Goal: Use online tool/utility: Use online tool/utility

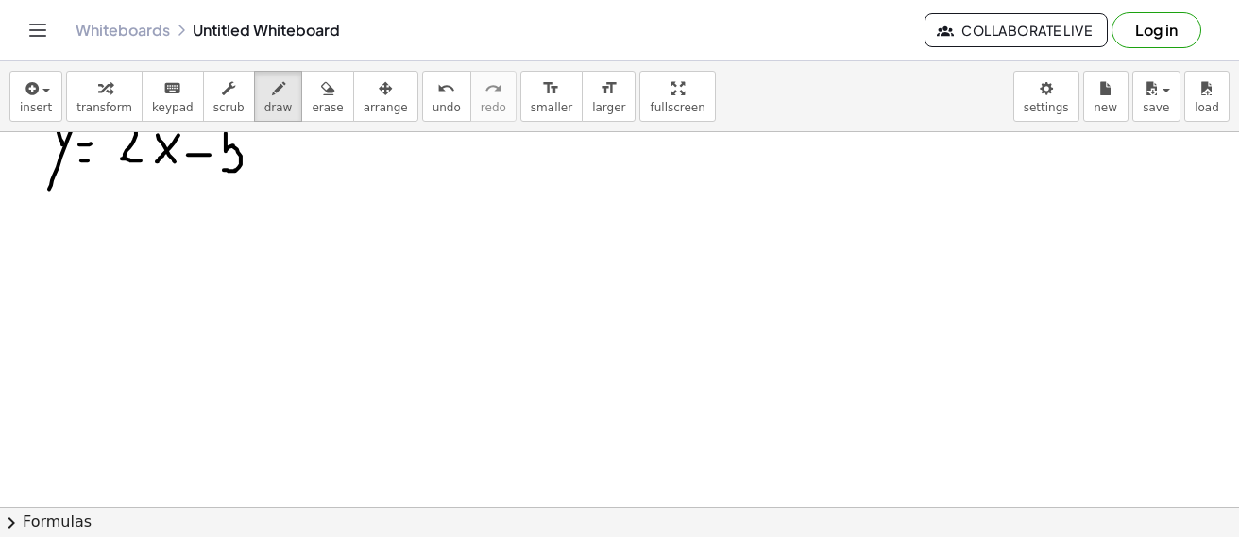
scroll to position [3672, 0]
drag, startPoint x: 67, startPoint y: 161, endPoint x: 102, endPoint y: 204, distance: 55.8
drag, startPoint x: 108, startPoint y: 162, endPoint x: 66, endPoint y: 197, distance: 54.9
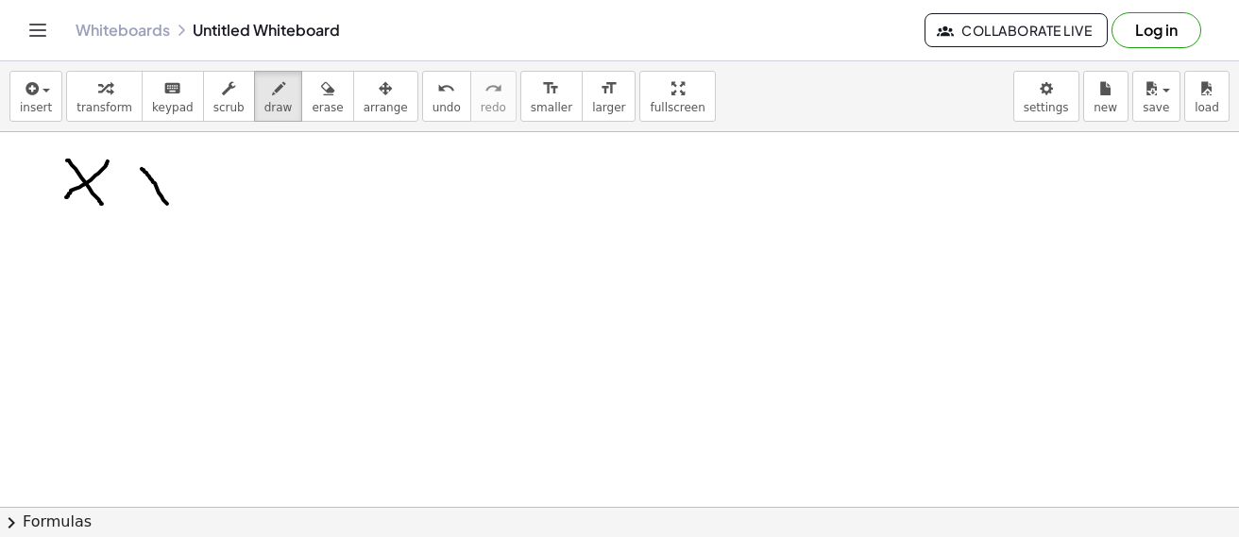
drag, startPoint x: 146, startPoint y: 173, endPoint x: 167, endPoint y: 204, distance: 37.5
drag, startPoint x: 166, startPoint y: 198, endPoint x: 140, endPoint y: 245, distance: 53.3
drag, startPoint x: 127, startPoint y: 157, endPoint x: 102, endPoint y: 338, distance: 183.0
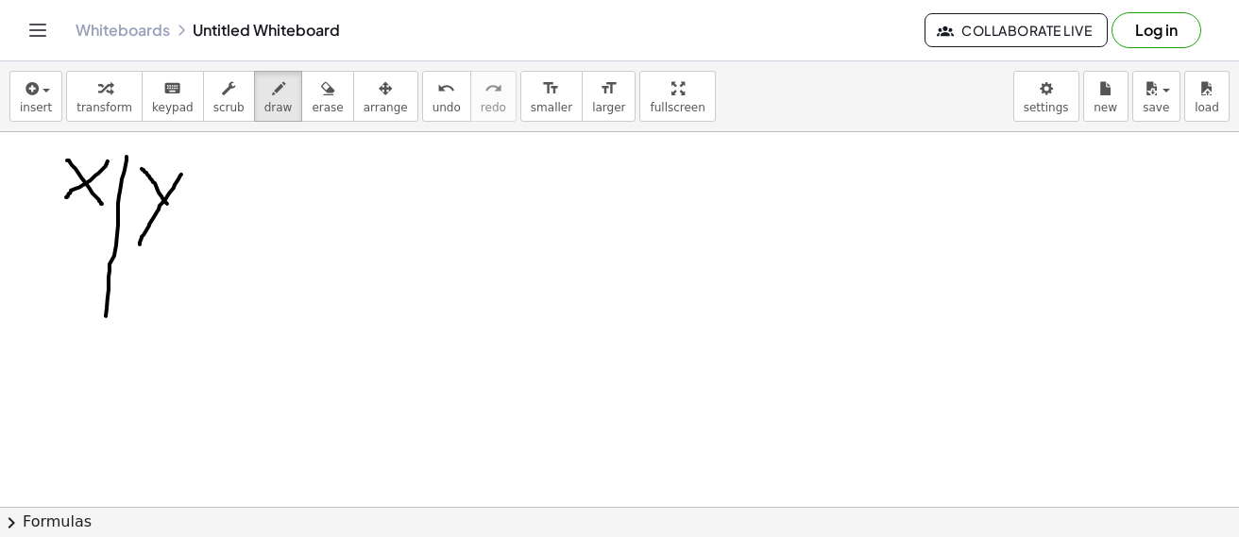
drag, startPoint x: 80, startPoint y: 232, endPoint x: 188, endPoint y: 240, distance: 107.9
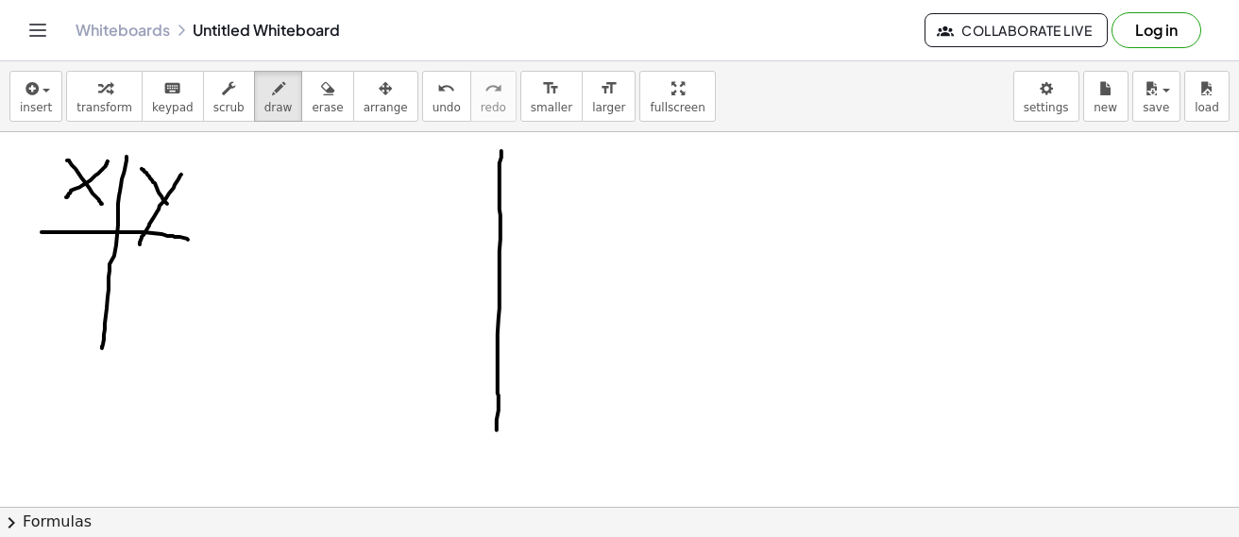
drag, startPoint x: 500, startPoint y: 180, endPoint x: 488, endPoint y: 401, distance: 221.3
drag, startPoint x: 380, startPoint y: 310, endPoint x: 642, endPoint y: 288, distance: 263.5
drag, startPoint x: 162, startPoint y: 397, endPoint x: 183, endPoint y: 429, distance: 38.3
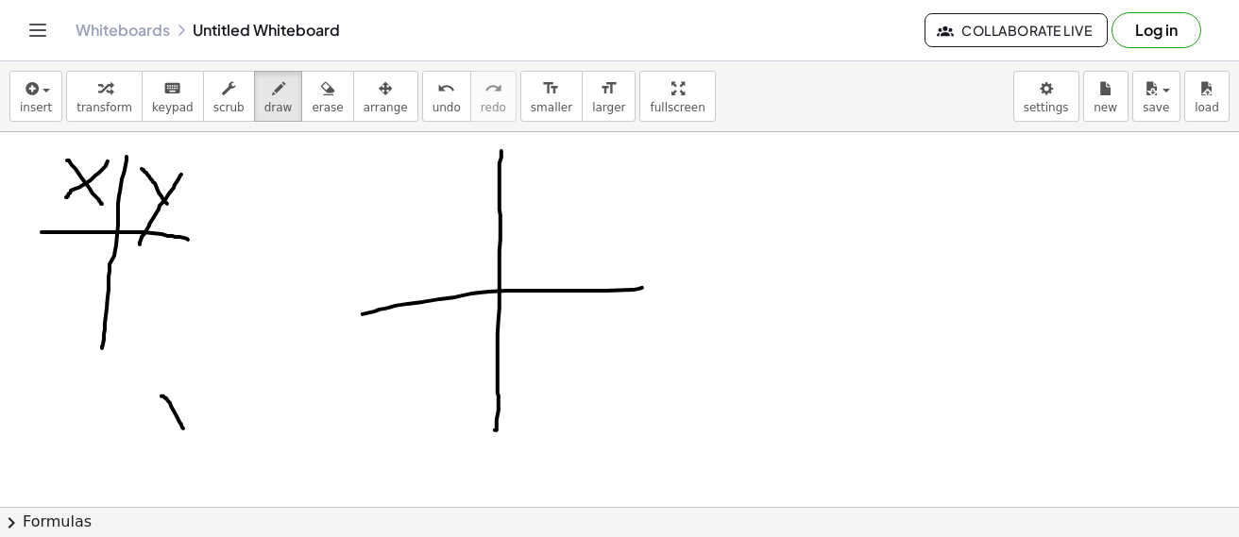
drag, startPoint x: 196, startPoint y: 419, endPoint x: 242, endPoint y: 452, distance: 56.1
drag, startPoint x: 224, startPoint y: 446, endPoint x: 242, endPoint y: 444, distance: 18.0
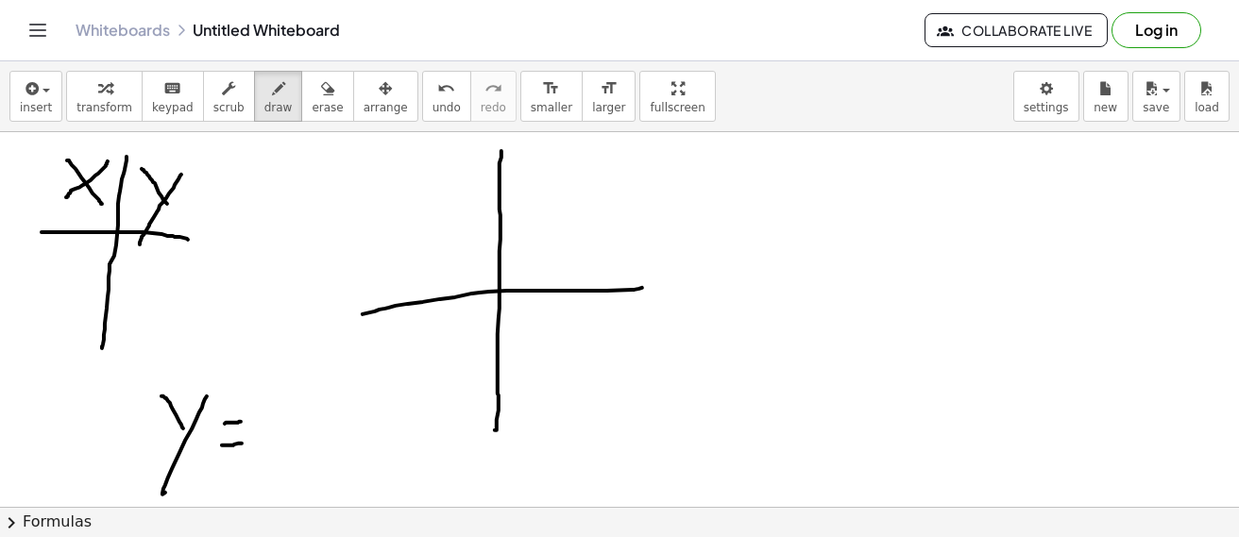
drag, startPoint x: 286, startPoint y: 440, endPoint x: 294, endPoint y: 449, distance: 11.4
drag, startPoint x: 296, startPoint y: 419, endPoint x: 269, endPoint y: 455, distance: 44.6
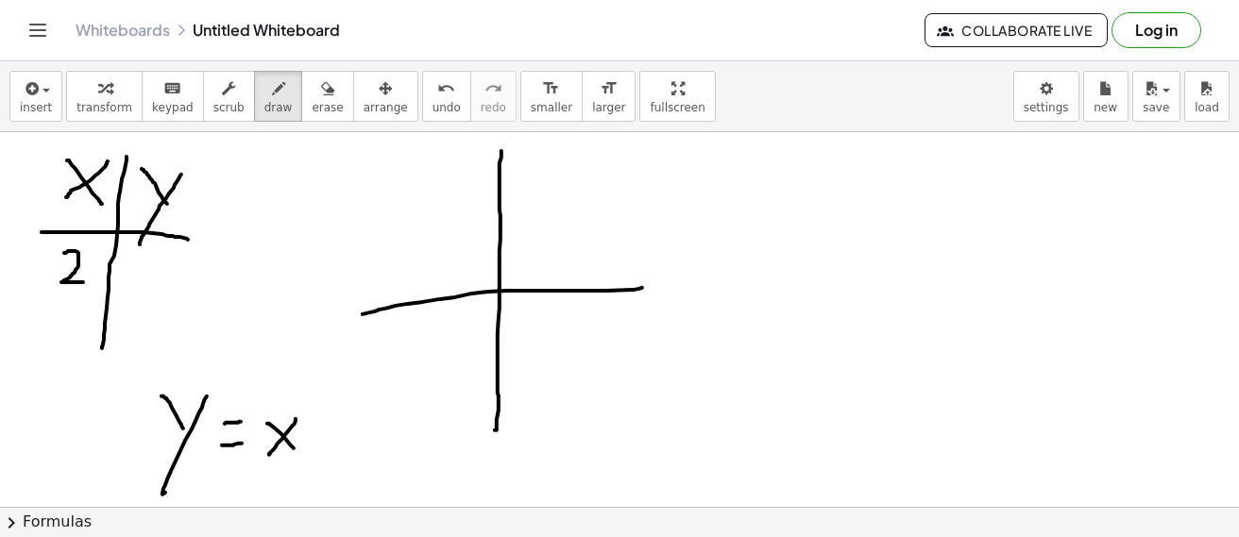
drag, startPoint x: 64, startPoint y: 253, endPoint x: 86, endPoint y: 281, distance: 35.7
drag, startPoint x: 145, startPoint y: 261, endPoint x: 167, endPoint y: 290, distance: 37.0
drag, startPoint x: 65, startPoint y: 302, endPoint x: 51, endPoint y: 304, distance: 14.3
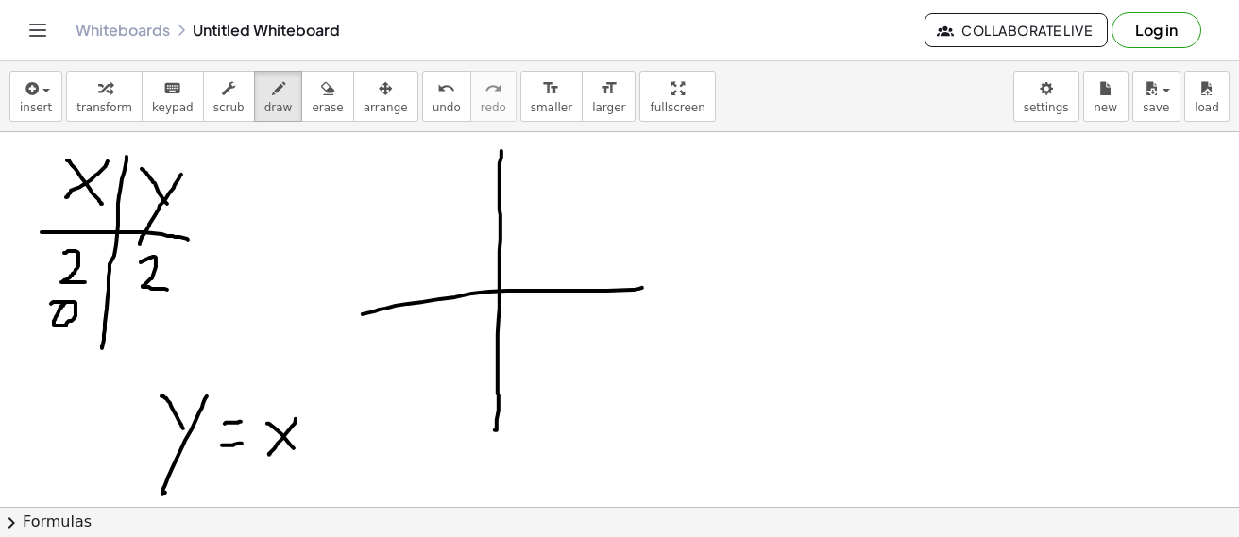
drag, startPoint x: 129, startPoint y: 317, endPoint x: 128, endPoint y: 307, distance: 10.6
drag, startPoint x: 488, startPoint y: 177, endPoint x: 492, endPoint y: 153, distance: 23.9
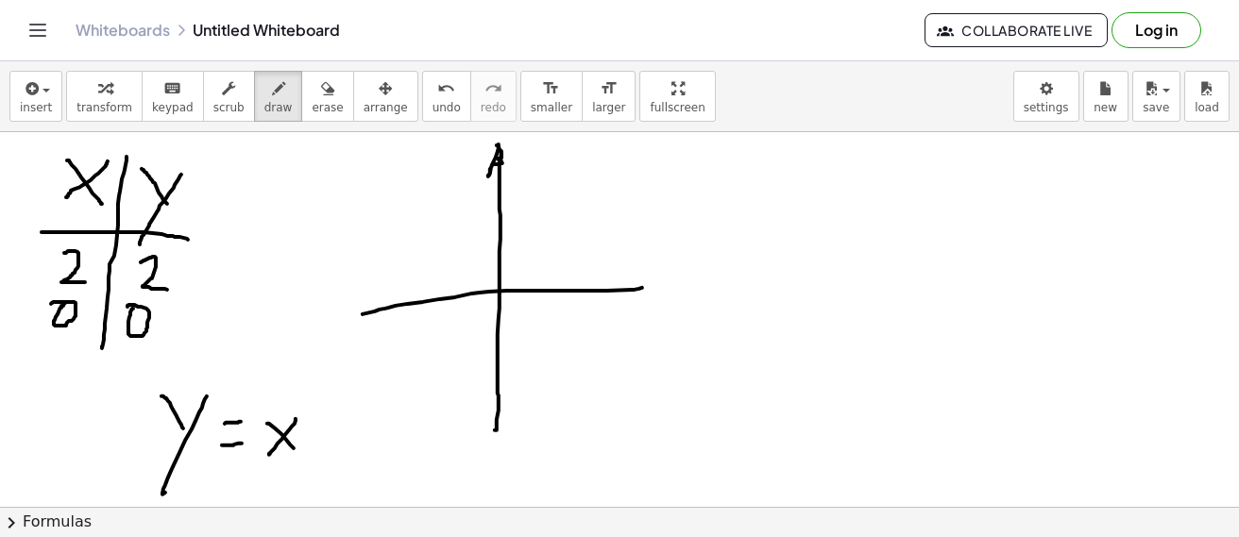
drag, startPoint x: 502, startPoint y: 155, endPoint x: 488, endPoint y: 167, distance: 18.0
drag, startPoint x: 451, startPoint y: 156, endPoint x: 469, endPoint y: 154, distance: 19.0
drag, startPoint x: 464, startPoint y: 165, endPoint x: 458, endPoint y: 177, distance: 12.7
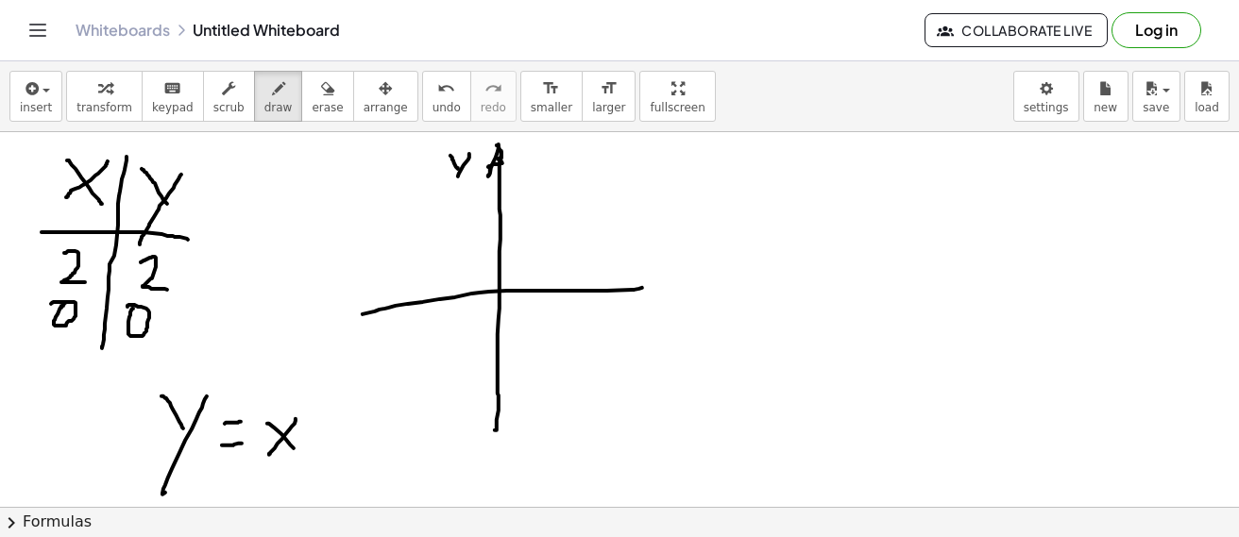
drag, startPoint x: 654, startPoint y: 280, endPoint x: 650, endPoint y: 295, distance: 15.6
drag, startPoint x: 653, startPoint y: 300, endPoint x: 661, endPoint y: 322, distance: 23.3
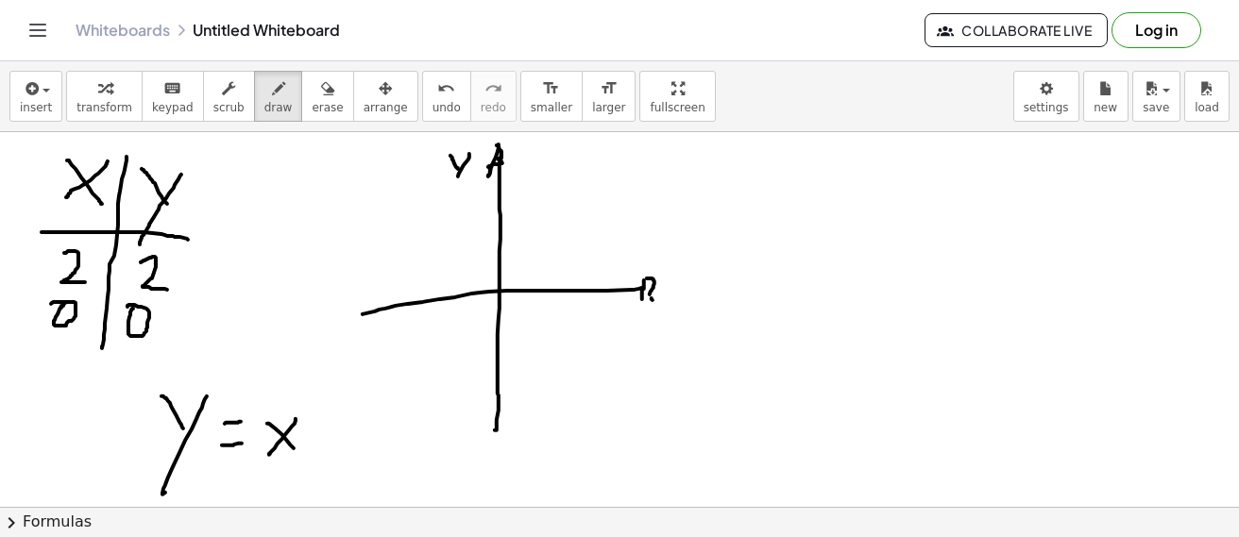
drag, startPoint x: 554, startPoint y: 240, endPoint x: 358, endPoint y: 408, distance: 257.9
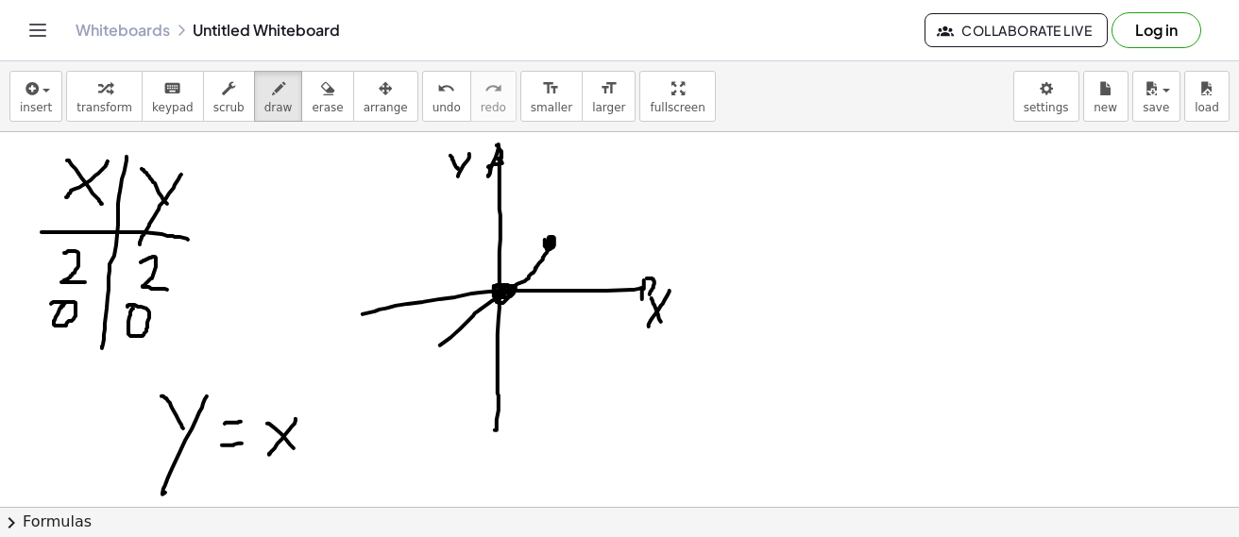
drag, startPoint x: 554, startPoint y: 238, endPoint x: 615, endPoint y: 180, distance: 84.2
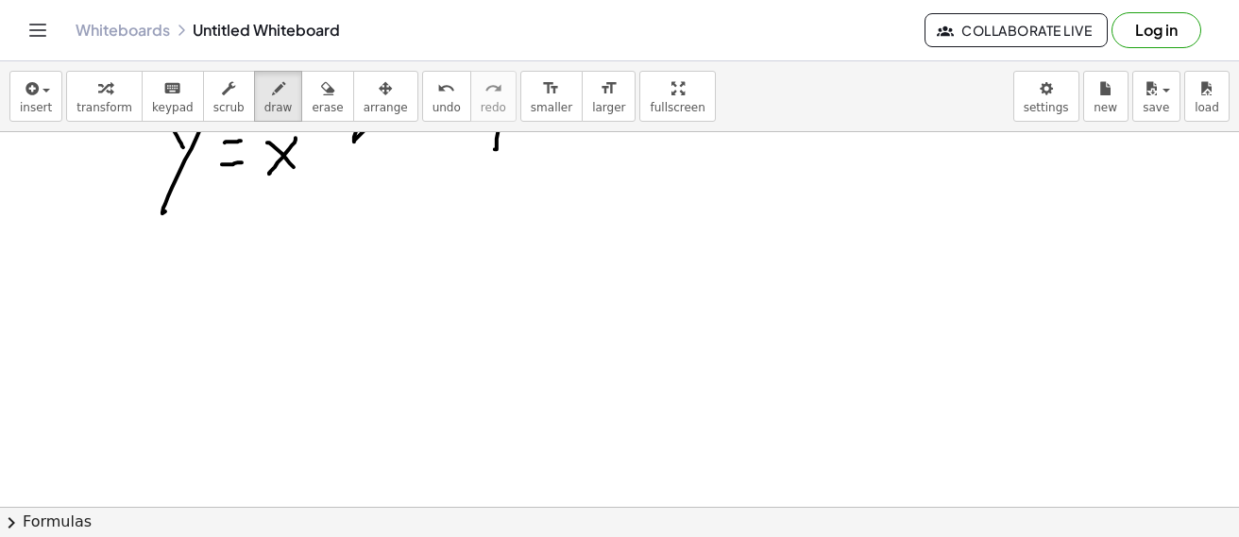
scroll to position [4048, 0]
drag, startPoint x: 64, startPoint y: 157, endPoint x: 65, endPoint y: 194, distance: 36.8
drag, startPoint x: 64, startPoint y: 158, endPoint x: 89, endPoint y: 194, distance: 43.5
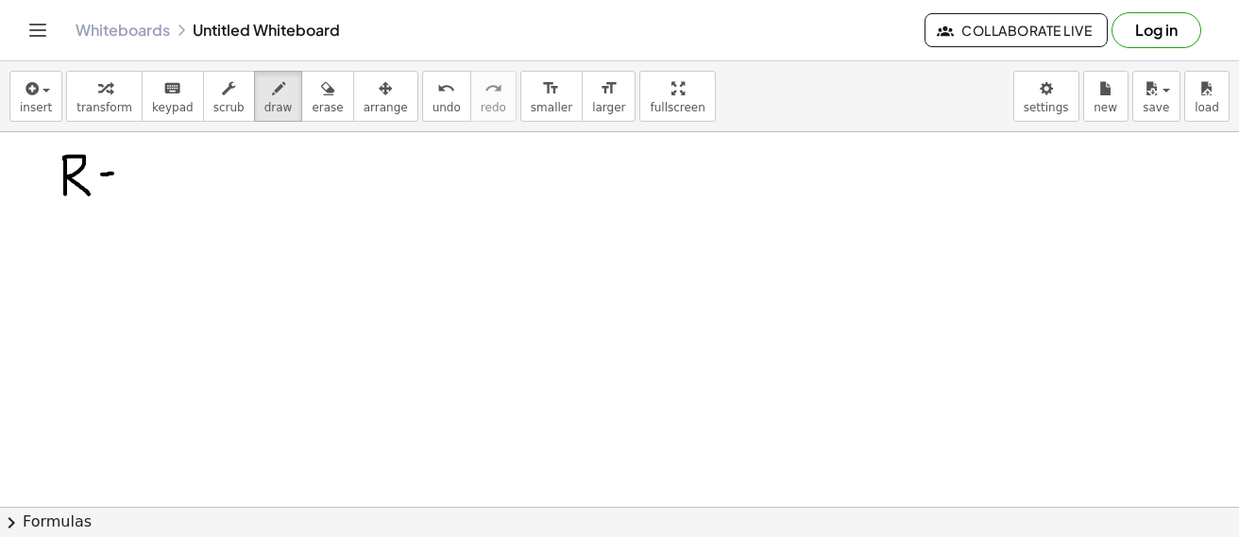
drag, startPoint x: 102, startPoint y: 174, endPoint x: 112, endPoint y: 173, distance: 10.4
drag, startPoint x: 102, startPoint y: 183, endPoint x: 111, endPoint y: 185, distance: 9.6
drag, startPoint x: 146, startPoint y: 159, endPoint x: 152, endPoint y: 193, distance: 34.5
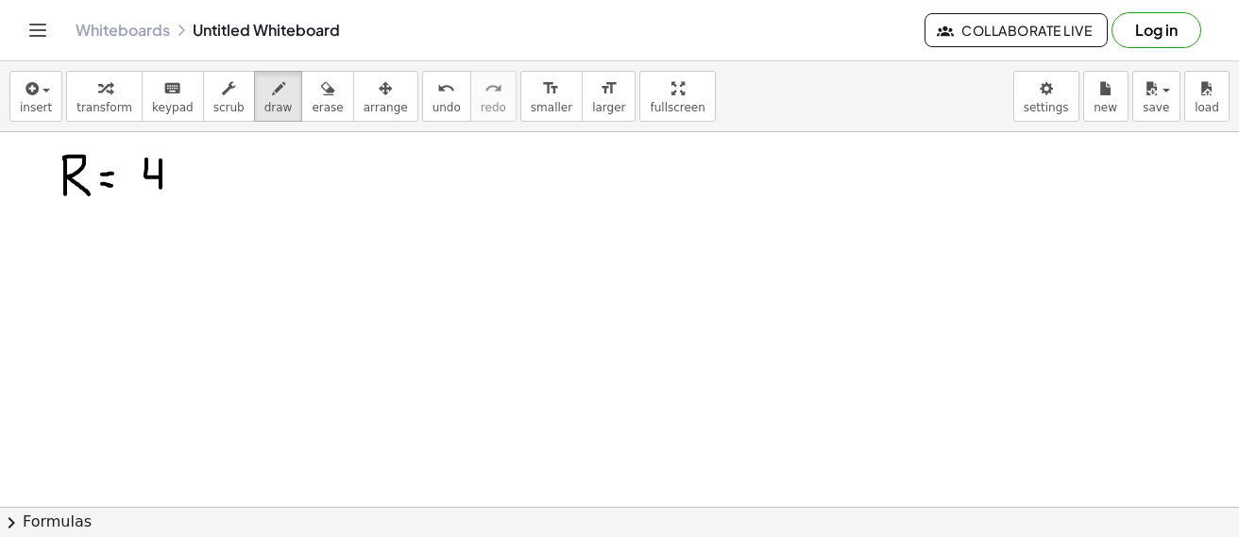
drag, startPoint x: 143, startPoint y: 196, endPoint x: 167, endPoint y: 196, distance: 24.6
drag, startPoint x: 147, startPoint y: 208, endPoint x: 149, endPoint y: 239, distance: 31.2
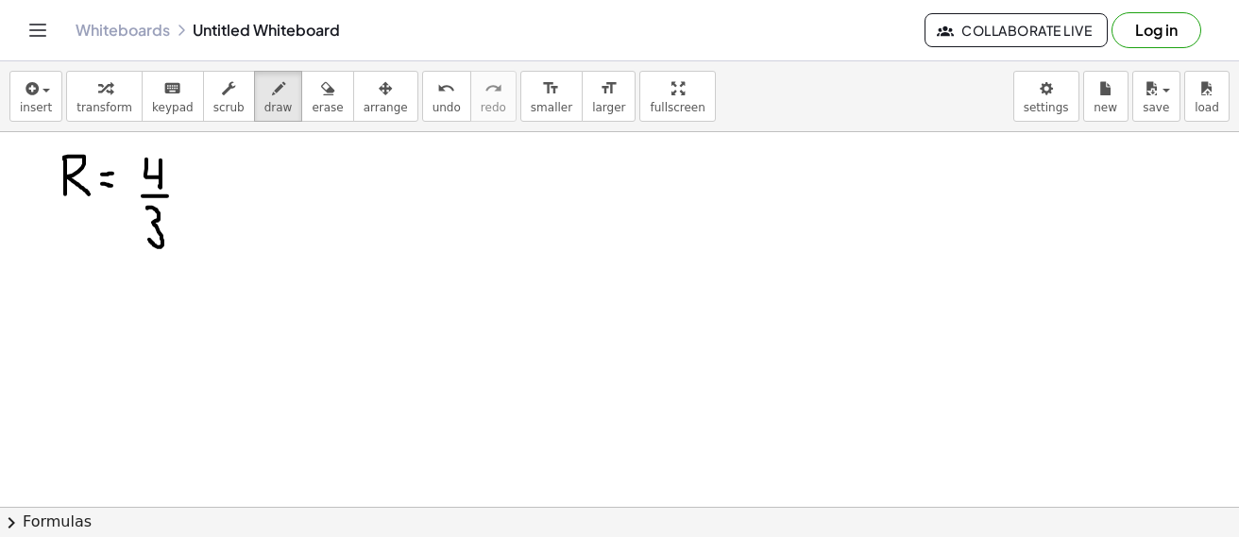
drag, startPoint x: 270, startPoint y: 170, endPoint x: 271, endPoint y: 198, distance: 28.4
drag, startPoint x: 262, startPoint y: 185, endPoint x: 285, endPoint y: 184, distance: 23.6
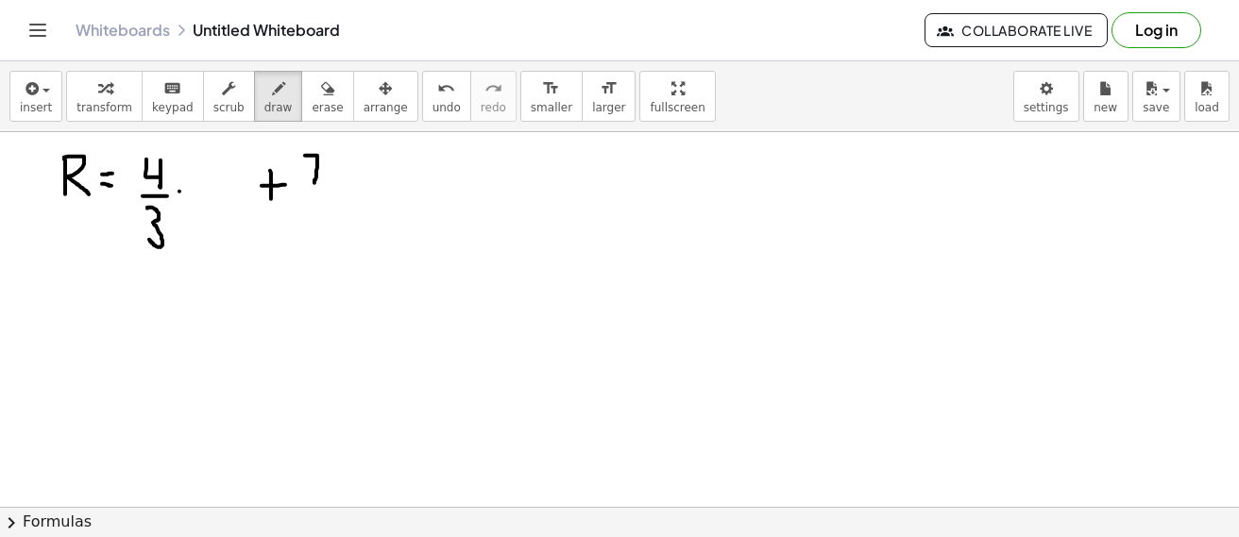
drag, startPoint x: 305, startPoint y: 155, endPoint x: 313, endPoint y: 177, distance: 23.0
drag, startPoint x: 309, startPoint y: 169, endPoint x: 322, endPoint y: 168, distance: 13.3
drag, startPoint x: 300, startPoint y: 190, endPoint x: 324, endPoint y: 194, distance: 23.9
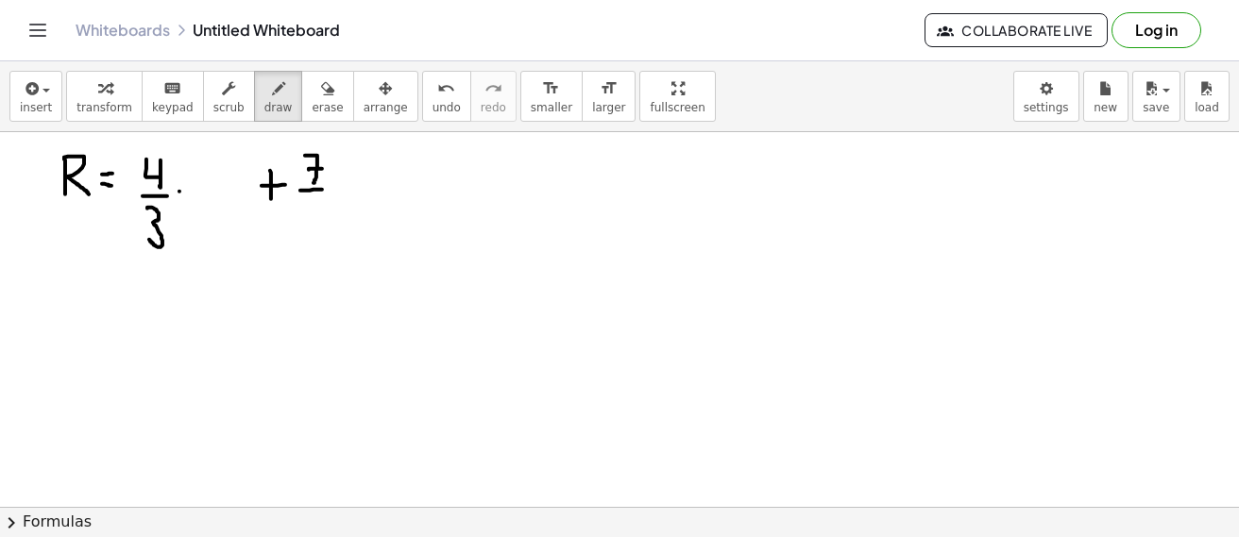
drag, startPoint x: 323, startPoint y: 205, endPoint x: 322, endPoint y: 227, distance: 21.7
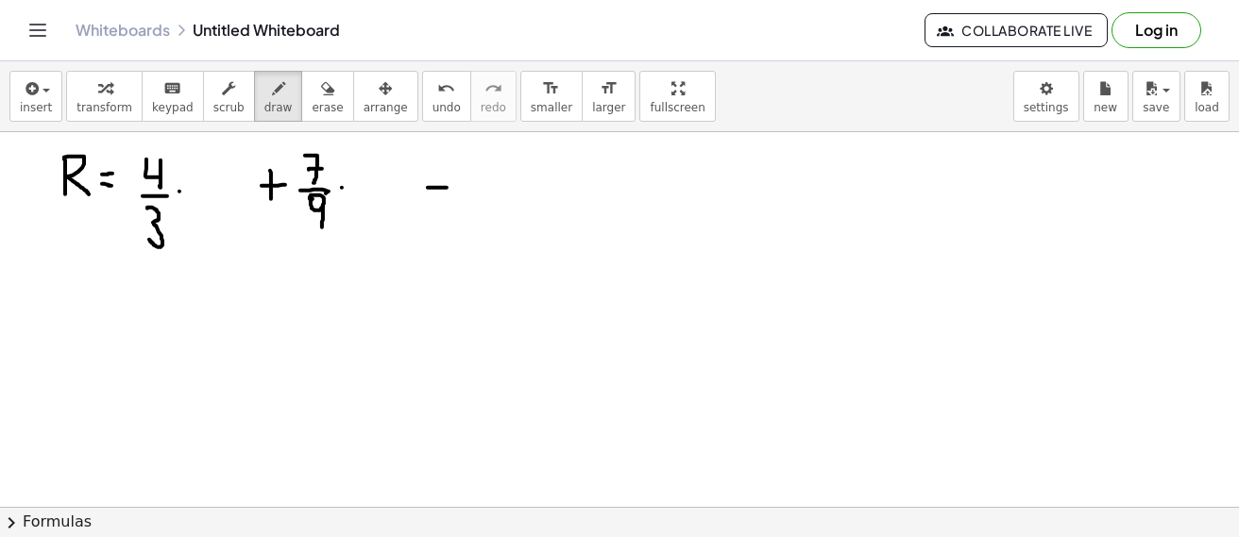
drag, startPoint x: 428, startPoint y: 187, endPoint x: 447, endPoint y: 187, distance: 18.9
drag, startPoint x: 481, startPoint y: 157, endPoint x: 491, endPoint y: 157, distance: 10.4
drag, startPoint x: 482, startPoint y: 161, endPoint x: 482, endPoint y: 189, distance: 28.3
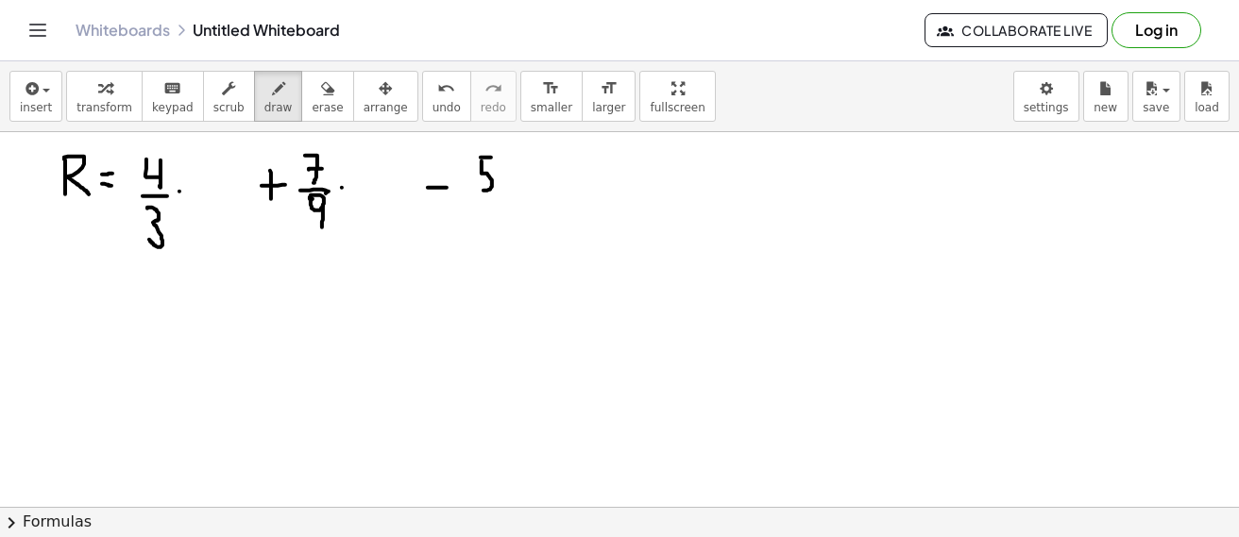
drag, startPoint x: 472, startPoint y: 199, endPoint x: 486, endPoint y: 212, distance: 18.0
drag, startPoint x: 488, startPoint y: 212, endPoint x: 484, endPoint y: 228, distance: 16.7
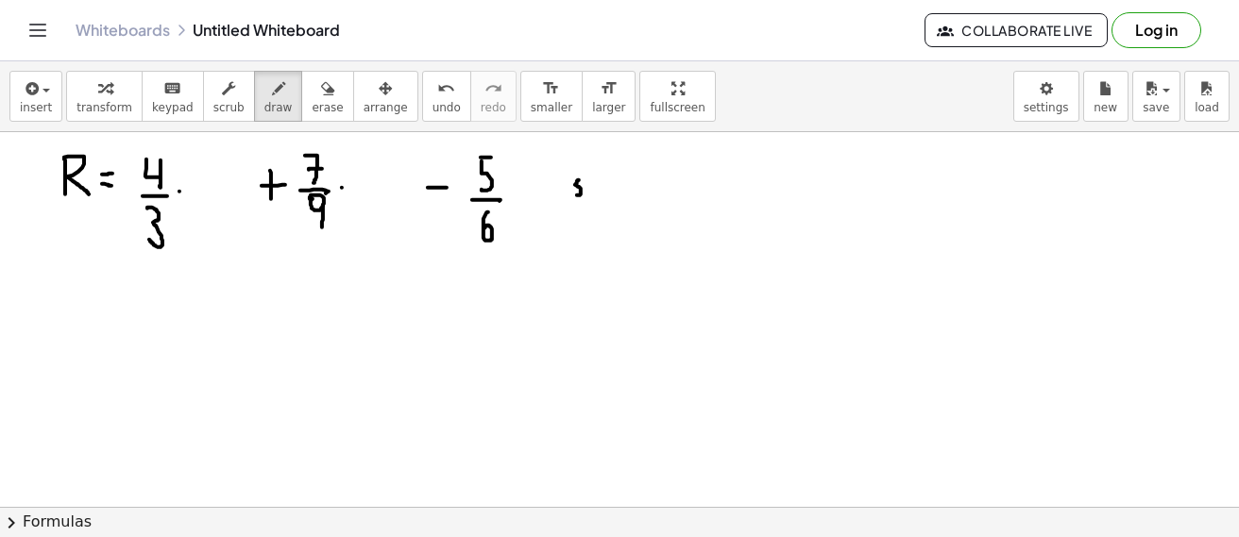
drag, startPoint x: 579, startPoint y: 179, endPoint x: 577, endPoint y: 195, distance: 15.2
drag, startPoint x: 590, startPoint y: 188, endPoint x: 591, endPoint y: 179, distance: 9.5
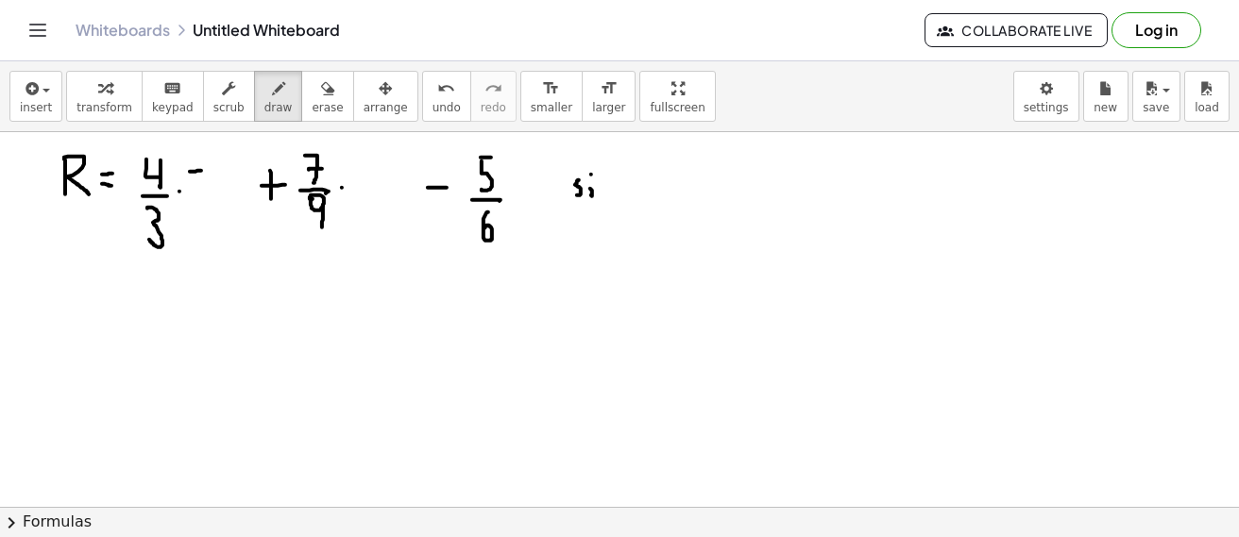
drag, startPoint x: 190, startPoint y: 171, endPoint x: 201, endPoint y: 170, distance: 11.4
drag, startPoint x: 213, startPoint y: 166, endPoint x: 231, endPoint y: 188, distance: 28.8
drag, startPoint x: 202, startPoint y: 200, endPoint x: 237, endPoint y: 199, distance: 35.0
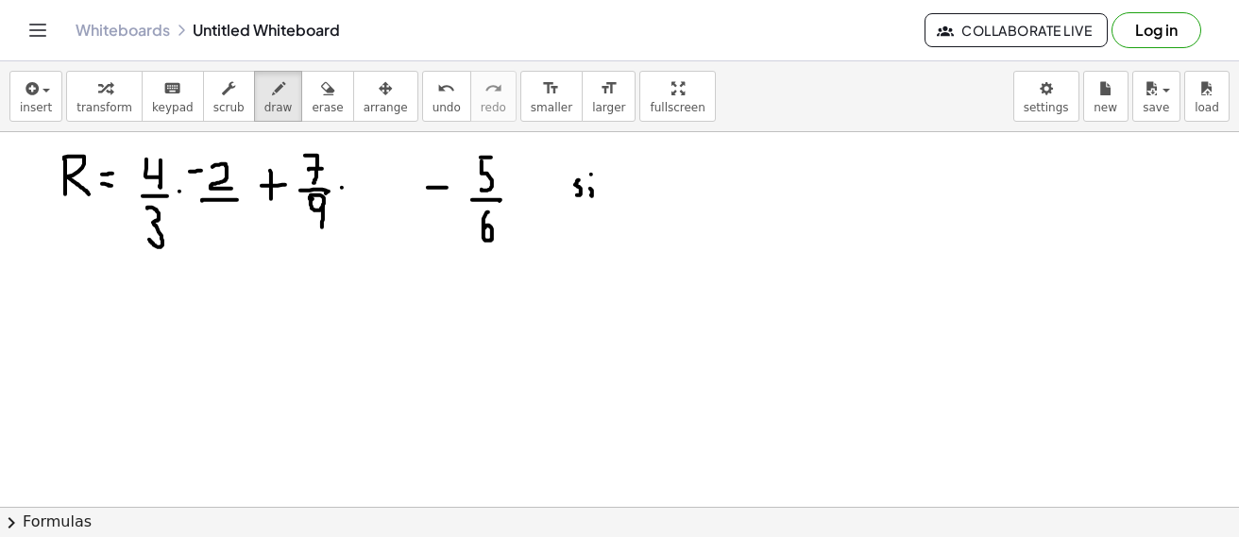
drag, startPoint x: 213, startPoint y: 210, endPoint x: 229, endPoint y: 244, distance: 37.2
drag, startPoint x: 363, startPoint y: 153, endPoint x: 383, endPoint y: 158, distance: 20.4
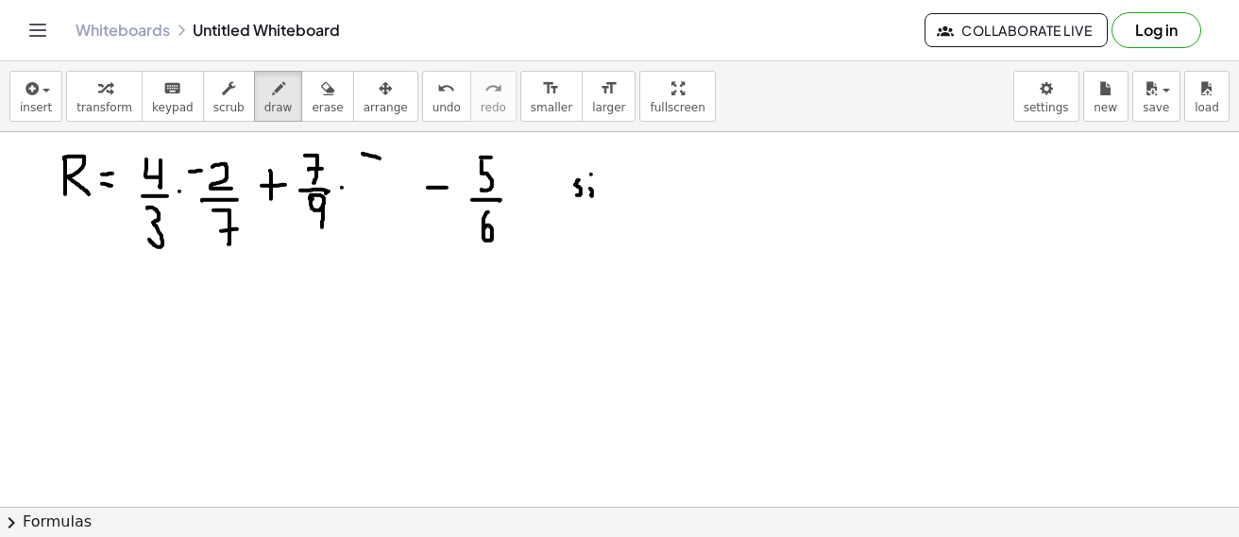
drag, startPoint x: 361, startPoint y: 158, endPoint x: 365, endPoint y: 188, distance: 30.5
drag, startPoint x: 352, startPoint y: 198, endPoint x: 369, endPoint y: 213, distance: 22.1
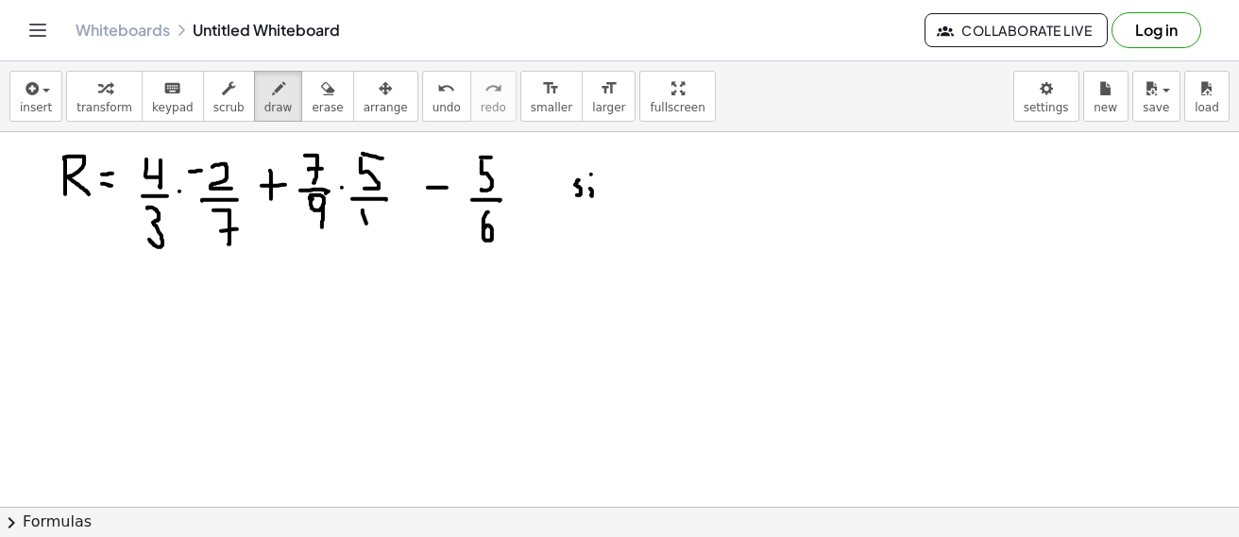
drag, startPoint x: 363, startPoint y: 210, endPoint x: 369, endPoint y: 234, distance: 25.4
drag, startPoint x: 383, startPoint y: 212, endPoint x: 381, endPoint y: 236, distance: 24.6
drag, startPoint x: 69, startPoint y: 296, endPoint x: 68, endPoint y: 333, distance: 37.8
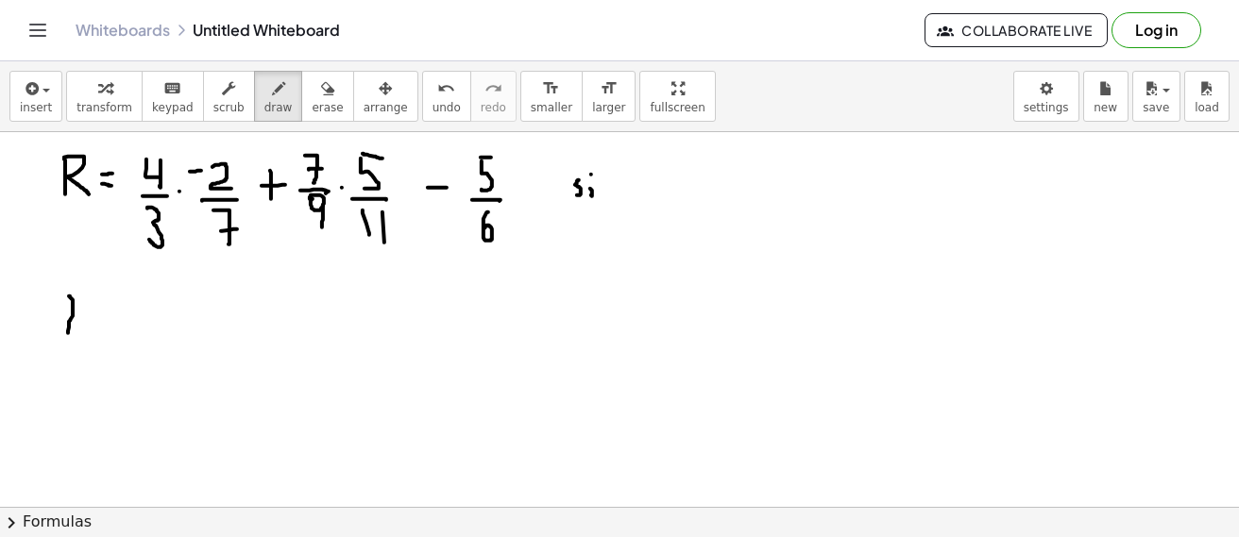
drag, startPoint x: 73, startPoint y: 297, endPoint x: 110, endPoint y: 324, distance: 45.9
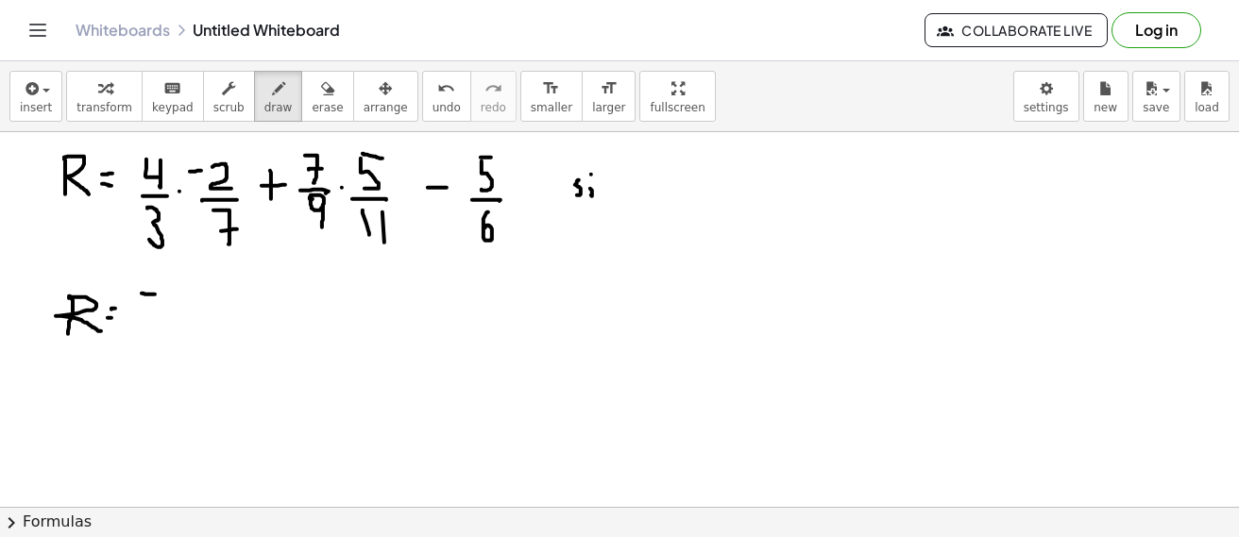
drag, startPoint x: 179, startPoint y: 286, endPoint x: 159, endPoint y: 314, distance: 33.8
drag, startPoint x: 139, startPoint y: 329, endPoint x: 205, endPoint y: 329, distance: 66.1
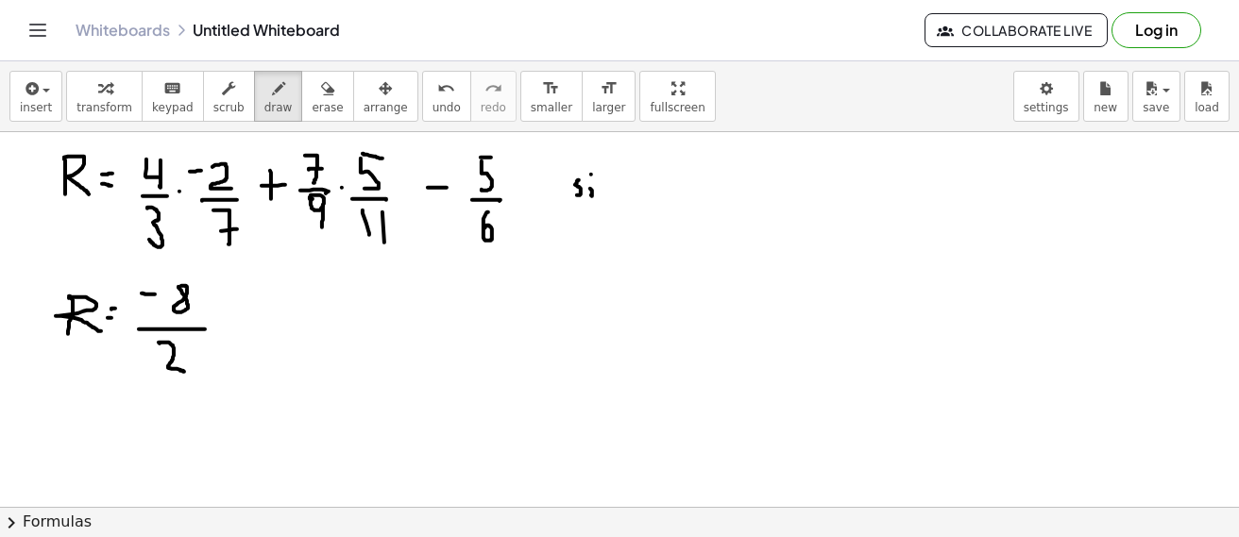
drag, startPoint x: 160, startPoint y: 343, endPoint x: 195, endPoint y: 359, distance: 38.5
drag, startPoint x: 196, startPoint y: 356, endPoint x: 206, endPoint y: 361, distance: 11.4
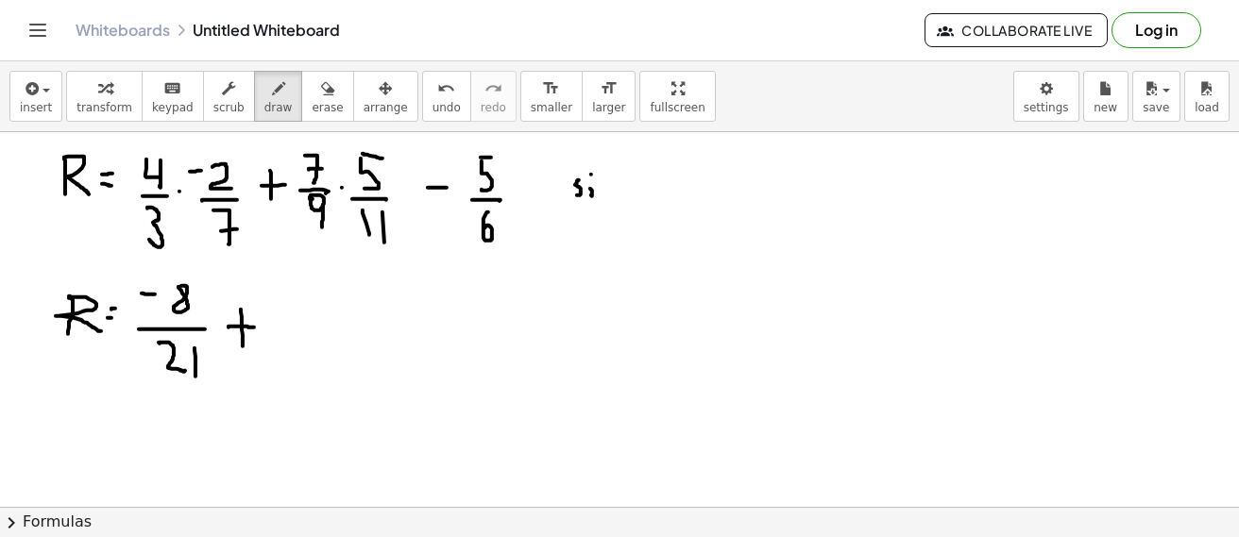
drag, startPoint x: 229, startPoint y: 327, endPoint x: 273, endPoint y: 327, distance: 44.4
drag, startPoint x: 285, startPoint y: 293, endPoint x: 299, endPoint y: 312, distance: 23.6
drag, startPoint x: 311, startPoint y: 292, endPoint x: 325, endPoint y: 293, distance: 14.2
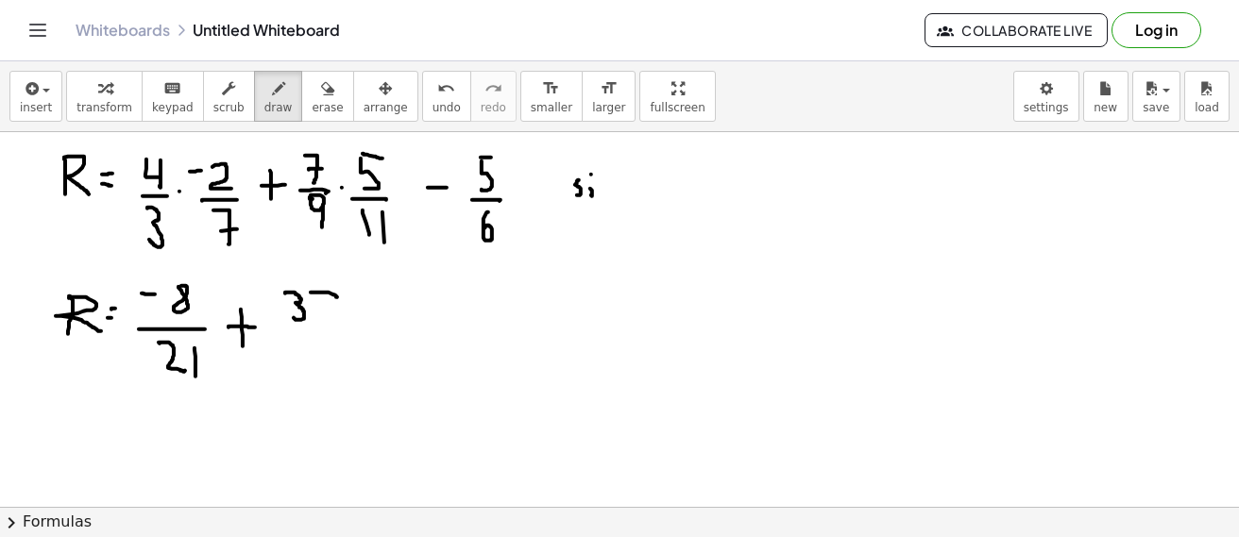
drag, startPoint x: 316, startPoint y: 288, endPoint x: 301, endPoint y: 326, distance: 40.7
drag, startPoint x: 277, startPoint y: 332, endPoint x: 330, endPoint y: 326, distance: 53.2
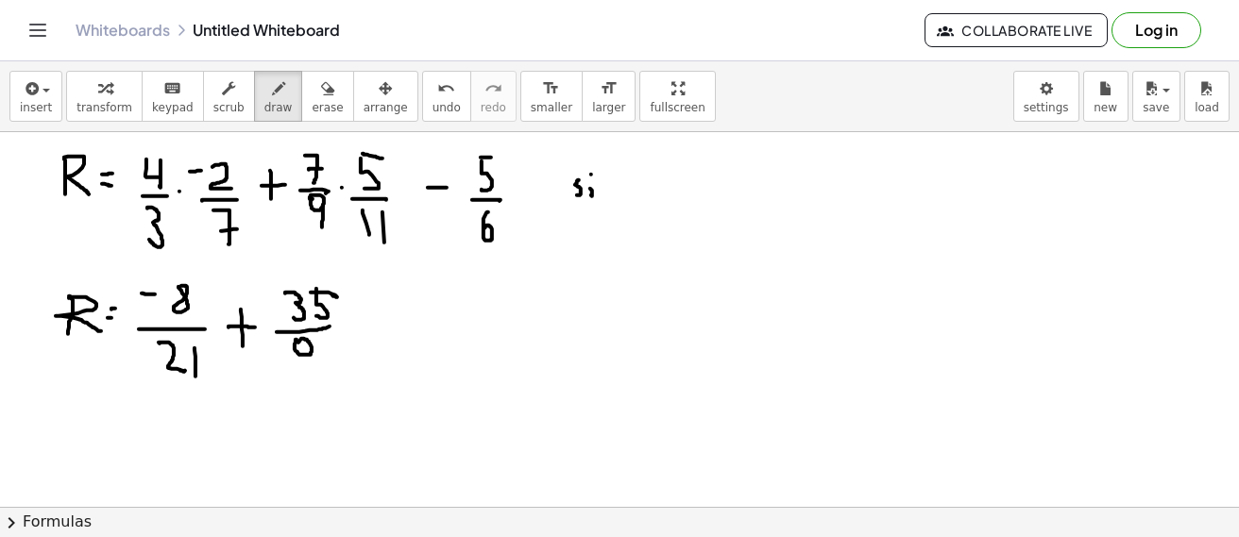
drag, startPoint x: 312, startPoint y: 344, endPoint x: 314, endPoint y: 366, distance: 21.8
drag, startPoint x: 333, startPoint y: 345, endPoint x: 338, endPoint y: 364, distance: 19.5
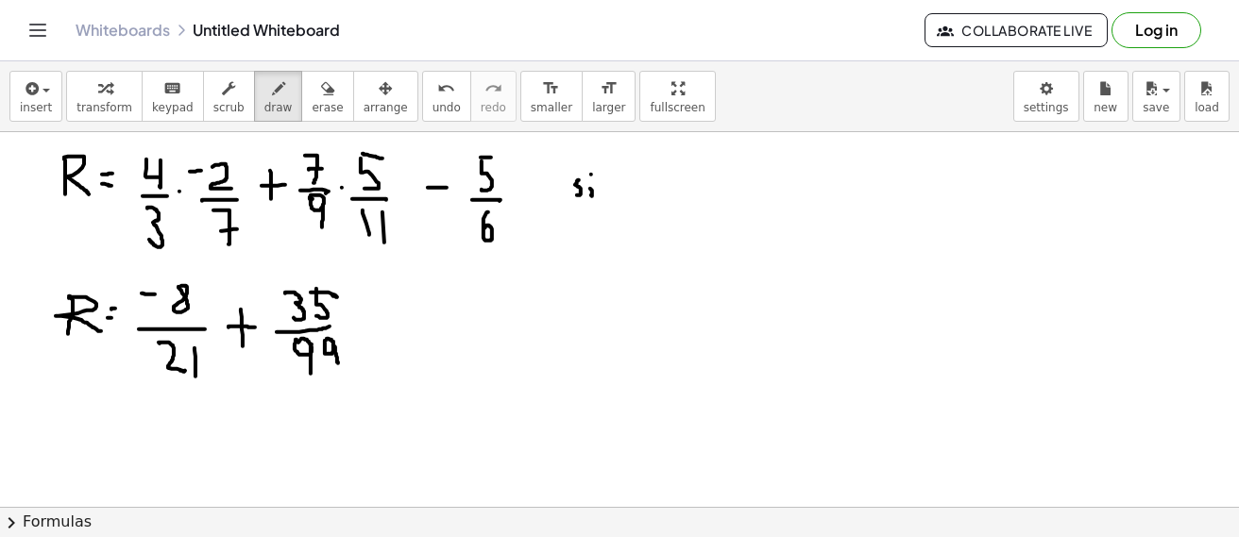
drag, startPoint x: 366, startPoint y: 323, endPoint x: 380, endPoint y: 328, distance: 14.9
drag, startPoint x: 406, startPoint y: 298, endPoint x: 418, endPoint y: 298, distance: 12.3
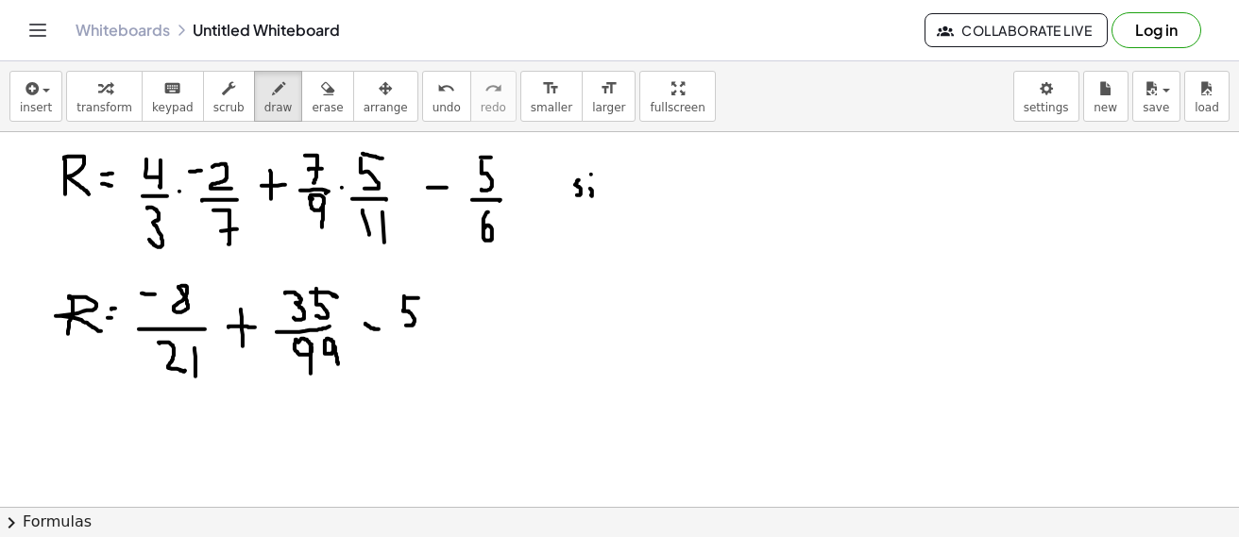
drag, startPoint x: 404, startPoint y: 296, endPoint x: 402, endPoint y: 325, distance: 29.3
drag, startPoint x: 397, startPoint y: 338, endPoint x: 420, endPoint y: 339, distance: 23.6
drag, startPoint x: 411, startPoint y: 343, endPoint x: 401, endPoint y: 361, distance: 20.3
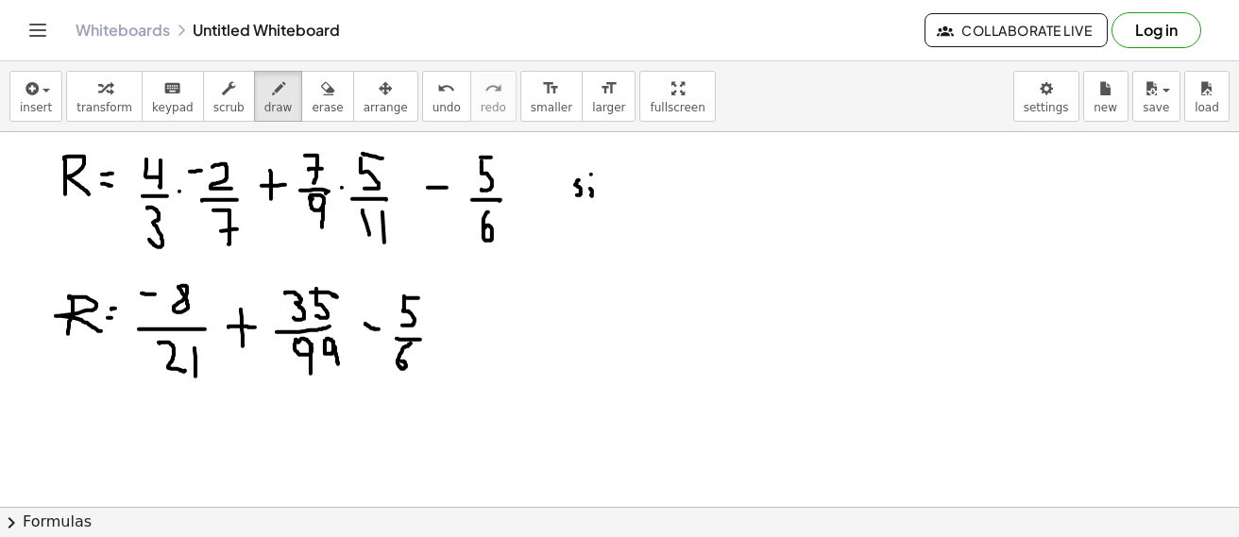
drag, startPoint x: 567, startPoint y: 281, endPoint x: 575, endPoint y: 301, distance: 22.5
drag, startPoint x: 587, startPoint y: 289, endPoint x: 583, endPoint y: 298, distance: 10.2
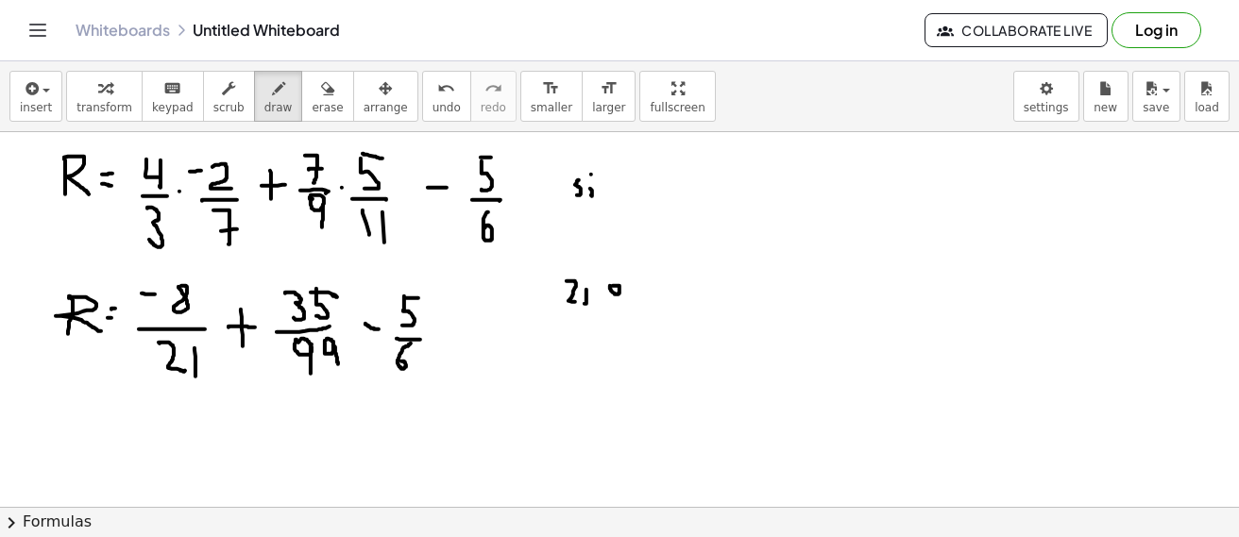
drag, startPoint x: 635, startPoint y: 294, endPoint x: 628, endPoint y: 301, distance: 10.0
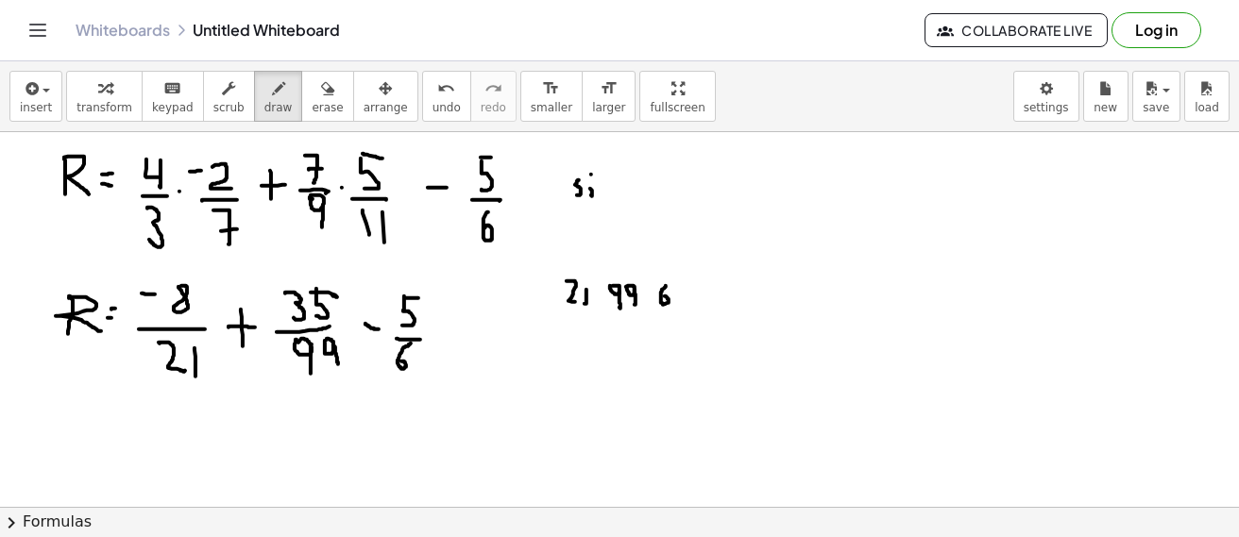
drag, startPoint x: 666, startPoint y: 285, endPoint x: 659, endPoint y: 294, distance: 10.8
drag, startPoint x: 683, startPoint y: 274, endPoint x: 641, endPoint y: 391, distance: 124.3
drag, startPoint x: 541, startPoint y: 321, endPoint x: 729, endPoint y: 322, distance: 188.0
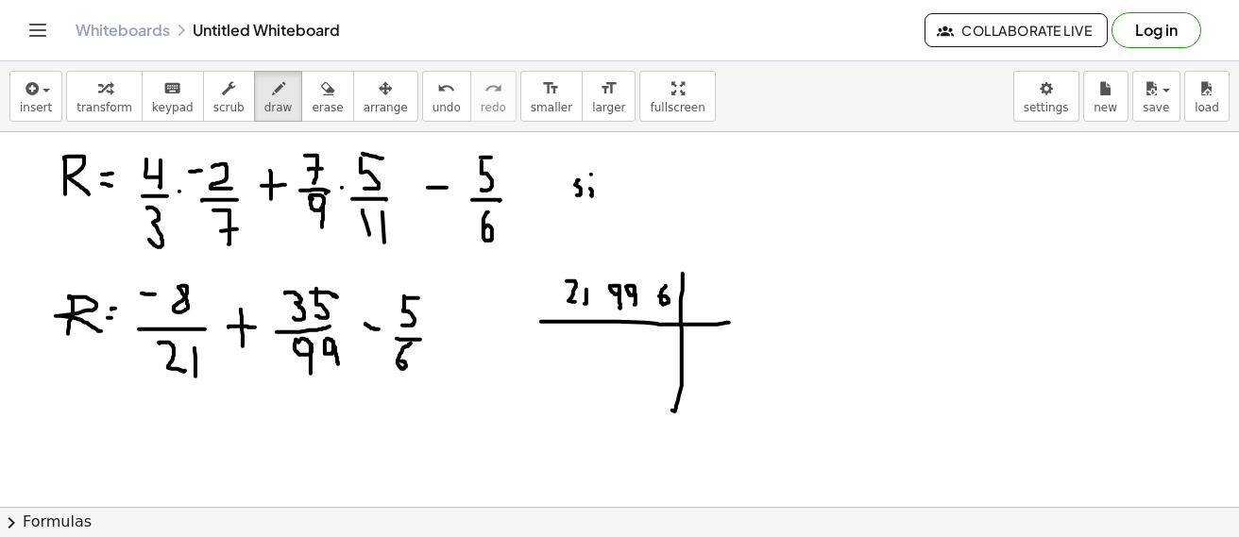
drag, startPoint x: 704, startPoint y: 288, endPoint x: 713, endPoint y: 303, distance: 17.8
drag, startPoint x: 659, startPoint y: 332, endPoint x: 662, endPoint y: 355, distance: 22.8
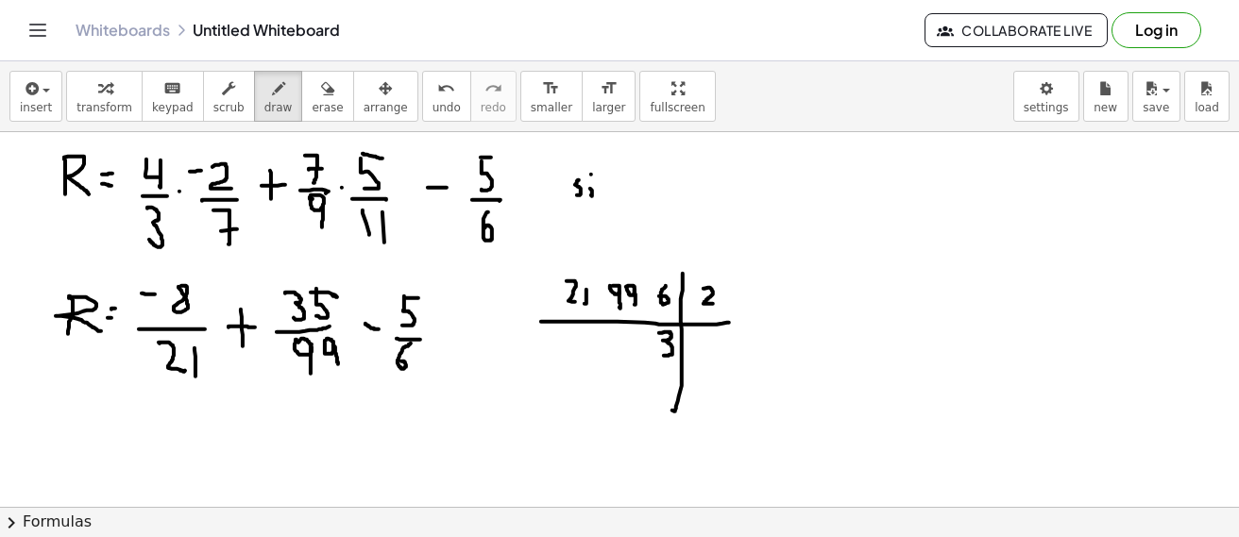
drag, startPoint x: 699, startPoint y: 332, endPoint x: 696, endPoint y: 352, distance: 21.0
drag, startPoint x: 661, startPoint y: 366, endPoint x: 663, endPoint y: 383, distance: 16.2
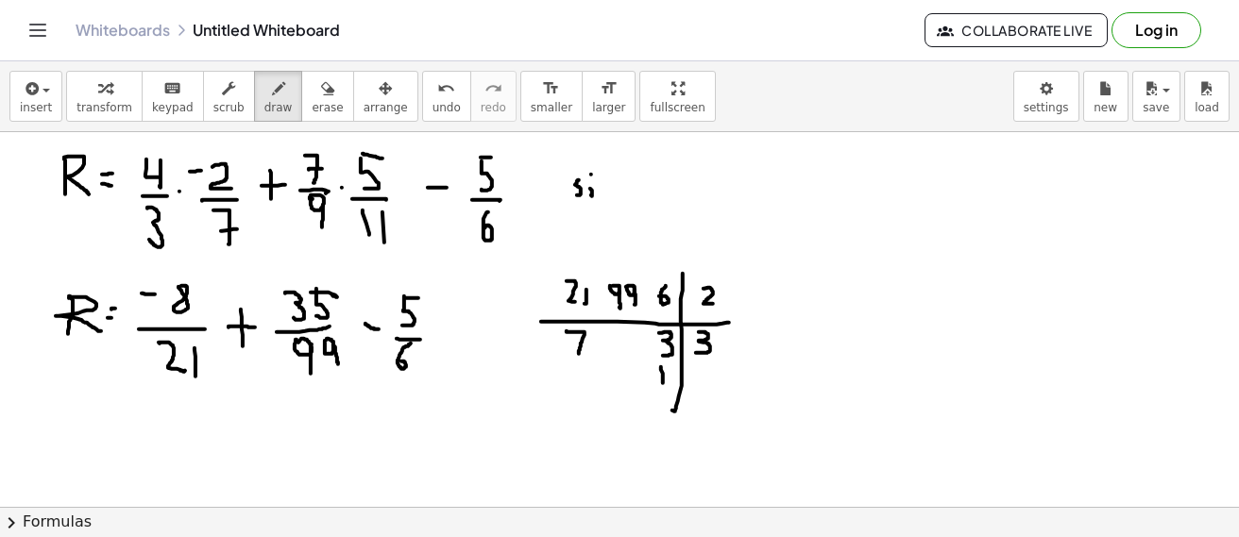
drag, startPoint x: 567, startPoint y: 331, endPoint x: 579, endPoint y: 353, distance: 25.8
drag, startPoint x: 573, startPoint y: 342, endPoint x: 588, endPoint y: 342, distance: 15.1
drag, startPoint x: 605, startPoint y: 331, endPoint x: 608, endPoint y: 349, distance: 19.1
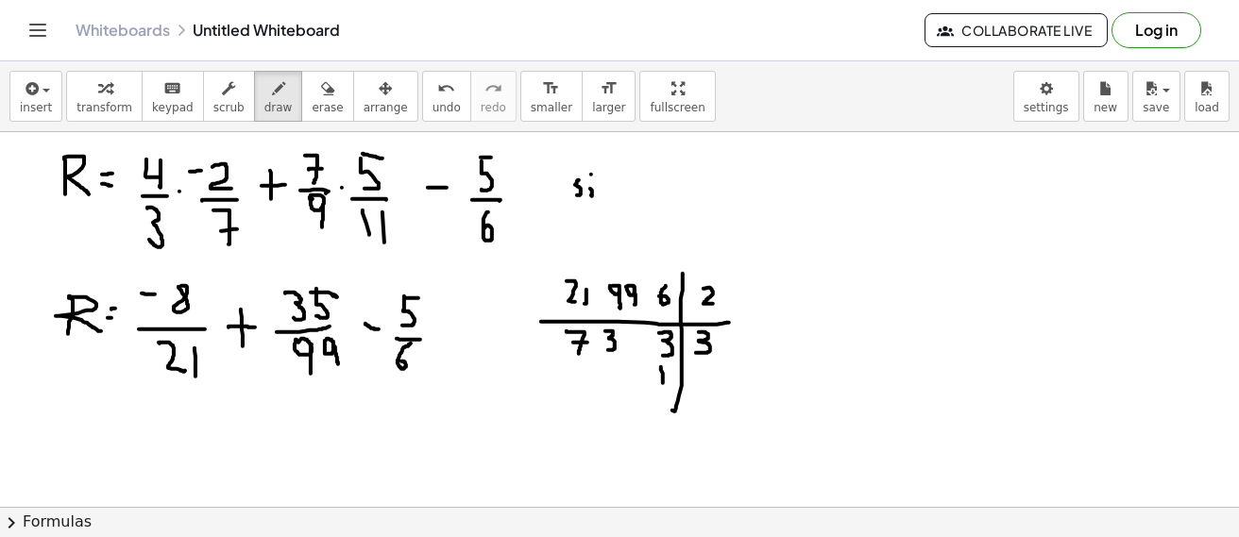
drag, startPoint x: 618, startPoint y: 330, endPoint x: 622, endPoint y: 349, distance: 20.2
drag, startPoint x: 691, startPoint y: 366, endPoint x: 660, endPoint y: 386, distance: 36.9
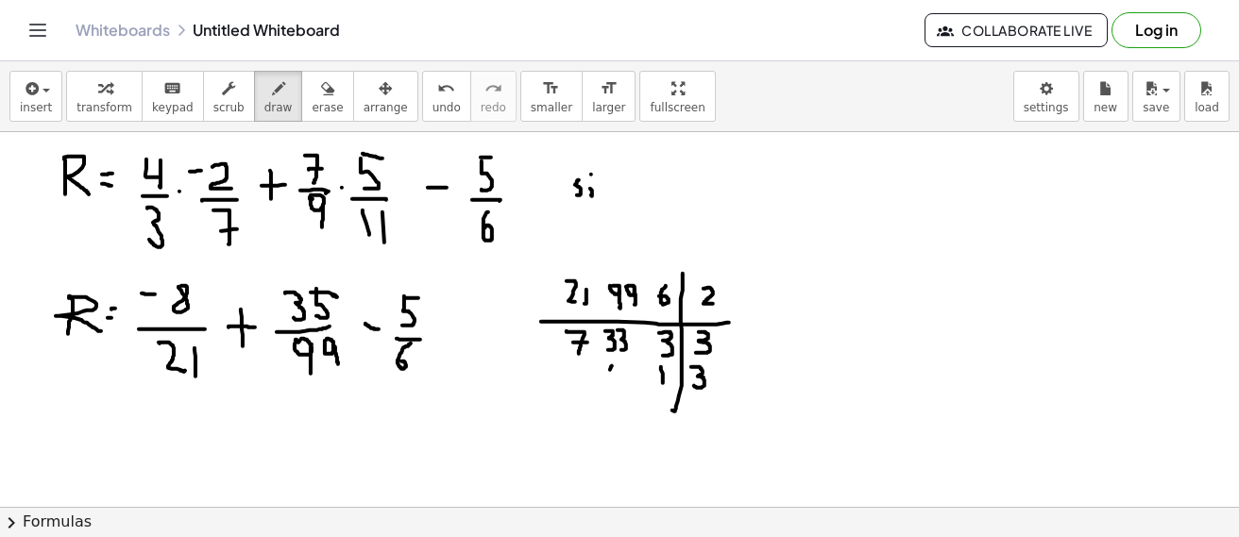
drag, startPoint x: 620, startPoint y: 364, endPoint x: 633, endPoint y: 375, distance: 17.4
drag, startPoint x: 693, startPoint y: 397, endPoint x: 700, endPoint y: 417, distance: 20.9
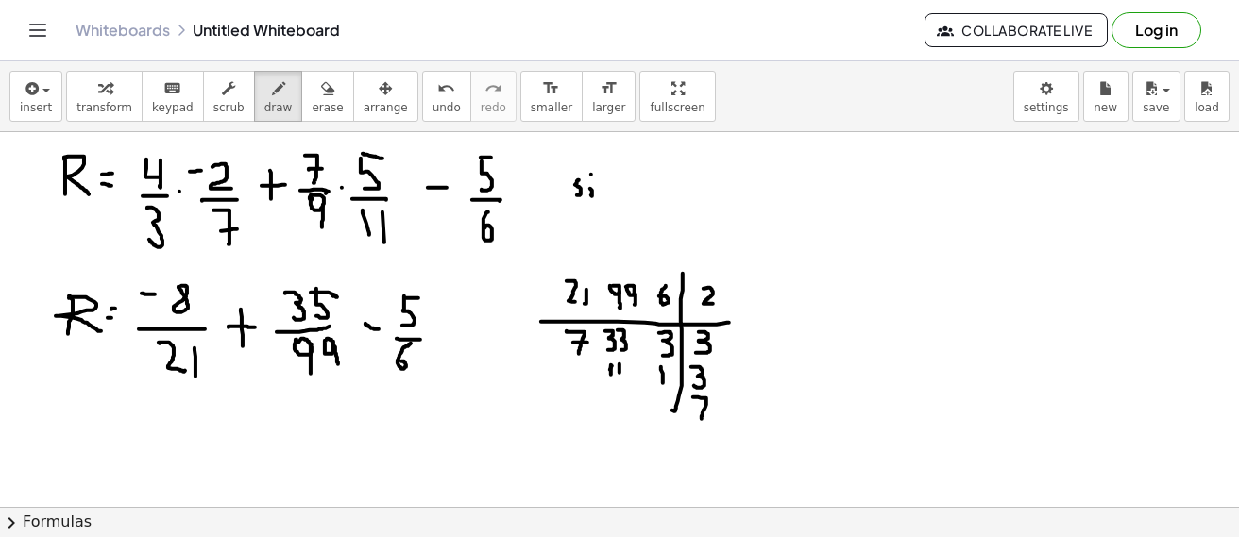
drag, startPoint x: 695, startPoint y: 406, endPoint x: 707, endPoint y: 406, distance: 12.3
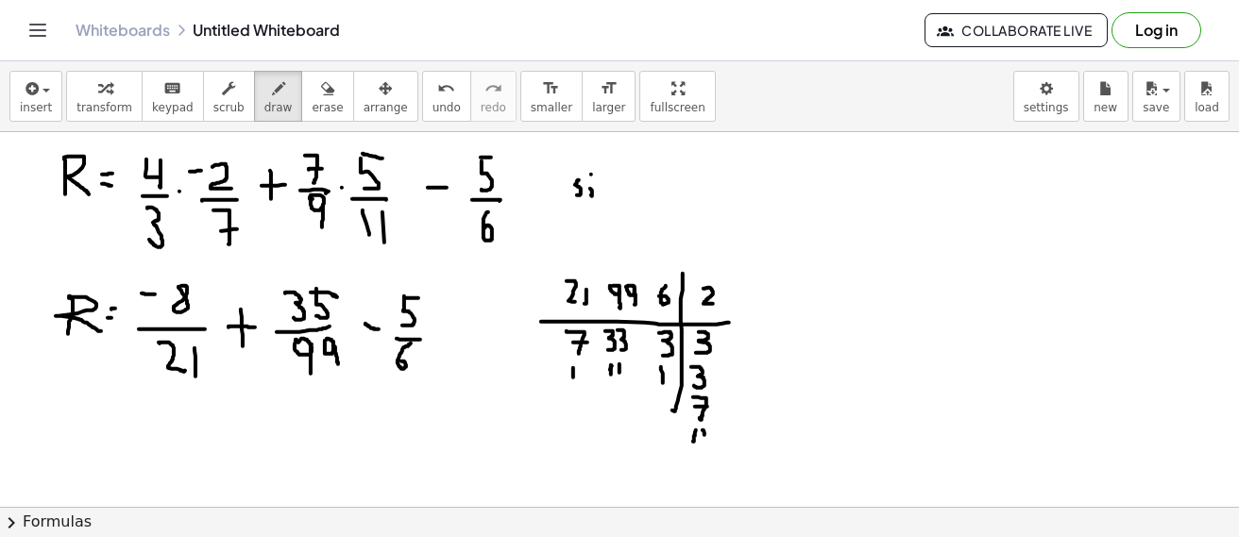
drag, startPoint x: 703, startPoint y: 430, endPoint x: 704, endPoint y: 445, distance: 15.1
drag, startPoint x: 675, startPoint y: 401, endPoint x: 658, endPoint y: 417, distance: 22.7
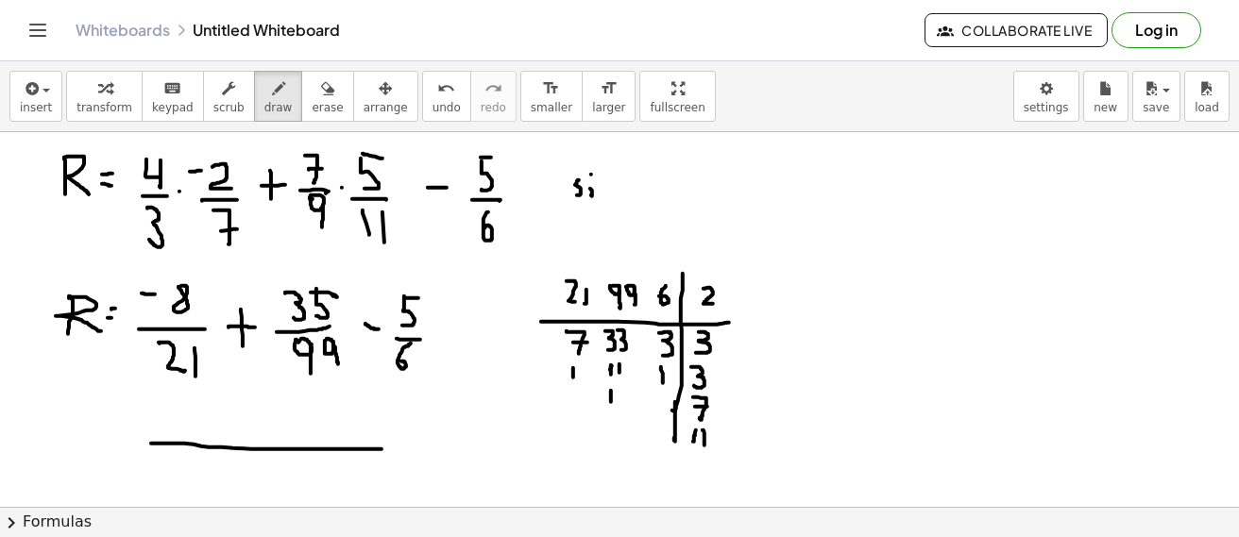
drag, startPoint x: 151, startPoint y: 443, endPoint x: 382, endPoint y: 449, distance: 230.5
drag, startPoint x: 77, startPoint y: 407, endPoint x: 74, endPoint y: 423, distance: 16.3
drag, startPoint x: 71, startPoint y: 406, endPoint x: 111, endPoint y: 441, distance: 53.6
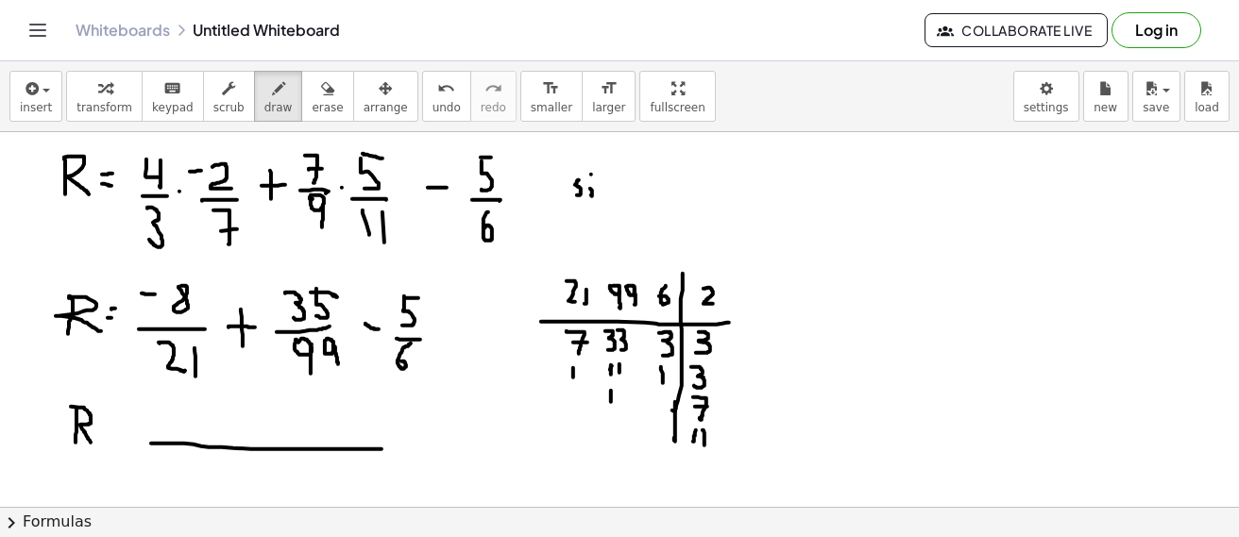
drag, startPoint x: 111, startPoint y: 450, endPoint x: 122, endPoint y: 447, distance: 11.7
drag, startPoint x: 381, startPoint y: 449, endPoint x: 402, endPoint y: 449, distance: 21.7
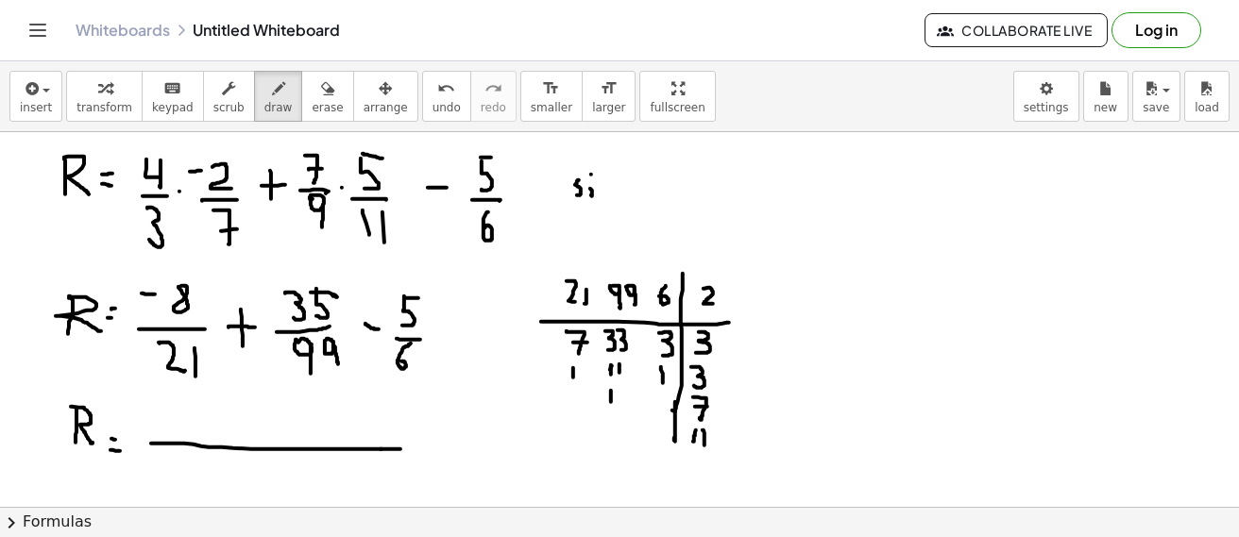
drag, startPoint x: 471, startPoint y: 414, endPoint x: 472, endPoint y: 436, distance: 22.7
drag, startPoint x: 482, startPoint y: 416, endPoint x: 482, endPoint y: 434, distance: 17.9
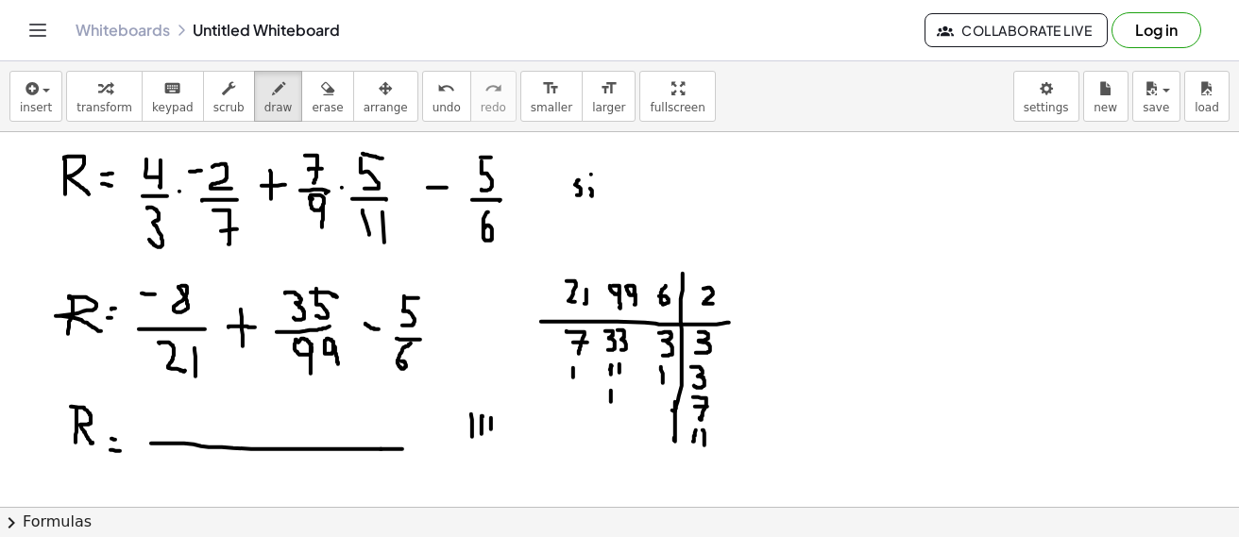
drag, startPoint x: 491, startPoint y: 417, endPoint x: 491, endPoint y: 429, distance: 11.3
drag, startPoint x: 499, startPoint y: 412, endPoint x: 503, endPoint y: 431, distance: 19.3
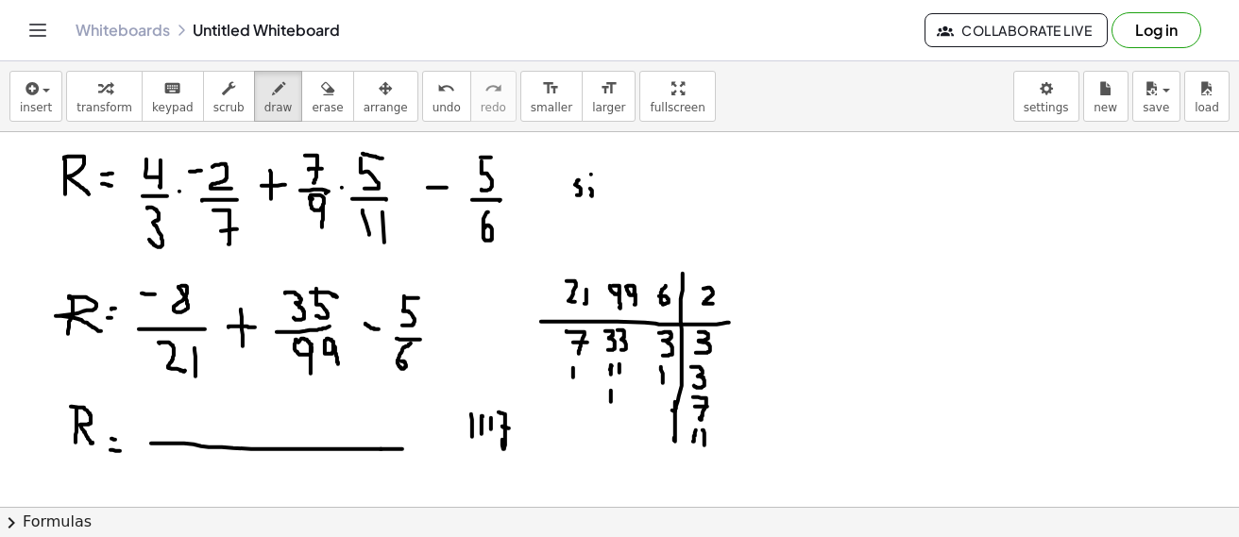
drag, startPoint x: 466, startPoint y: 454, endPoint x: 507, endPoint y: 454, distance: 41.6
drag, startPoint x: 484, startPoint y: 463, endPoint x: 484, endPoint y: 478, distance: 15.1
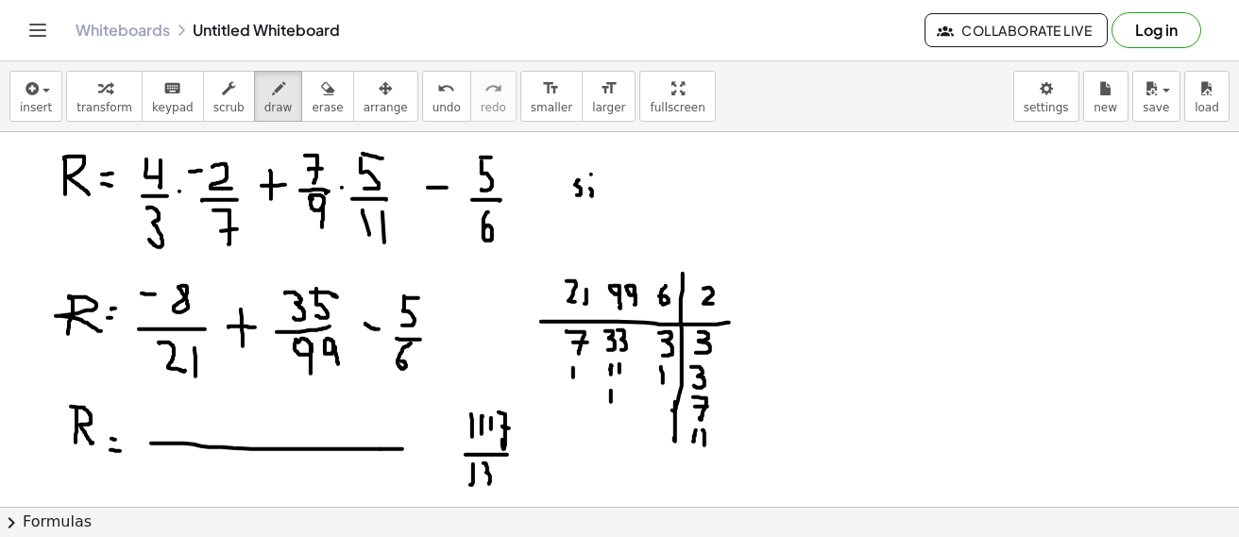
drag, startPoint x: 526, startPoint y: 464, endPoint x: 514, endPoint y: 479, distance: 19.5
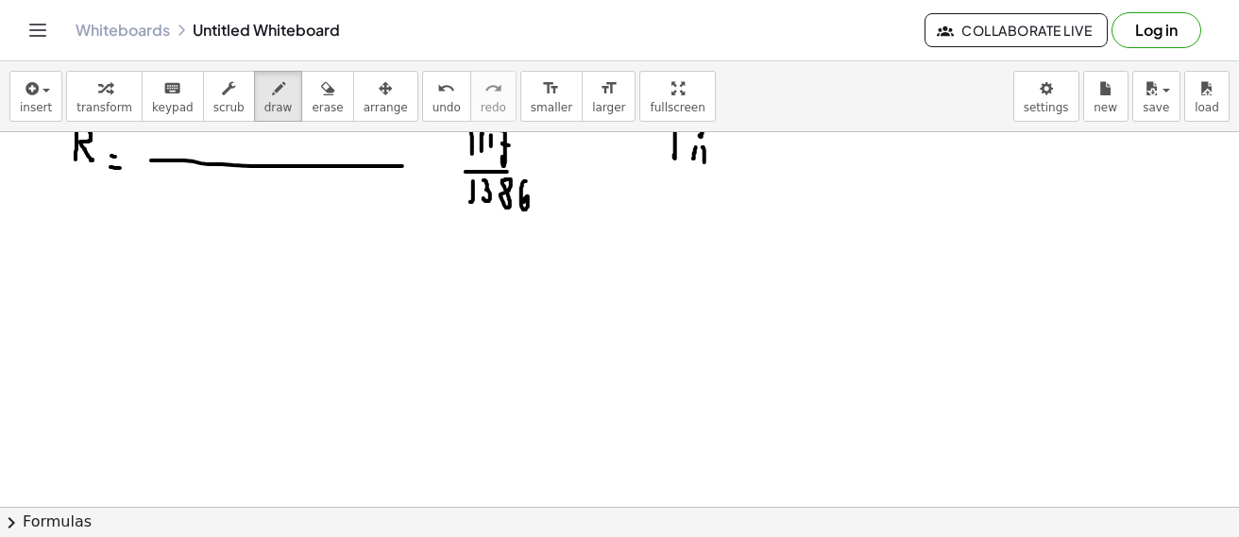
scroll to position [4425, 0]
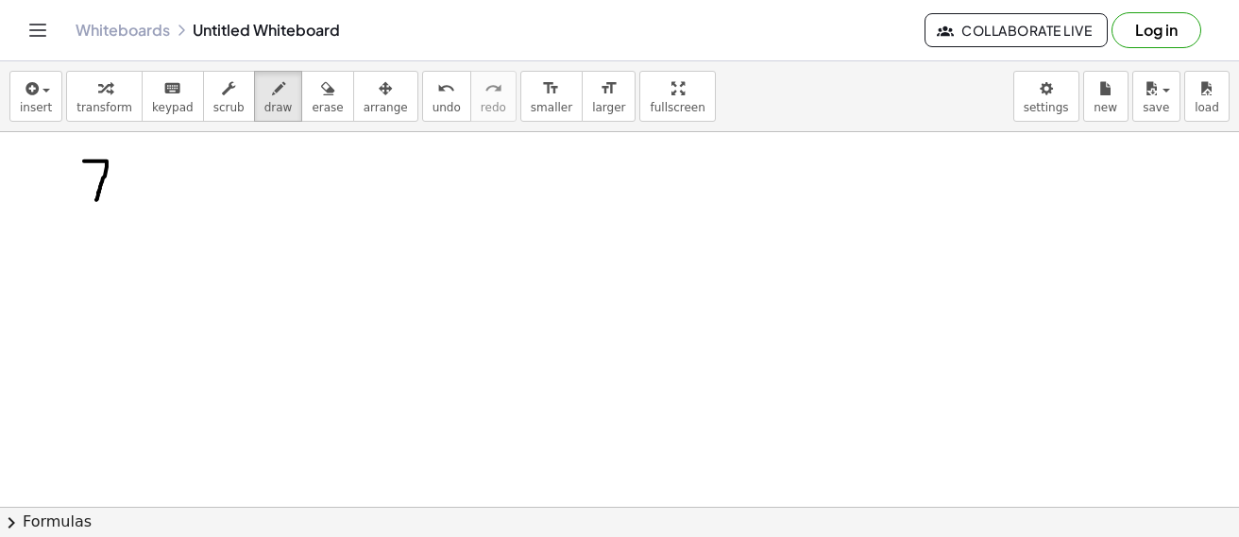
drag, startPoint x: 84, startPoint y: 162, endPoint x: 96, endPoint y: 200, distance: 40.6
drag, startPoint x: 92, startPoint y: 182, endPoint x: 110, endPoint y: 180, distance: 18.0
drag, startPoint x: 133, startPoint y: 176, endPoint x: 137, endPoint y: 192, distance: 16.5
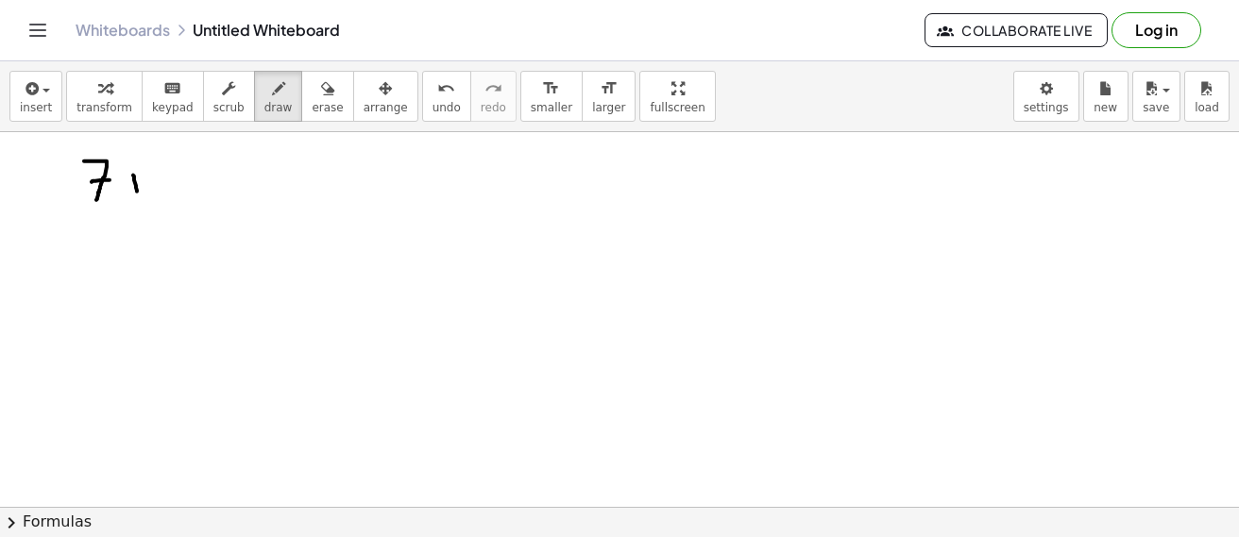
drag, startPoint x: 149, startPoint y: 179, endPoint x: 132, endPoint y: 213, distance: 38.9
drag, startPoint x: 164, startPoint y: 192, endPoint x: 192, endPoint y: 188, distance: 27.7
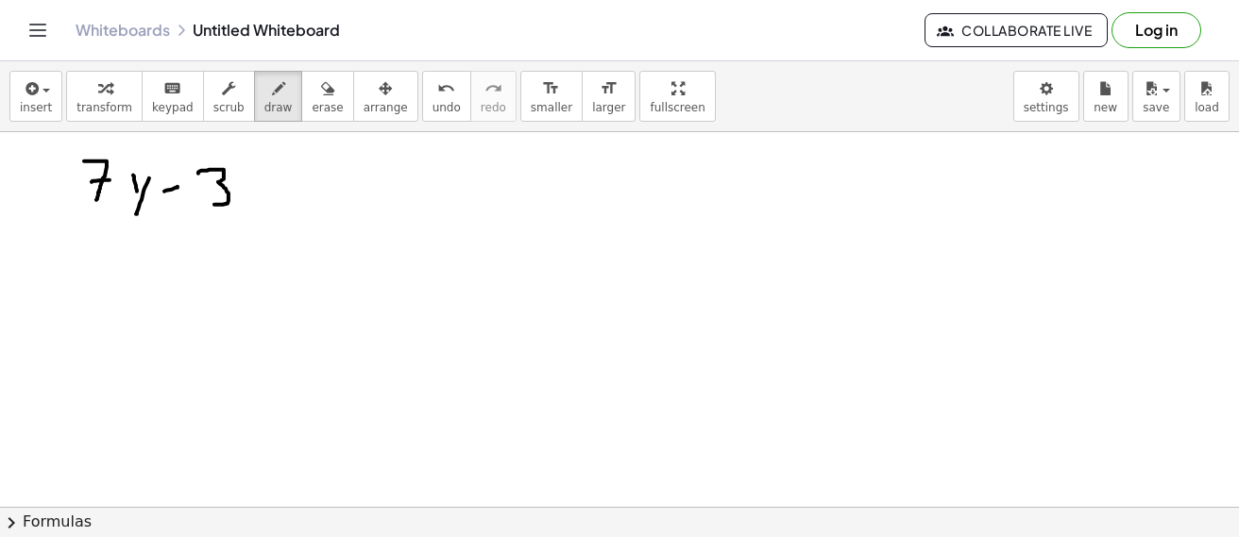
drag, startPoint x: 198, startPoint y: 174, endPoint x: 215, endPoint y: 200, distance: 31.4
drag, startPoint x: 253, startPoint y: 192, endPoint x: 267, endPoint y: 196, distance: 14.7
drag, startPoint x: 271, startPoint y: 181, endPoint x: 253, endPoint y: 207, distance: 31.2
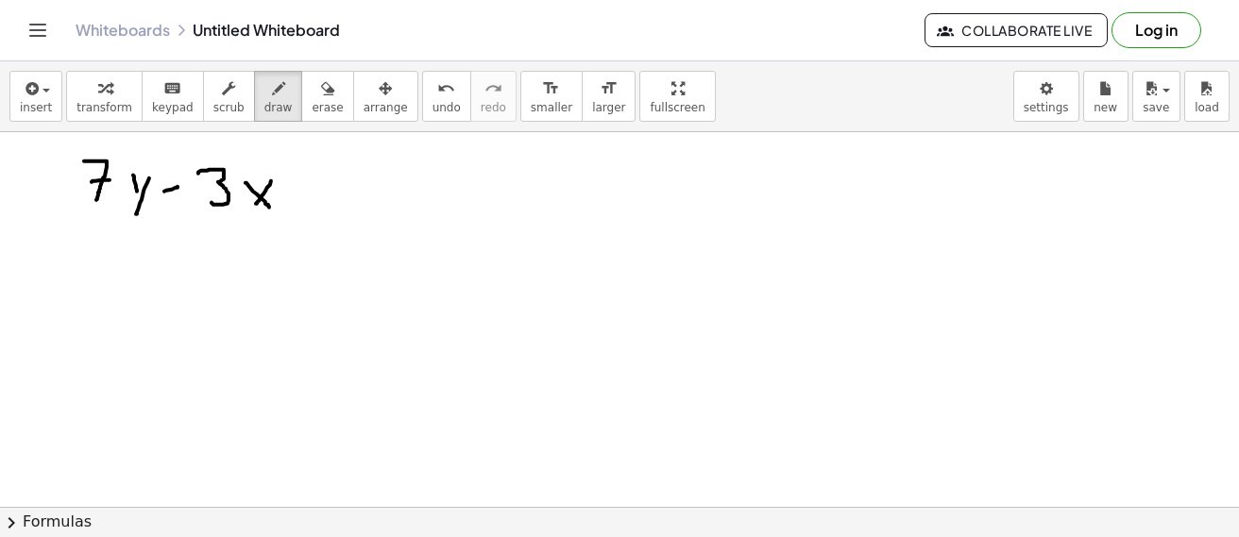
drag, startPoint x: 285, startPoint y: 189, endPoint x: 302, endPoint y: 189, distance: 17.0
drag, startPoint x: 285, startPoint y: 198, endPoint x: 298, endPoint y: 198, distance: 13.2
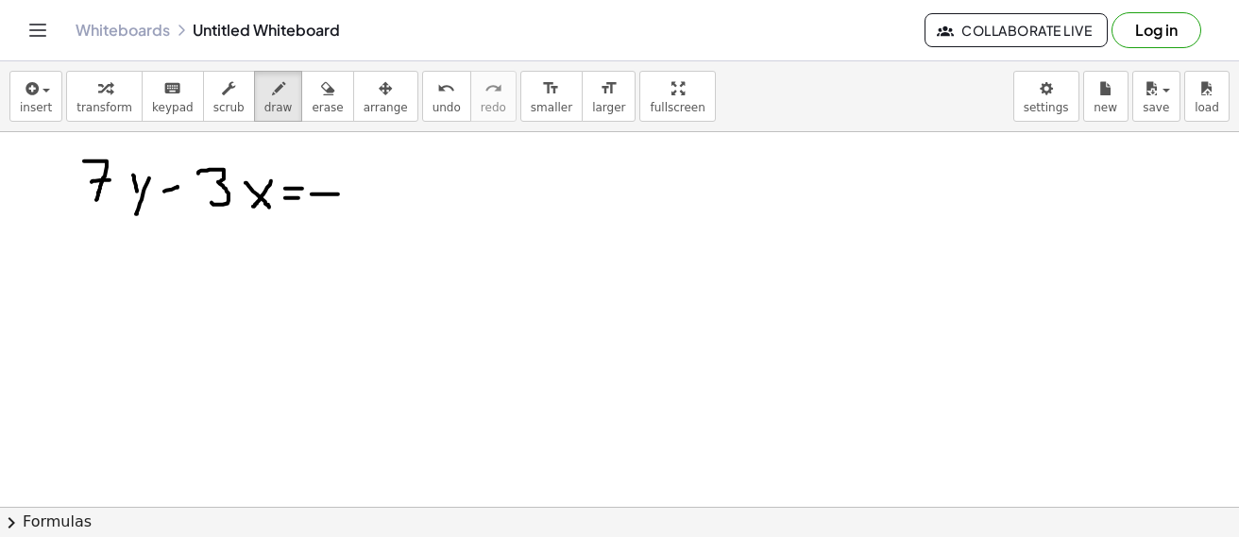
drag, startPoint x: 312, startPoint y: 195, endPoint x: 338, endPoint y: 195, distance: 26.4
drag, startPoint x: 347, startPoint y: 184, endPoint x: 365, endPoint y: 208, distance: 29.7
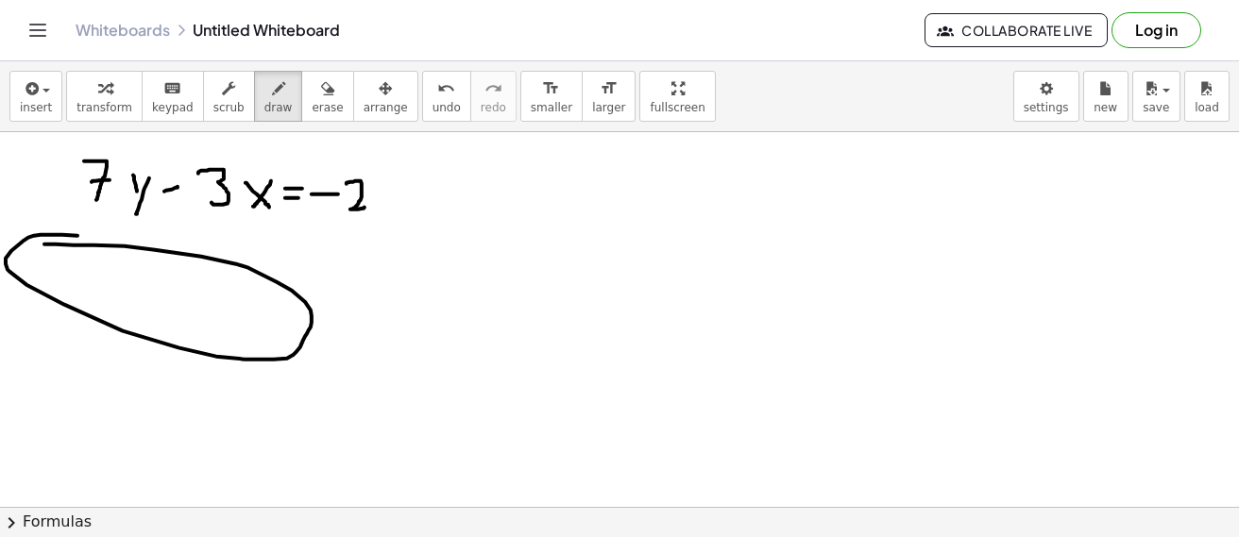
drag, startPoint x: 41, startPoint y: 235, endPoint x: 166, endPoint y: 276, distance: 132.0
drag, startPoint x: 311, startPoint y: 283, endPoint x: 312, endPoint y: 293, distance: 9.5
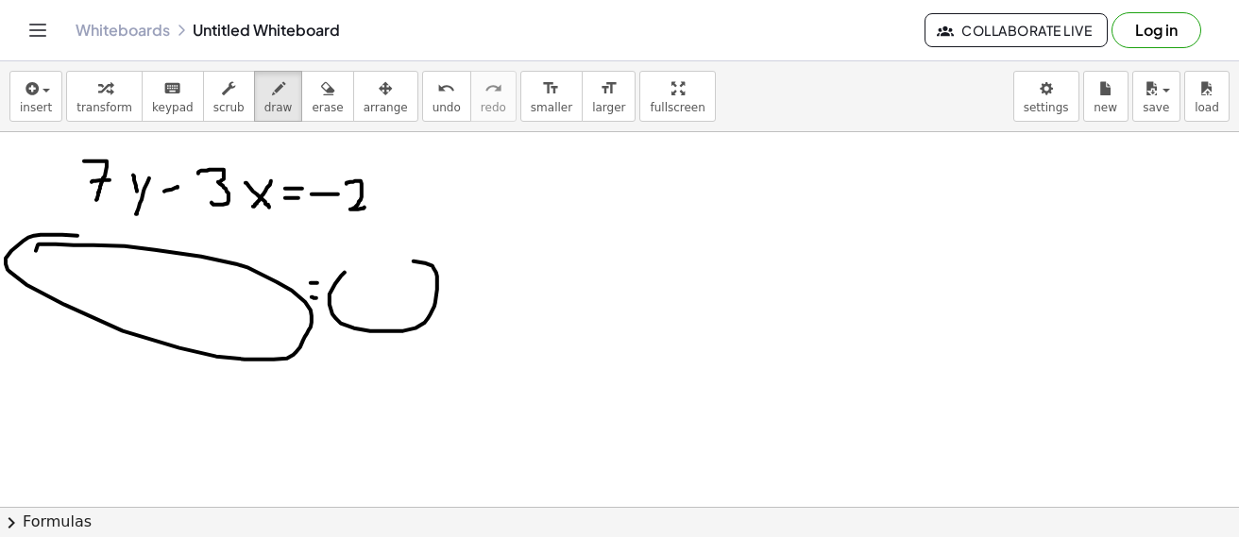
drag, startPoint x: 344, startPoint y: 274, endPoint x: 344, endPoint y: 291, distance: 17.0
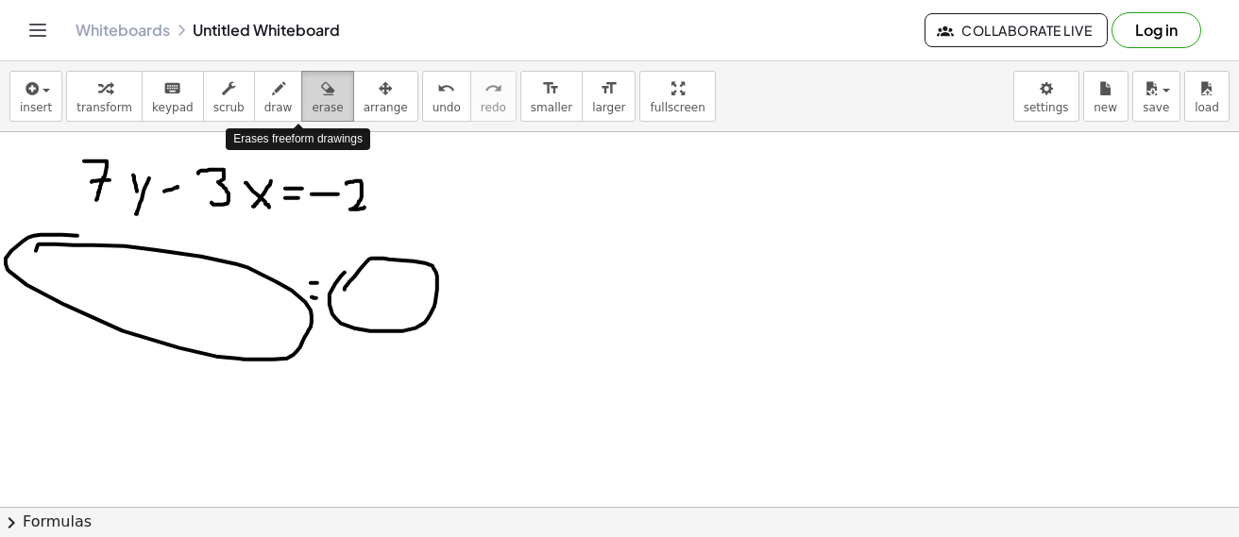
click at [321, 98] on icon "button" at bounding box center [327, 88] width 13 height 23
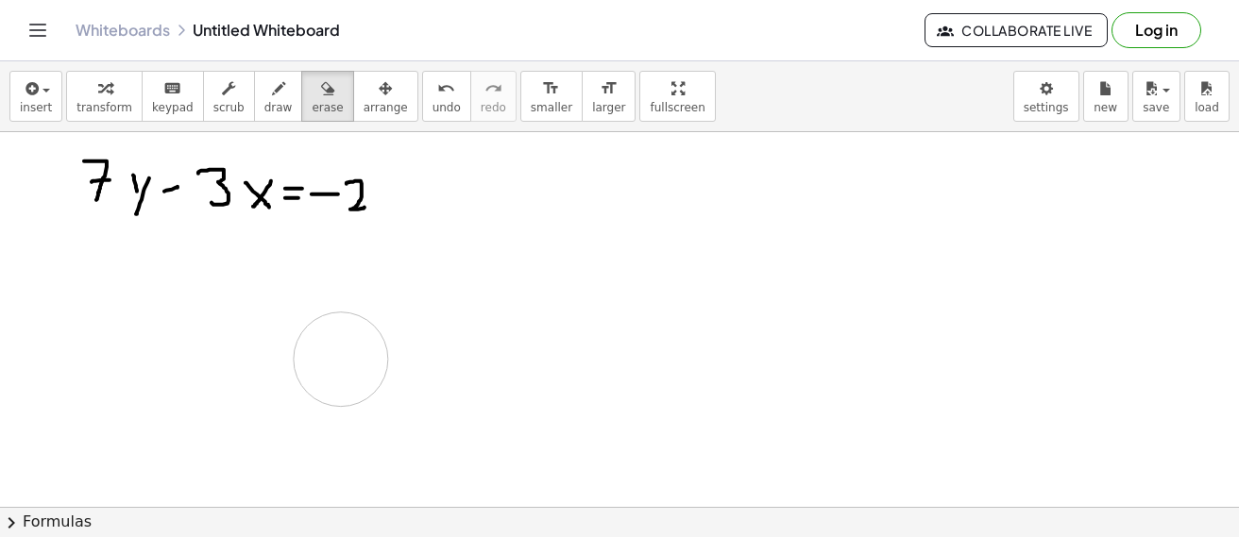
drag, startPoint x: 458, startPoint y: 295, endPoint x: 341, endPoint y: 360, distance: 134.0
click at [264, 102] on span "draw" at bounding box center [278, 107] width 28 height 13
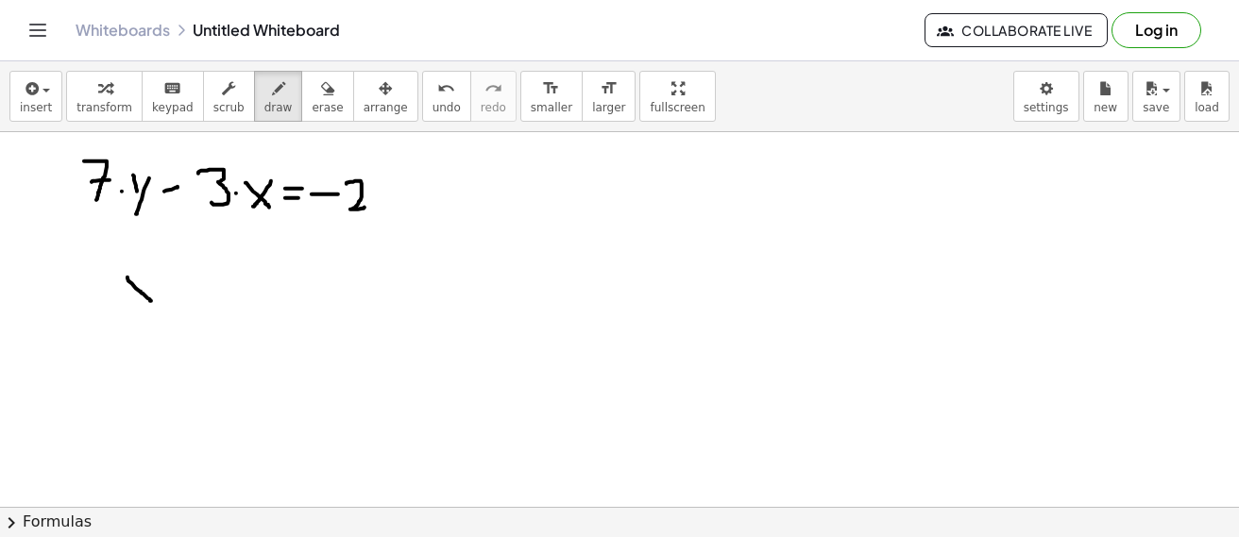
drag, startPoint x: 128, startPoint y: 278, endPoint x: 154, endPoint y: 282, distance: 26.9
drag, startPoint x: 152, startPoint y: 280, endPoint x: 112, endPoint y: 329, distance: 63.1
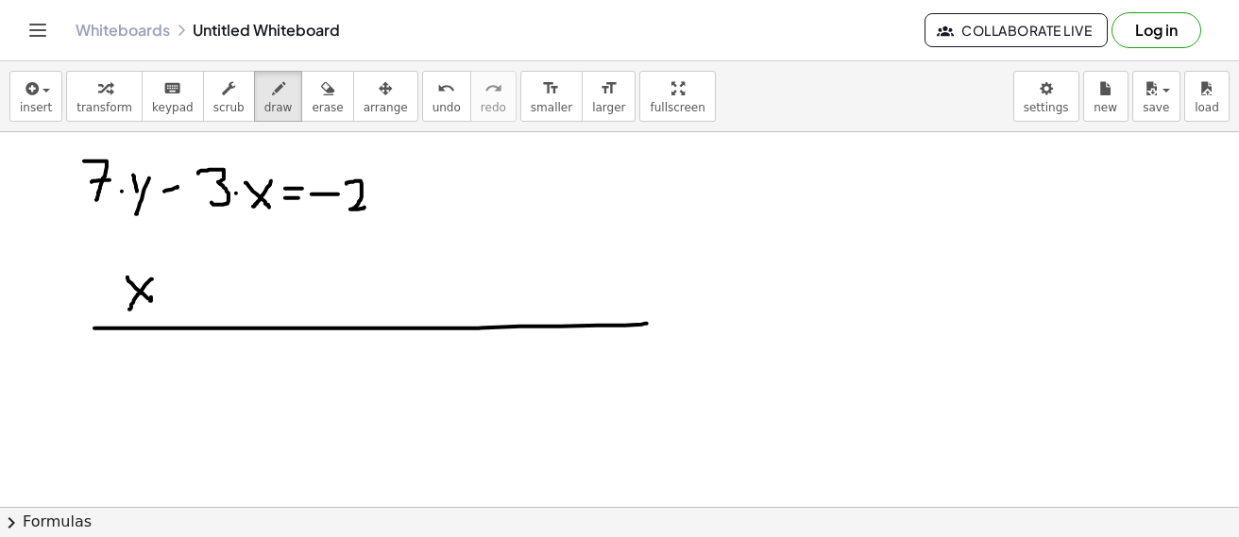
drag, startPoint x: 94, startPoint y: 329, endPoint x: 647, endPoint y: 324, distance: 552.6
drag, startPoint x: 184, startPoint y: 251, endPoint x: 194, endPoint y: 405, distance: 154.3
drag, startPoint x: 125, startPoint y: 358, endPoint x: 142, endPoint y: 367, distance: 19.4
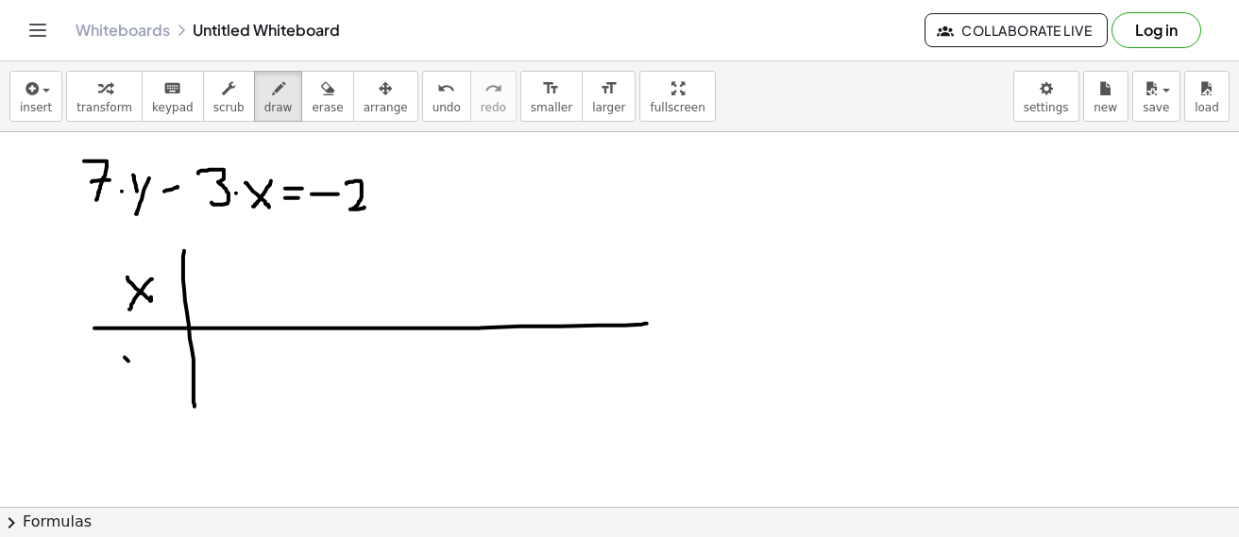
drag, startPoint x: 145, startPoint y: 353, endPoint x: 213, endPoint y: 393, distance: 78.7
drag, startPoint x: 228, startPoint y: 370, endPoint x: 248, endPoint y: 368, distance: 20.9
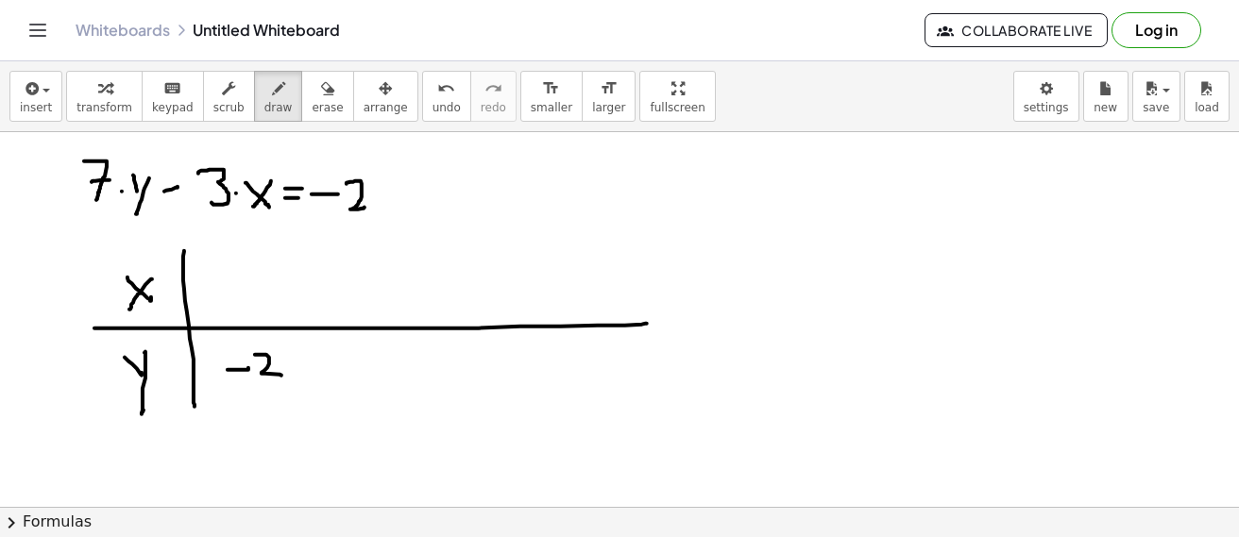
drag, startPoint x: 255, startPoint y: 355, endPoint x: 281, endPoint y: 376, distance: 33.6
drag, startPoint x: 252, startPoint y: 389, endPoint x: 286, endPoint y: 389, distance: 34.0
drag, startPoint x: 262, startPoint y: 397, endPoint x: 278, endPoint y: 430, distance: 36.8
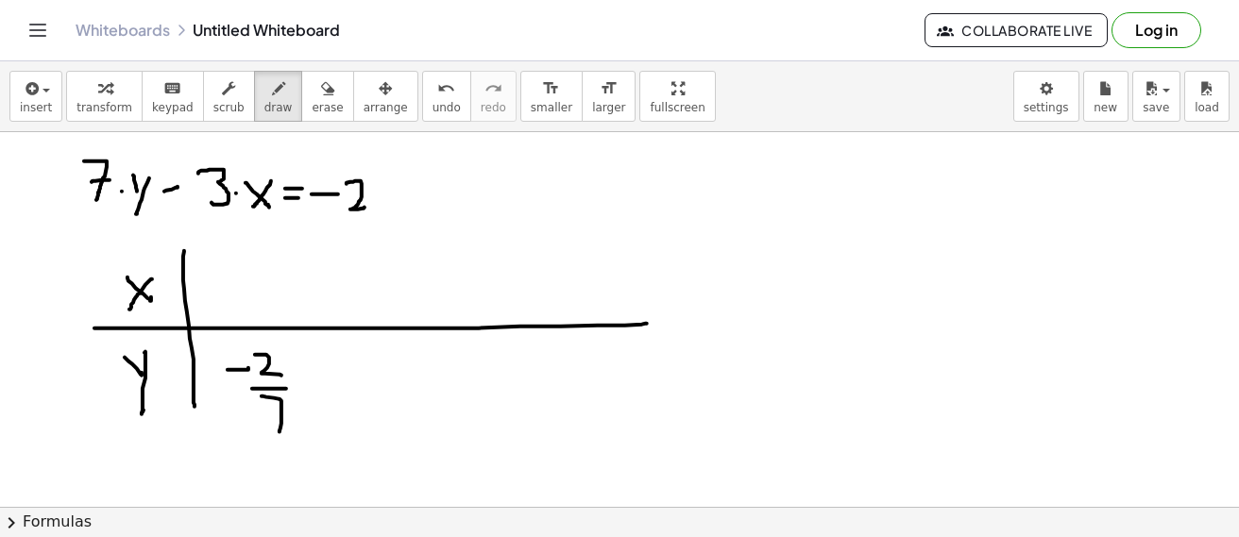
drag, startPoint x: 271, startPoint y: 417, endPoint x: 291, endPoint y: 415, distance: 20.0
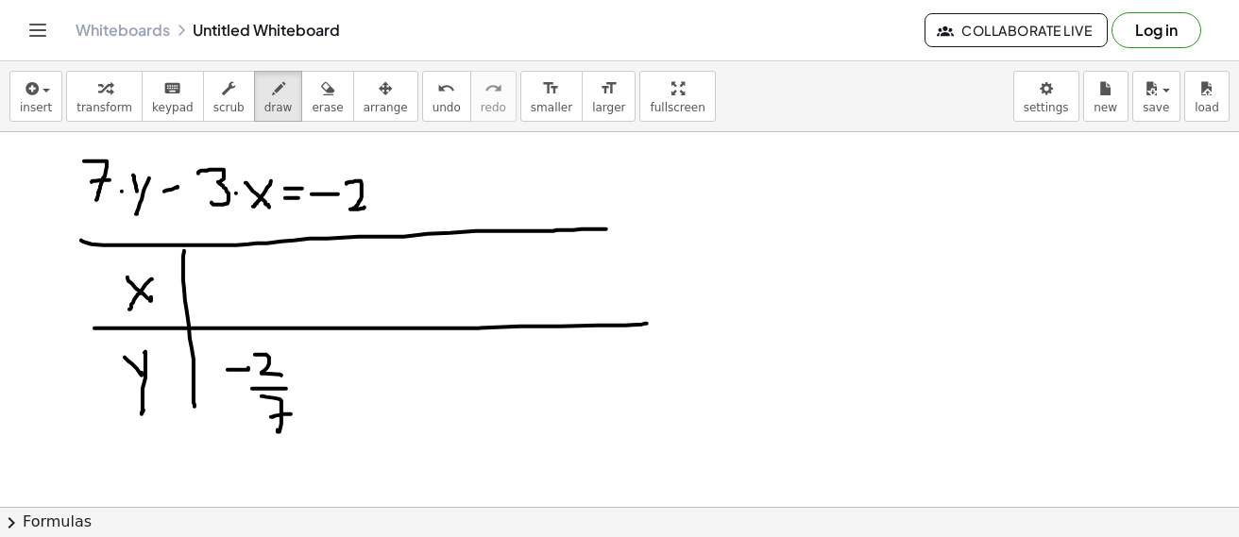
drag, startPoint x: 85, startPoint y: 243, endPoint x: 606, endPoint y: 230, distance: 521.6
click at [312, 107] on span "erase" at bounding box center [327, 107] width 31 height 13
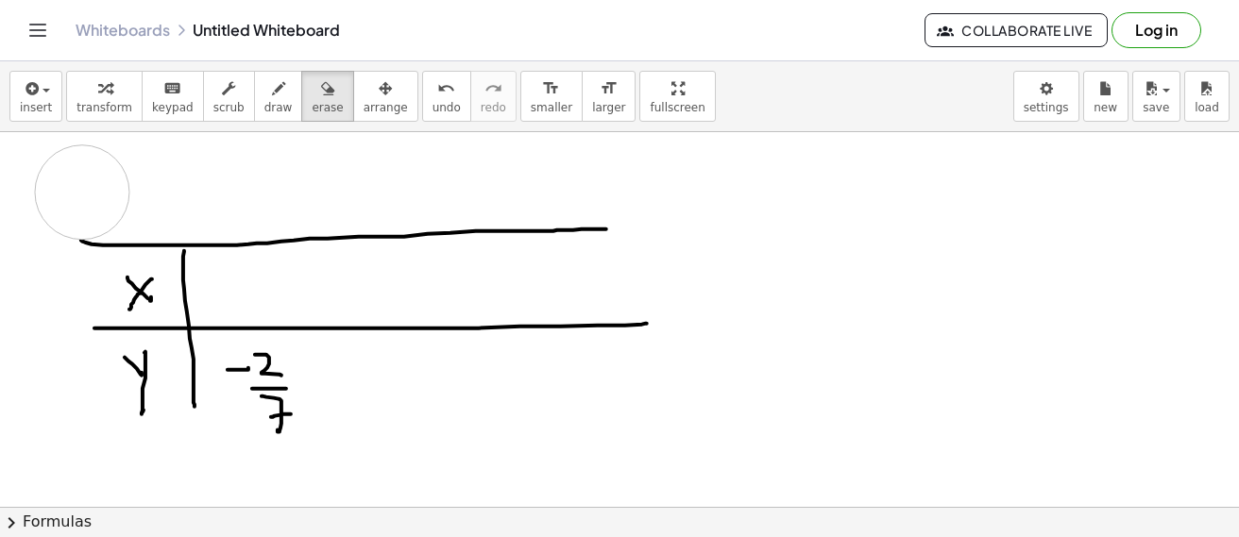
drag, startPoint x: 437, startPoint y: 176, endPoint x: 215, endPoint y: 151, distance: 223.3
click at [264, 111] on span "draw" at bounding box center [278, 107] width 28 height 13
drag, startPoint x: 168, startPoint y: 174, endPoint x: 199, endPoint y: 169, distance: 31.5
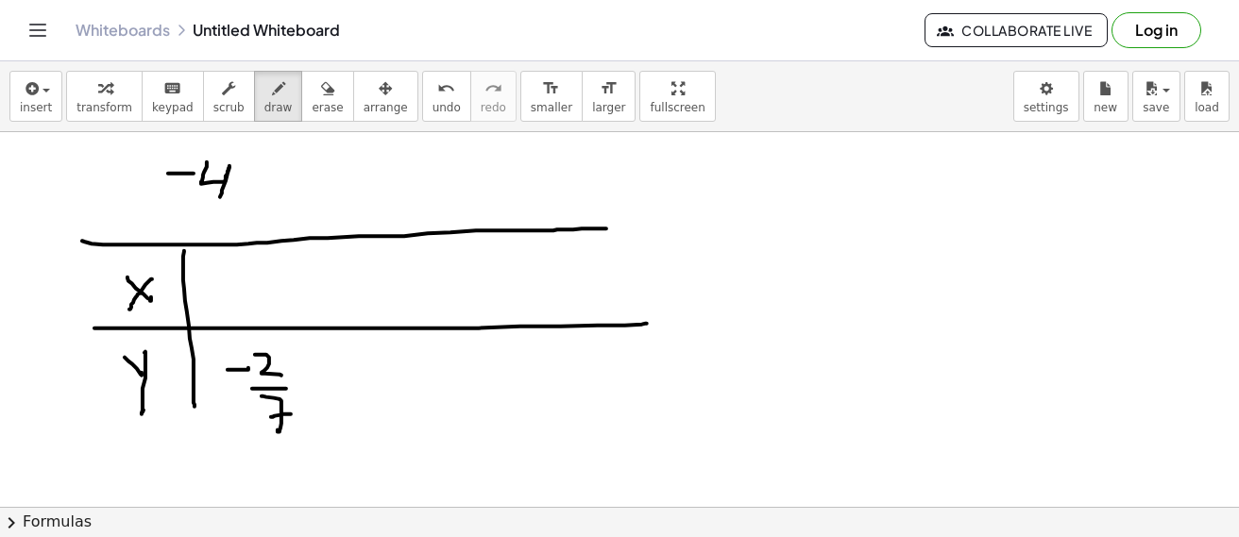
drag, startPoint x: 207, startPoint y: 162, endPoint x: 220, endPoint y: 198, distance: 38.3
drag, startPoint x: 241, startPoint y: 188, endPoint x: 250, endPoint y: 187, distance: 9.5
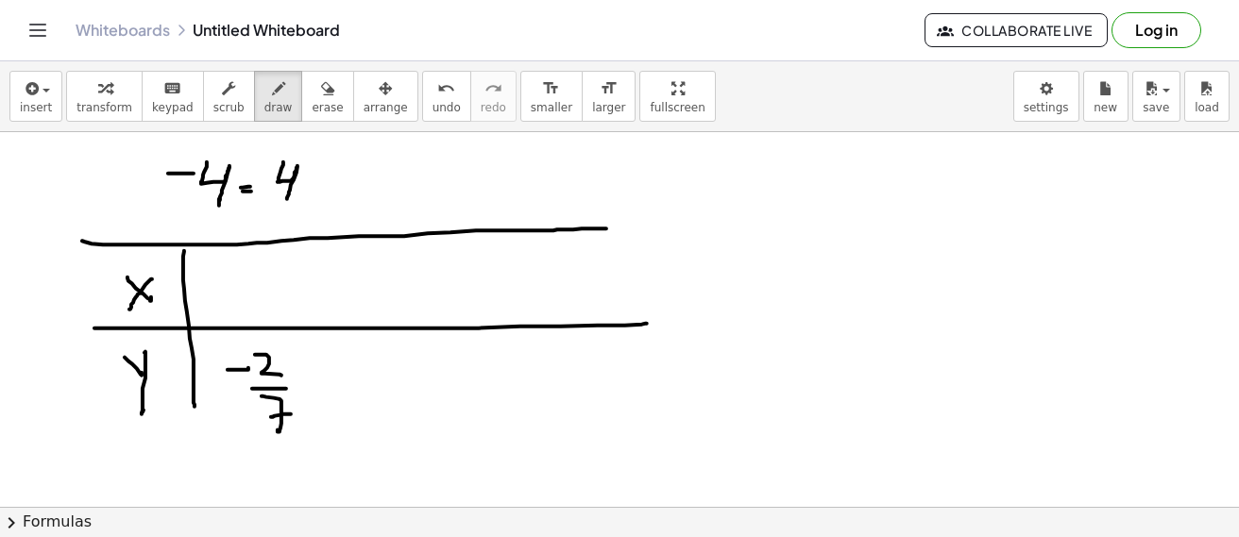
drag, startPoint x: 278, startPoint y: 182, endPoint x: 286, endPoint y: 200, distance: 19.9
drag, startPoint x: 274, startPoint y: 198, endPoint x: 299, endPoint y: 199, distance: 25.5
drag, startPoint x: 281, startPoint y: 208, endPoint x: 292, endPoint y: 208, distance: 10.4
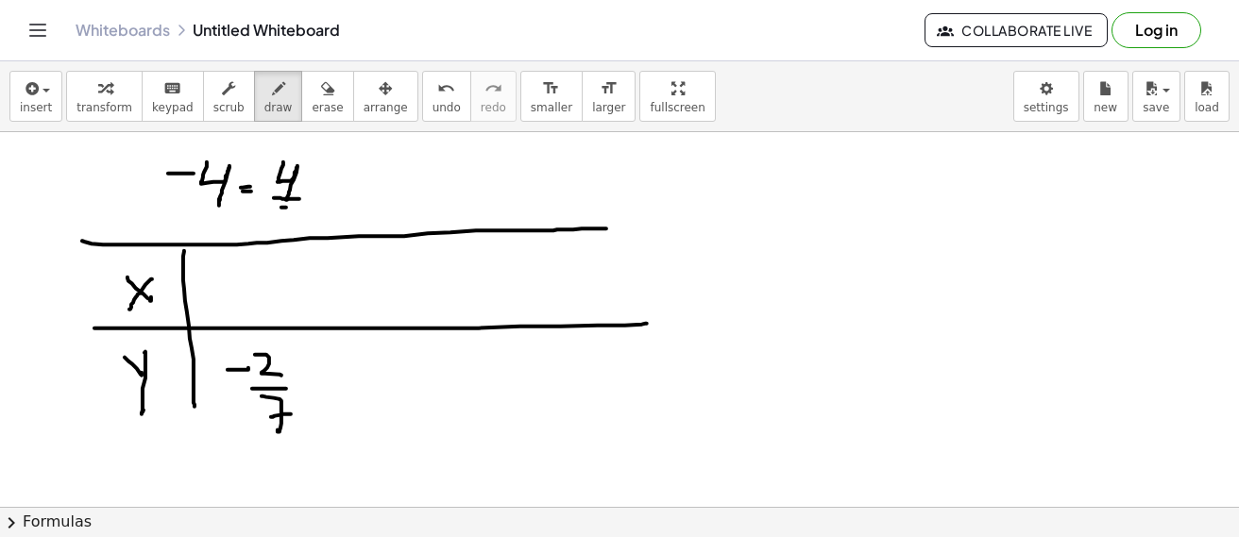
drag, startPoint x: 283, startPoint y: 209, endPoint x: 298, endPoint y: 217, distance: 16.5
drag, startPoint x: 324, startPoint y: 177, endPoint x: 339, endPoint y: 186, distance: 17.8
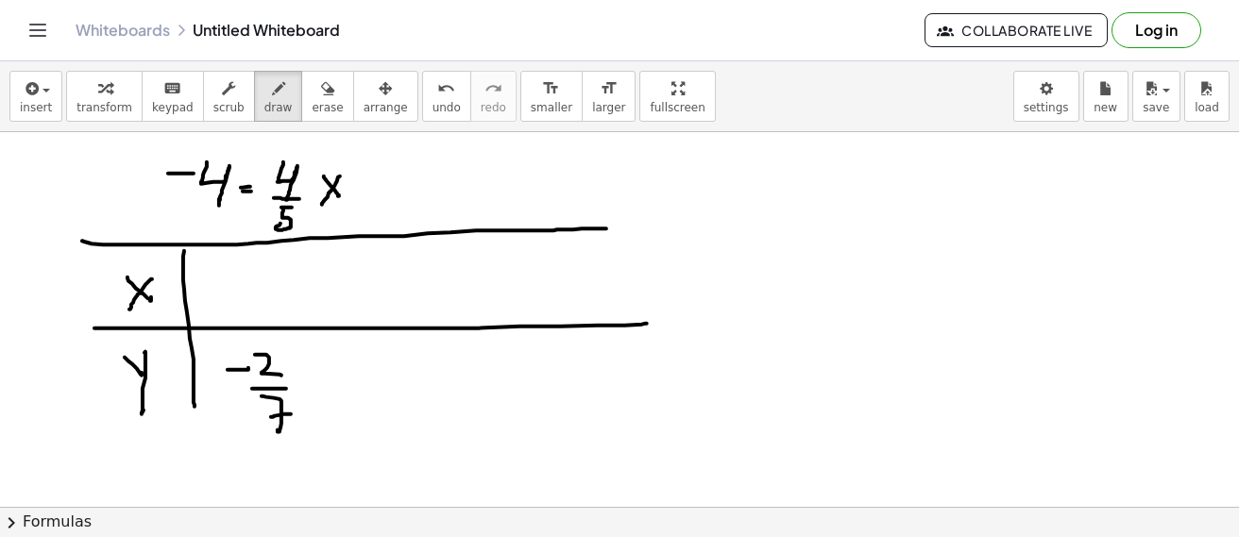
drag, startPoint x: 361, startPoint y: 185, endPoint x: 380, endPoint y: 185, distance: 18.9
drag, startPoint x: 397, startPoint y: 171, endPoint x: 414, endPoint y: 190, distance: 25.4
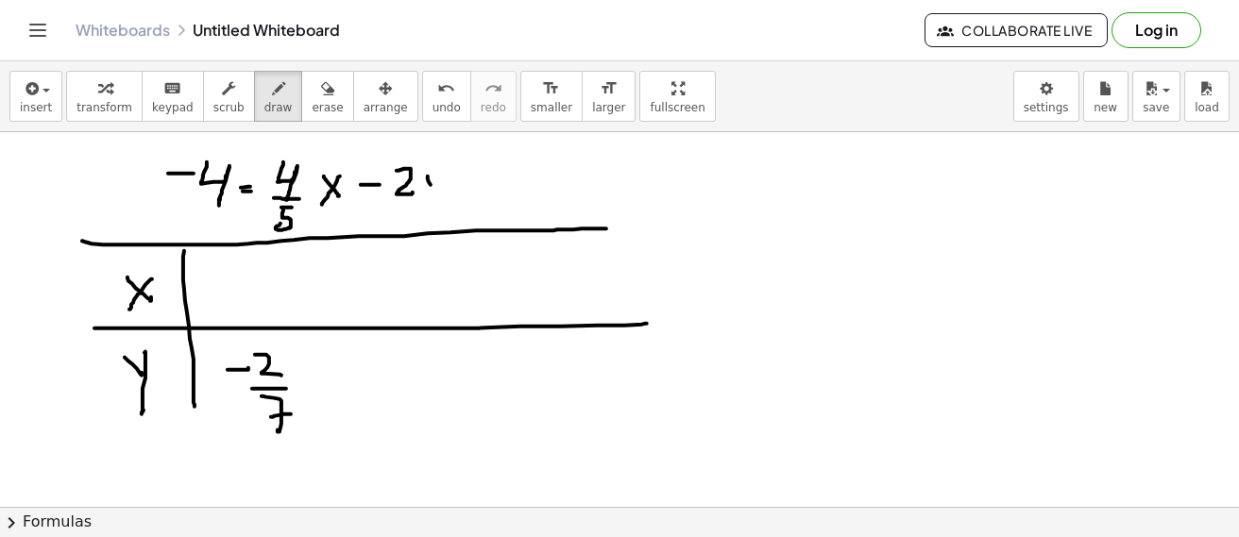
drag, startPoint x: 447, startPoint y: 172, endPoint x: 433, endPoint y: 211, distance: 41.2
drag, startPoint x: 476, startPoint y: 167, endPoint x: 474, endPoint y: 197, distance: 30.3
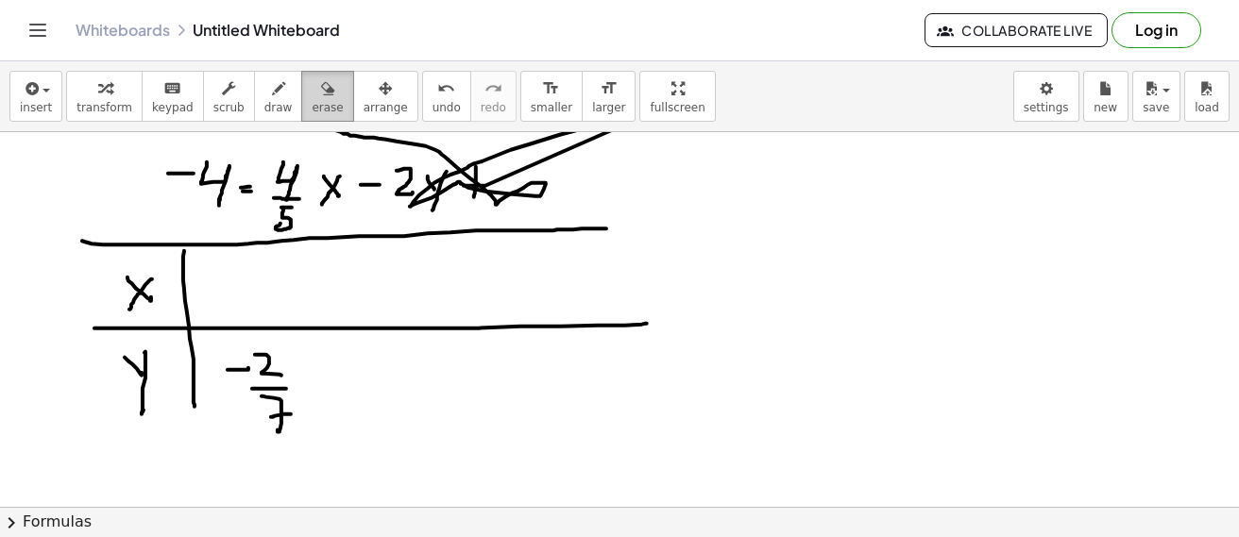
click at [312, 108] on span "erase" at bounding box center [327, 107] width 31 height 13
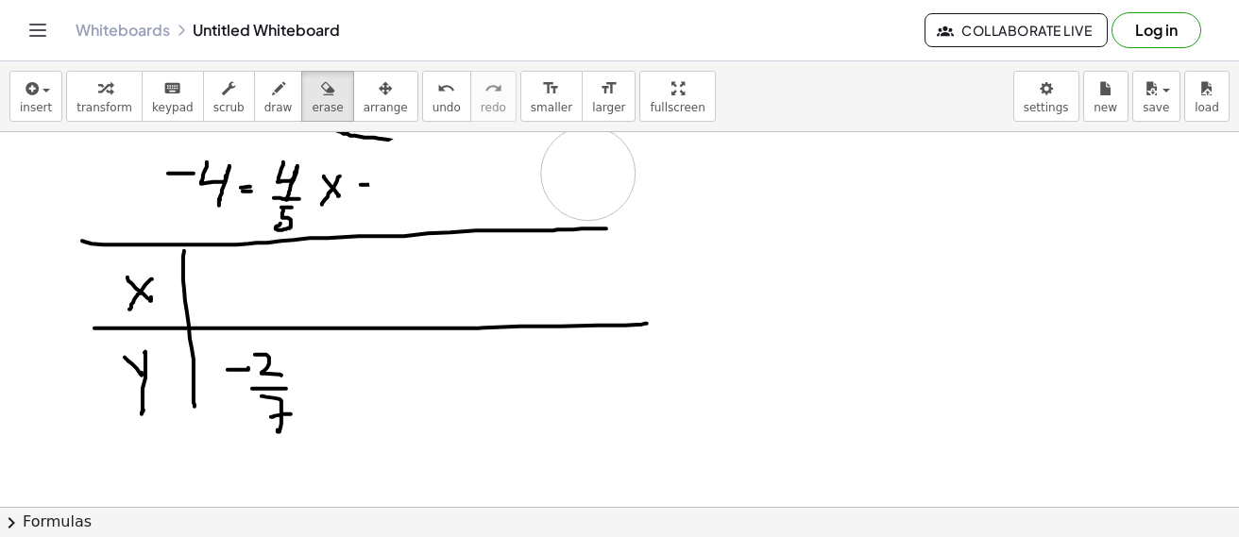
drag, startPoint x: 560, startPoint y: 179, endPoint x: 588, endPoint y: 174, distance: 28.7
click at [264, 112] on span "draw" at bounding box center [278, 107] width 28 height 13
drag, startPoint x: 391, startPoint y: 174, endPoint x: 410, endPoint y: 195, distance: 28.1
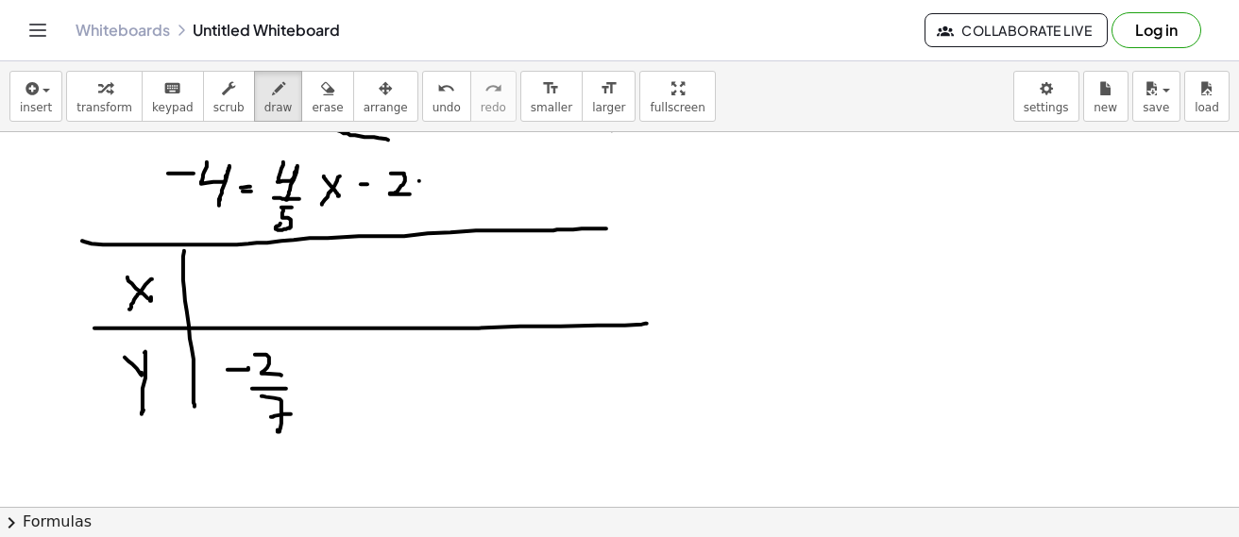
drag, startPoint x: 419, startPoint y: 181, endPoint x: 425, endPoint y: 191, distance: 11.0
drag, startPoint x: 432, startPoint y: 181, endPoint x: 418, endPoint y: 217, distance: 38.3
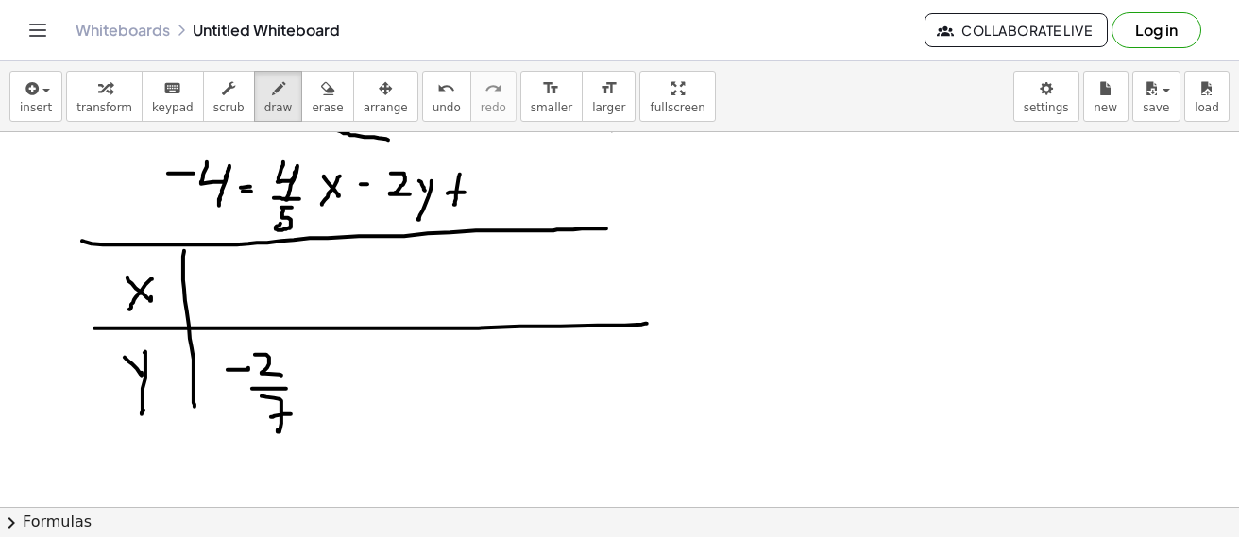
drag, startPoint x: 448, startPoint y: 194, endPoint x: 475, endPoint y: 194, distance: 27.4
drag, startPoint x: 489, startPoint y: 174, endPoint x: 413, endPoint y: 205, distance: 82.6
drag, startPoint x: 142, startPoint y: 204, endPoint x: 147, endPoint y: 184, distance: 20.6
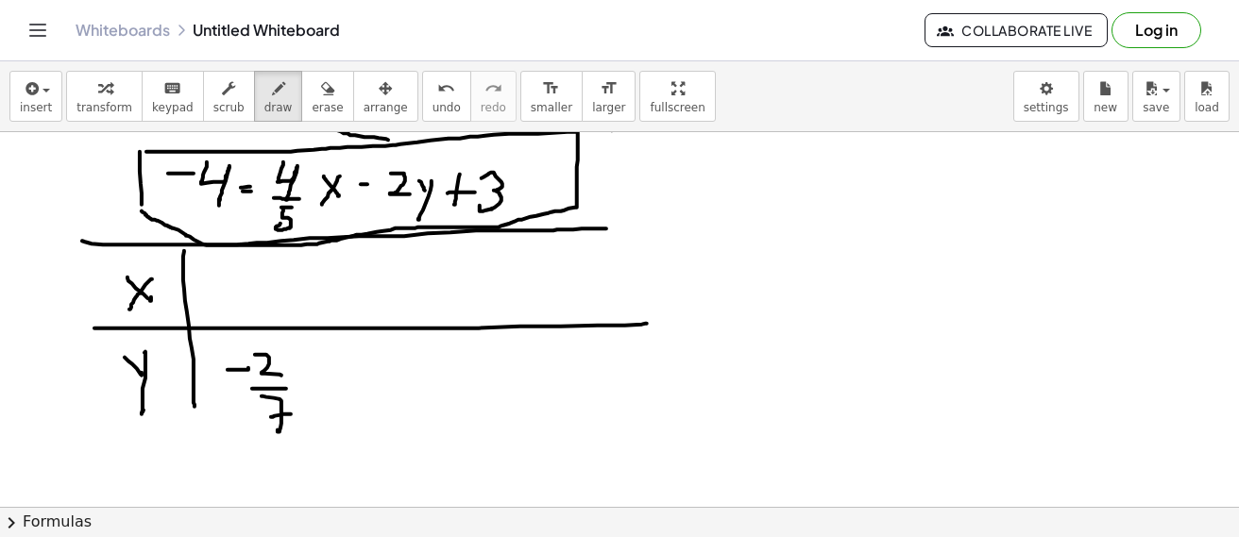
drag, startPoint x: 146, startPoint y: 152, endPoint x: 150, endPoint y: 223, distance: 70.9
drag, startPoint x: 194, startPoint y: 217, endPoint x: 231, endPoint y: 220, distance: 37.9
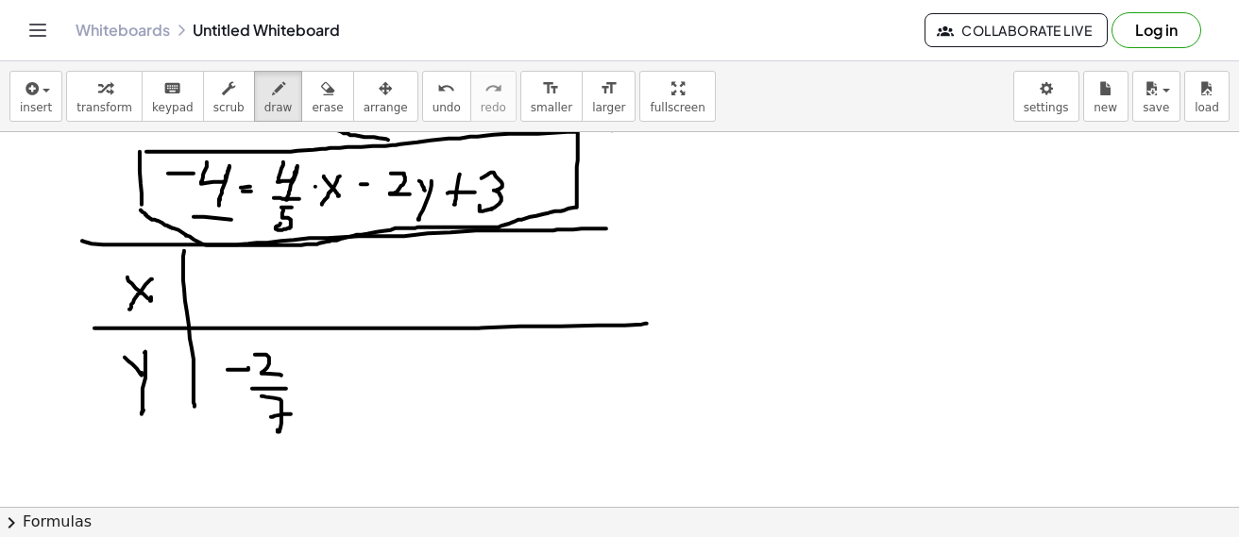
drag, startPoint x: 241, startPoint y: 259, endPoint x: 282, endPoint y: 277, distance: 45.3
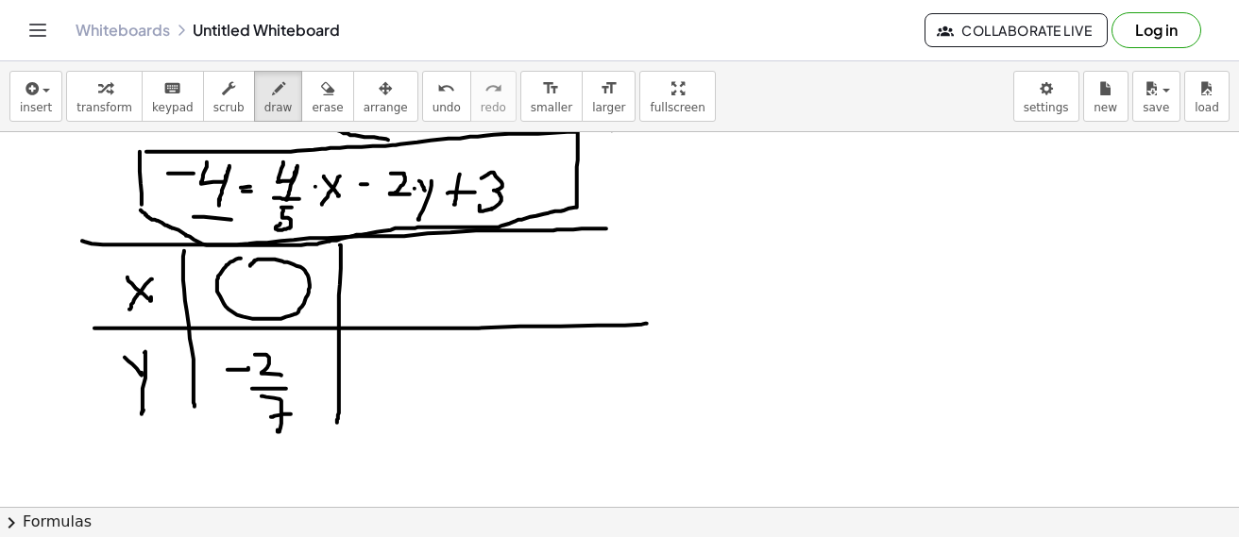
drag, startPoint x: 340, startPoint y: 246, endPoint x: 394, endPoint y: 384, distance: 148.9
drag, startPoint x: 241, startPoint y: 453, endPoint x: 304, endPoint y: 456, distance: 63.3
drag, startPoint x: 718, startPoint y: 166, endPoint x: 755, endPoint y: 166, distance: 36.8
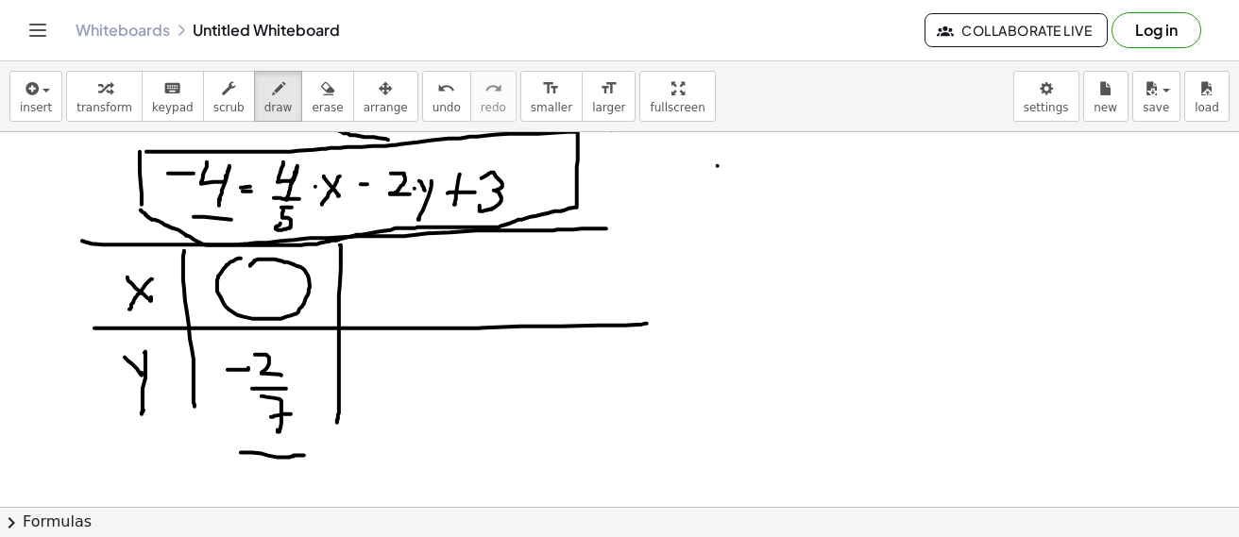
drag, startPoint x: 771, startPoint y: 155, endPoint x: 785, endPoint y: 190, distance: 37.7
drag, startPoint x: 799, startPoint y: 169, endPoint x: 810, endPoint y: 169, distance: 11.3
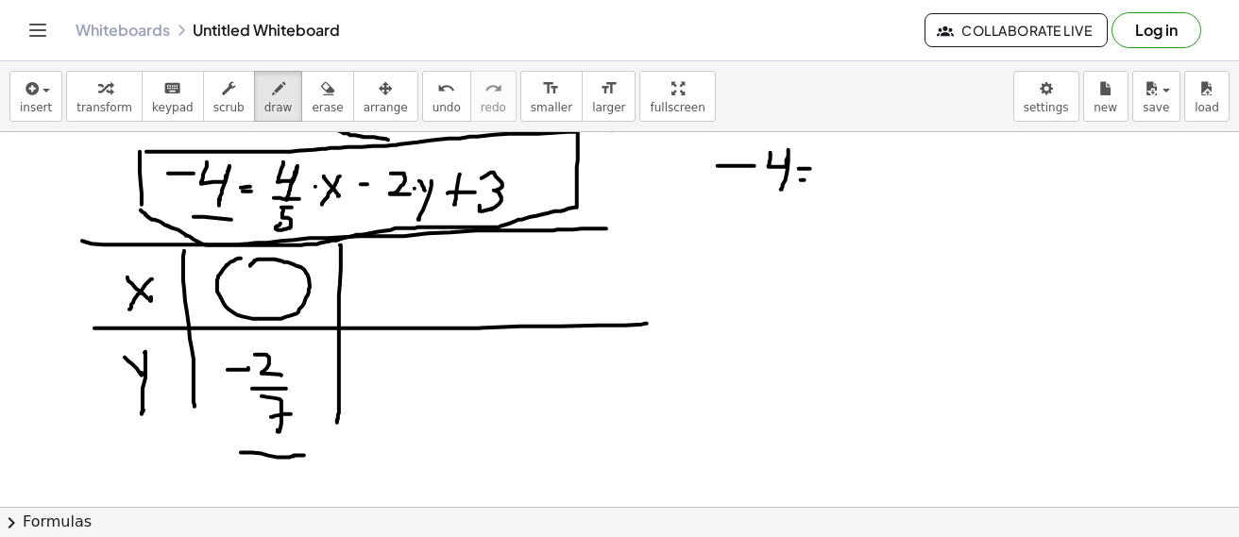
drag, startPoint x: 801, startPoint y: 180, endPoint x: 810, endPoint y: 177, distance: 10.2
drag, startPoint x: 834, startPoint y: 158, endPoint x: 845, endPoint y: 179, distance: 24.5
drag, startPoint x: 845, startPoint y: 189, endPoint x: 863, endPoint y: 189, distance: 17.9
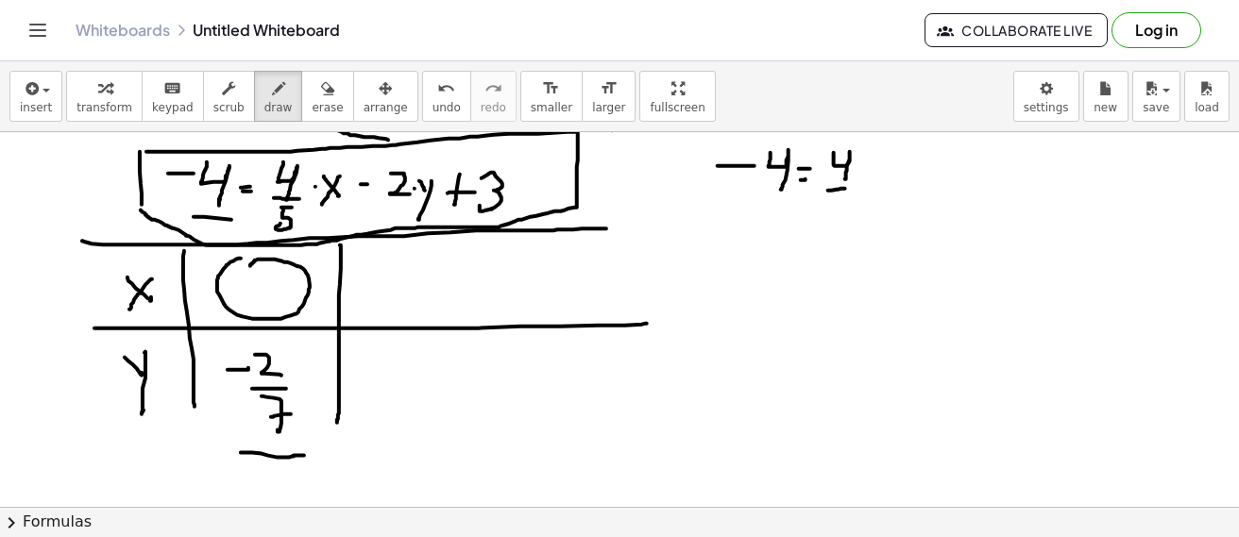
drag, startPoint x: 840, startPoint y: 208, endPoint x: 875, endPoint y: 204, distance: 35.2
drag, startPoint x: 875, startPoint y: 181, endPoint x: 884, endPoint y: 170, distance: 14.8
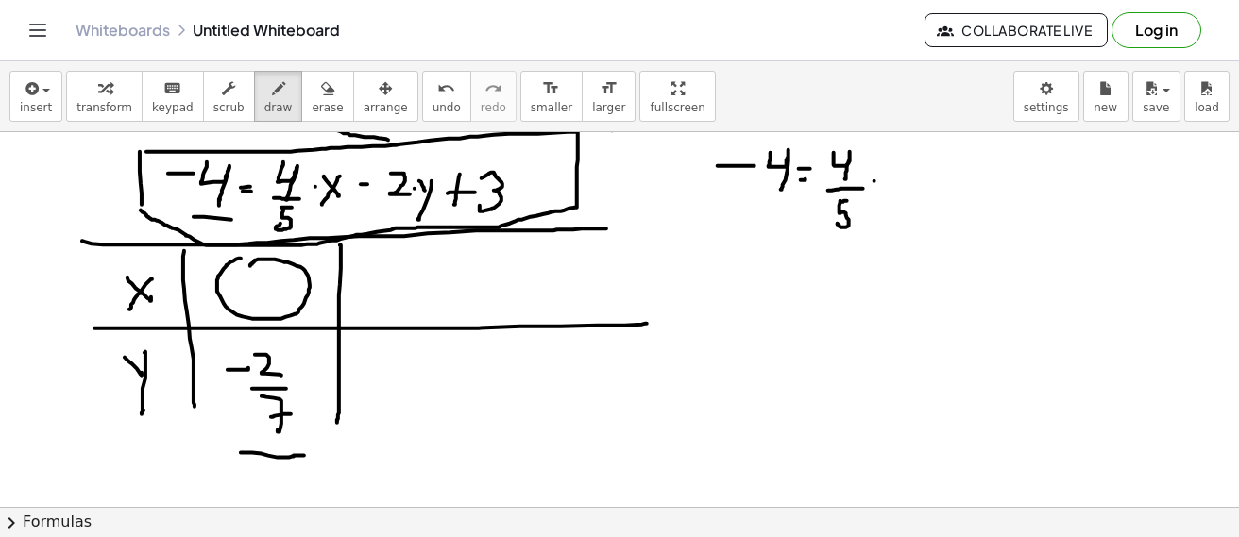
drag, startPoint x: 911, startPoint y: 181, endPoint x: 913, endPoint y: 164, distance: 17.2
drag, startPoint x: 915, startPoint y: 159, endPoint x: 894, endPoint y: 186, distance: 34.4
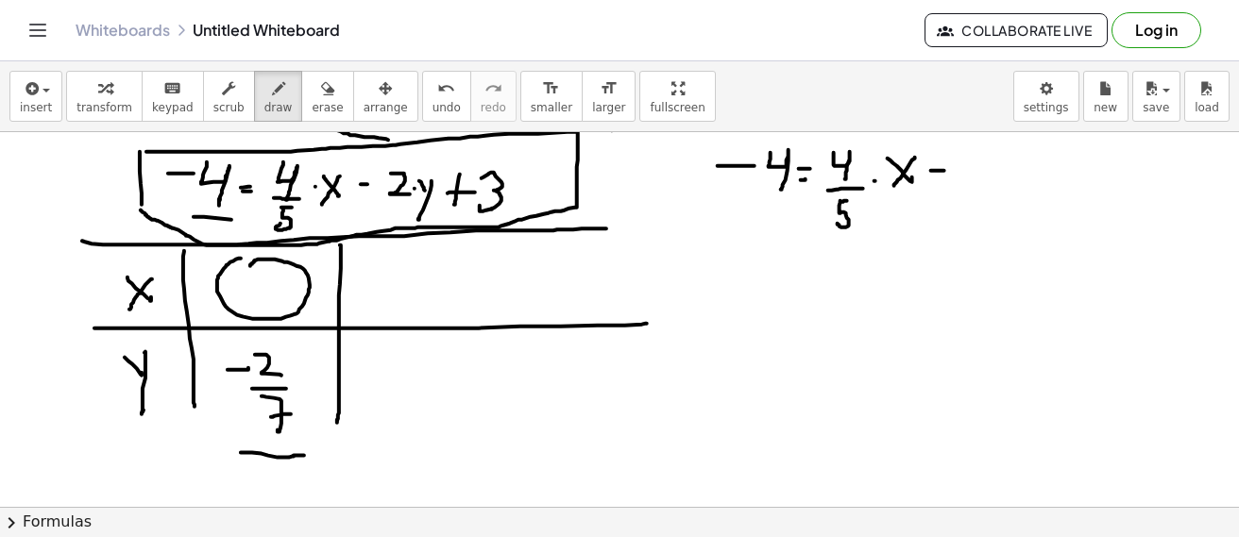
drag, startPoint x: 931, startPoint y: 171, endPoint x: 945, endPoint y: 171, distance: 13.2
drag, startPoint x: 952, startPoint y: 158, endPoint x: 976, endPoint y: 173, distance: 28.0
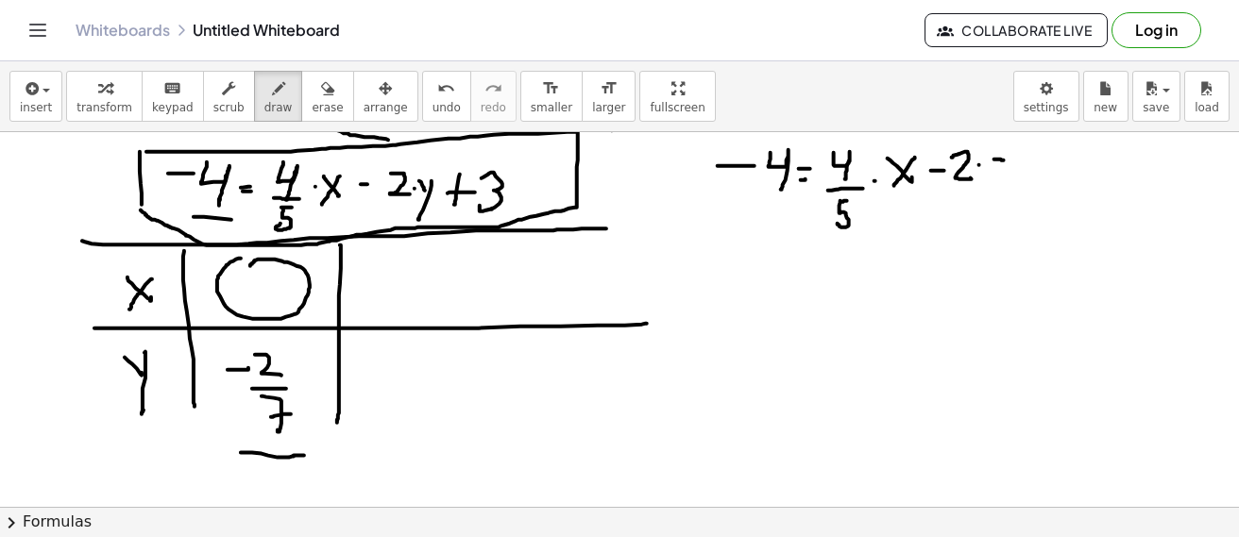
drag, startPoint x: 995, startPoint y: 160, endPoint x: 1006, endPoint y: 161, distance: 11.4
drag, startPoint x: 1012, startPoint y: 153, endPoint x: 1022, endPoint y: 174, distance: 23.2
drag, startPoint x: 1003, startPoint y: 186, endPoint x: 1027, endPoint y: 185, distance: 23.6
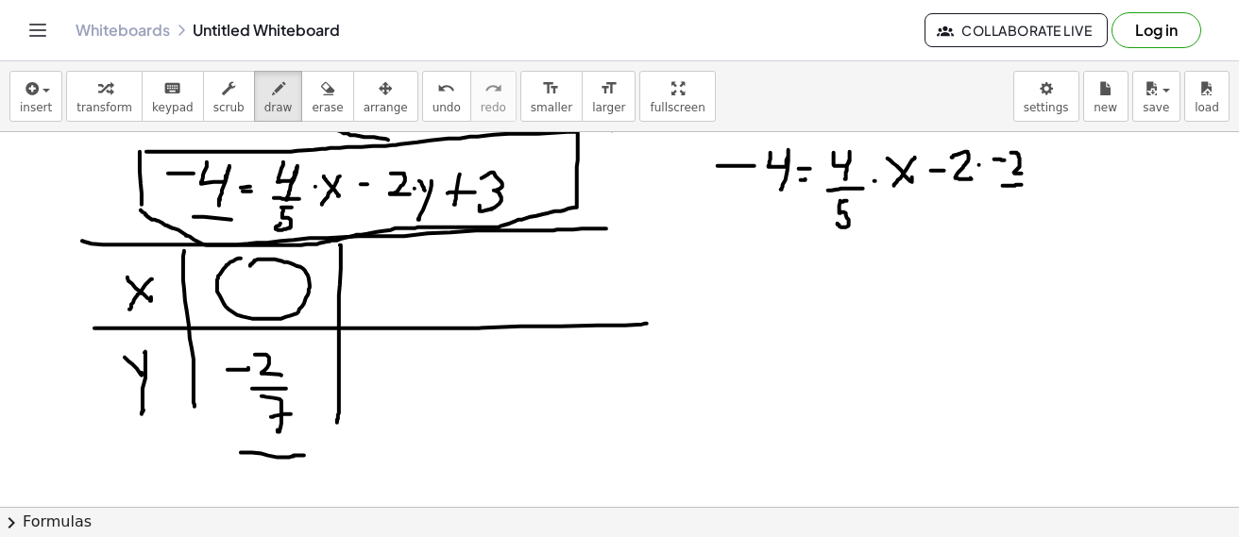
drag, startPoint x: 1011, startPoint y: 197, endPoint x: 1013, endPoint y: 224, distance: 26.5
drag, startPoint x: 1008, startPoint y: 211, endPoint x: 1026, endPoint y: 160, distance: 54.1
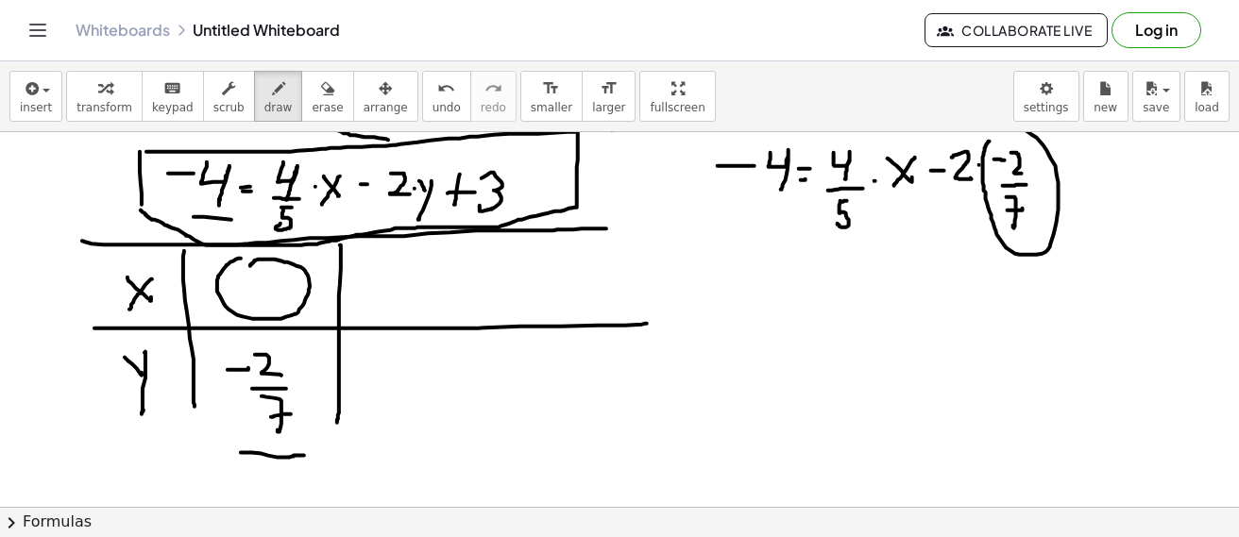
drag, startPoint x: 988, startPoint y: 144, endPoint x: 982, endPoint y: 157, distance: 14.4
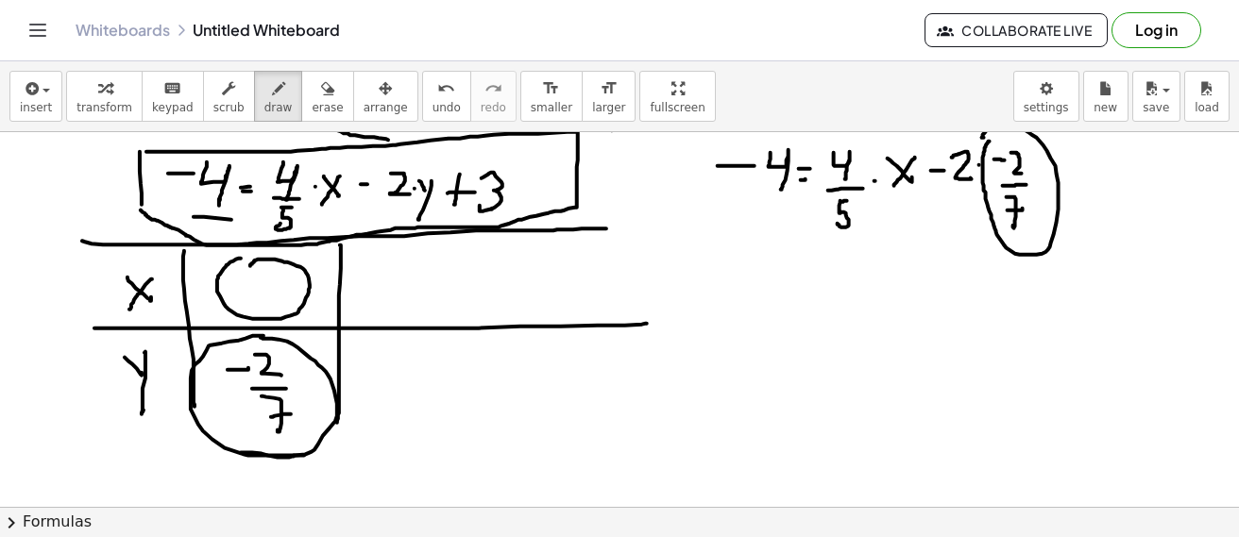
drag, startPoint x: 246, startPoint y: 339, endPoint x: 261, endPoint y: 338, distance: 15.1
drag, startPoint x: 1096, startPoint y: 156, endPoint x: 1096, endPoint y: 183, distance: 27.4
drag, startPoint x: 1088, startPoint y: 170, endPoint x: 1103, endPoint y: 169, distance: 15.1
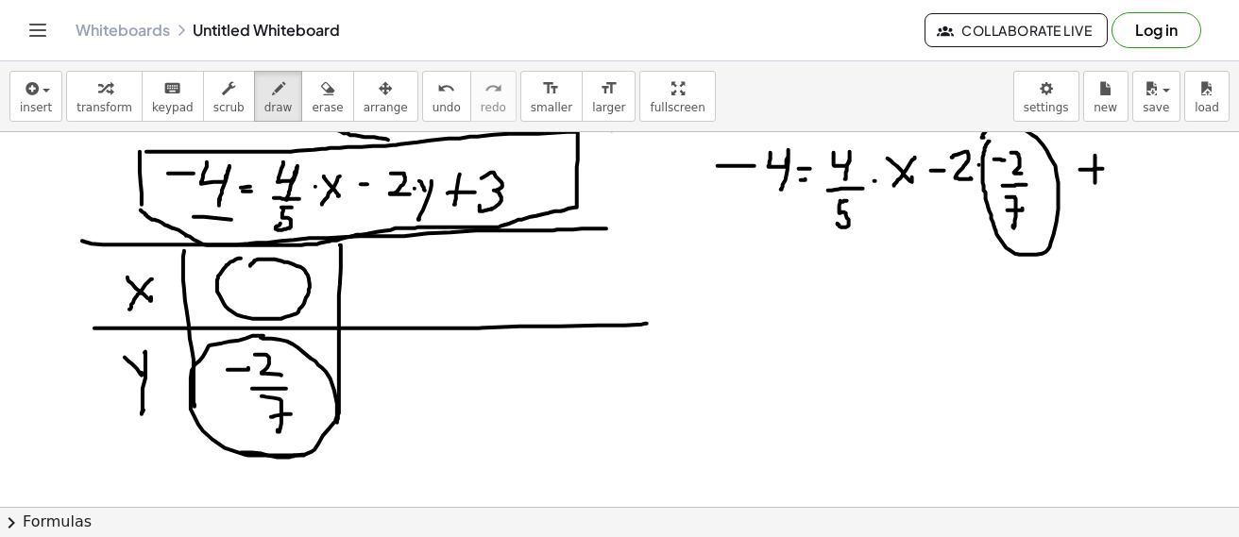
drag, startPoint x: 1115, startPoint y: 155, endPoint x: 1116, endPoint y: 210, distance: 54.8
drag, startPoint x: 724, startPoint y: 264, endPoint x: 740, endPoint y: 264, distance: 16.1
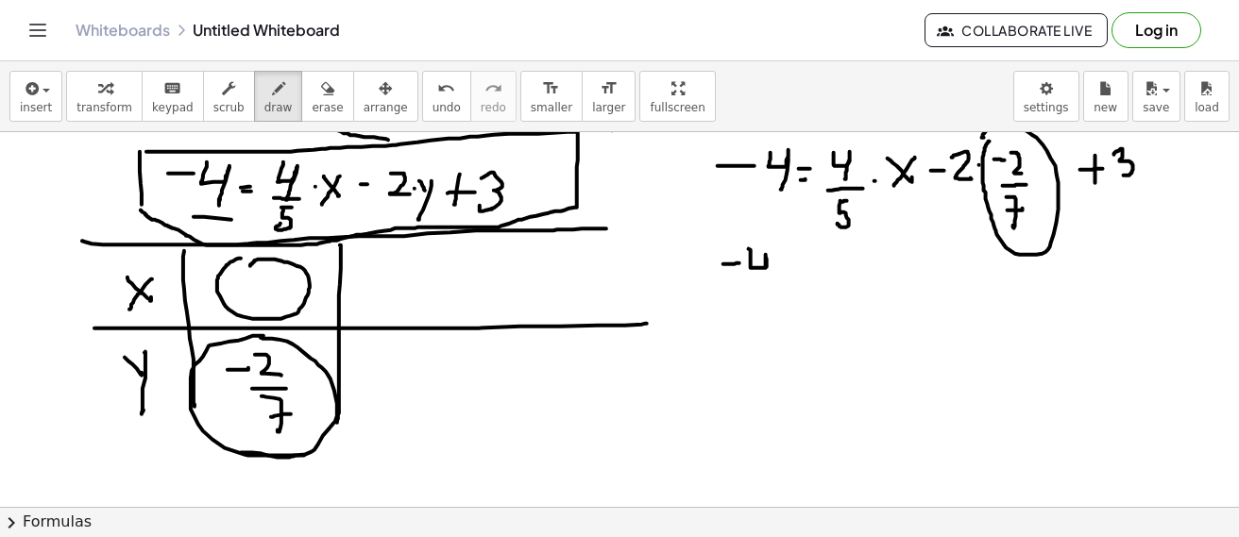
drag, startPoint x: 749, startPoint y: 249, endPoint x: 765, endPoint y: 279, distance: 33.4
drag, startPoint x: 795, startPoint y: 269, endPoint x: 806, endPoint y: 269, distance: 10.4
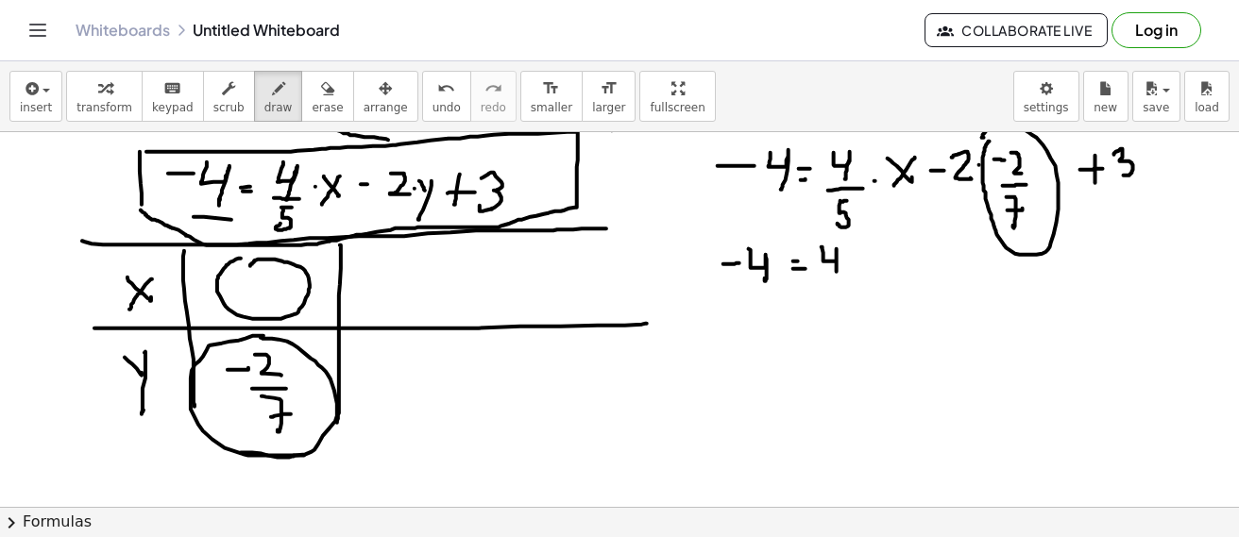
drag, startPoint x: 824, startPoint y: 255, endPoint x: 837, endPoint y: 277, distance: 25.4
drag, startPoint x: 830, startPoint y: 293, endPoint x: 841, endPoint y: 293, distance: 10.4
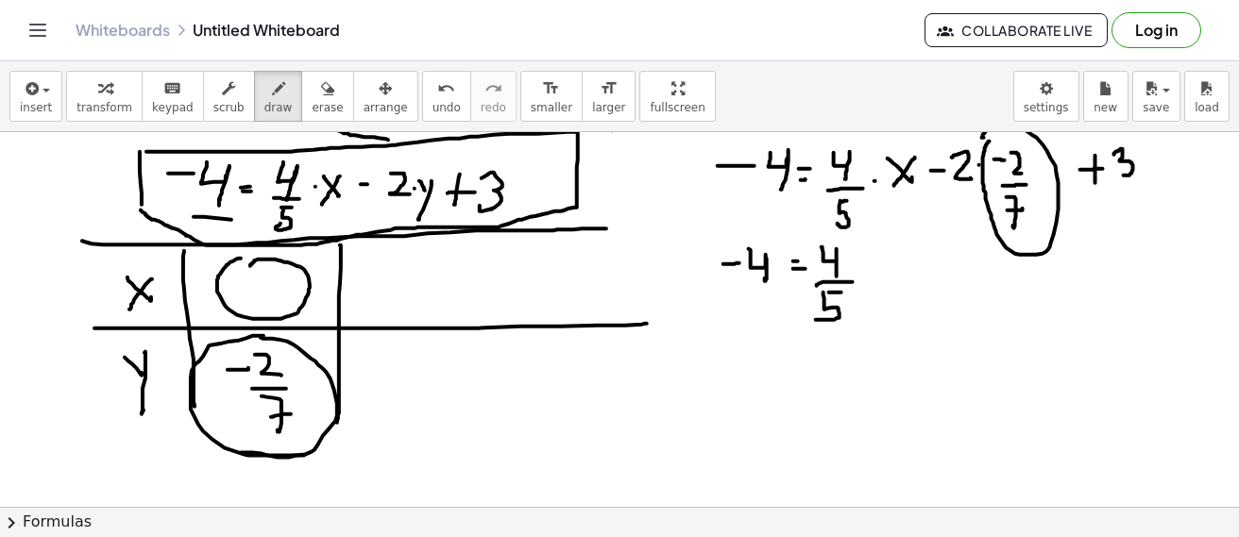
drag, startPoint x: 824, startPoint y: 293, endPoint x: 817, endPoint y: 314, distance: 21.8
drag, startPoint x: 871, startPoint y: 261, endPoint x: 886, endPoint y: 272, distance: 18.9
drag, startPoint x: 888, startPoint y: 260, endPoint x: 874, endPoint y: 281, distance: 25.2
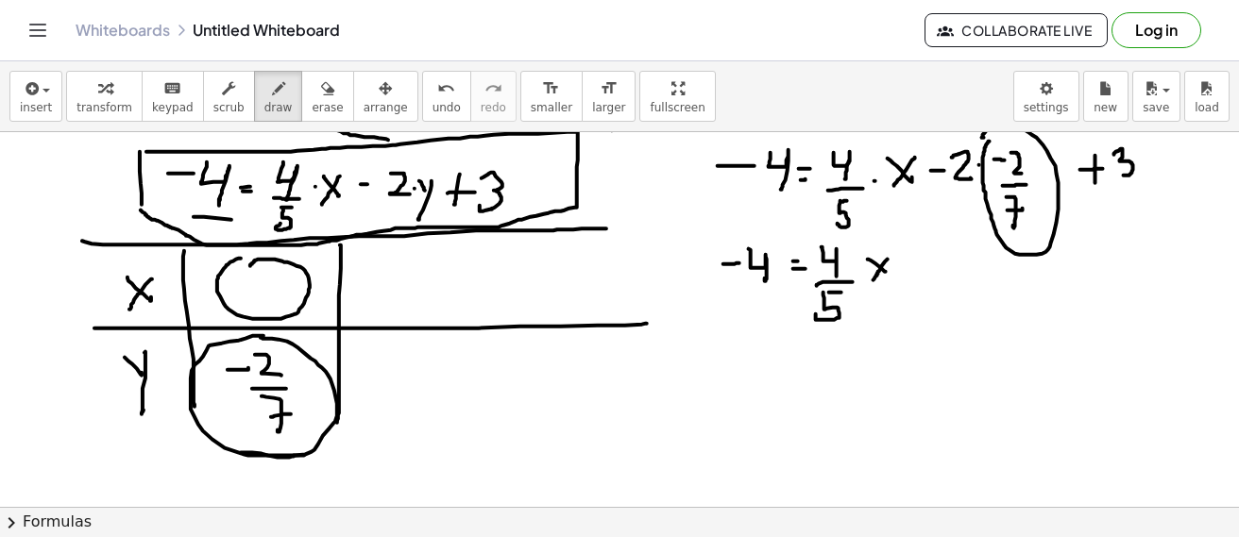
drag
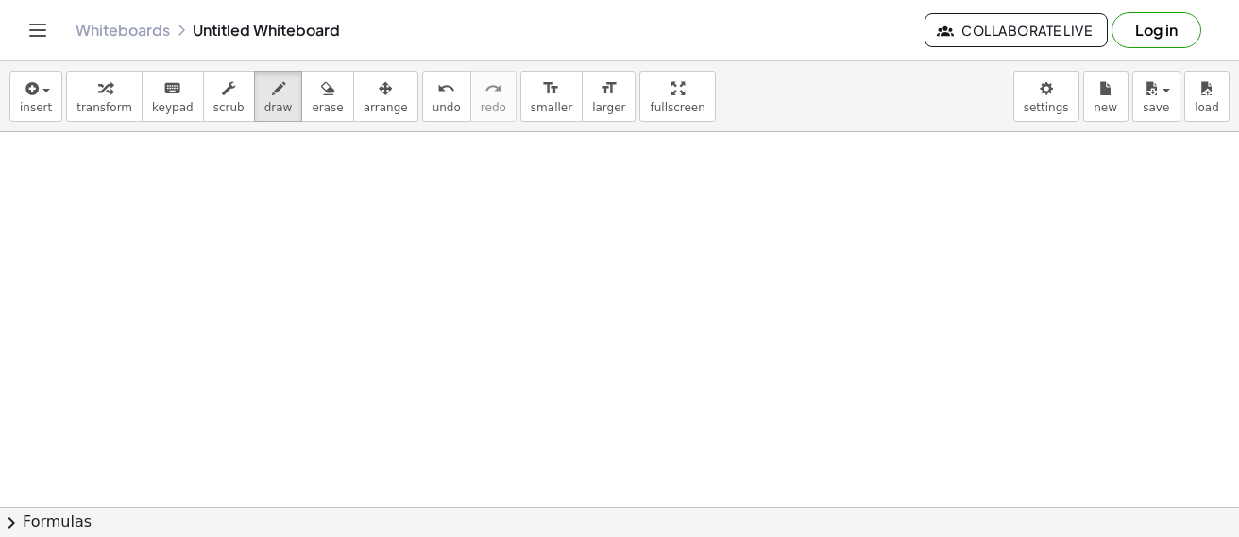
scroll to position [4802, 0]
drag, startPoint x: 67, startPoint y: 193, endPoint x: 66, endPoint y: 177, distance: 16.1
drag, startPoint x: 75, startPoint y: 154, endPoint x: 106, endPoint y: 204, distance: 59.0
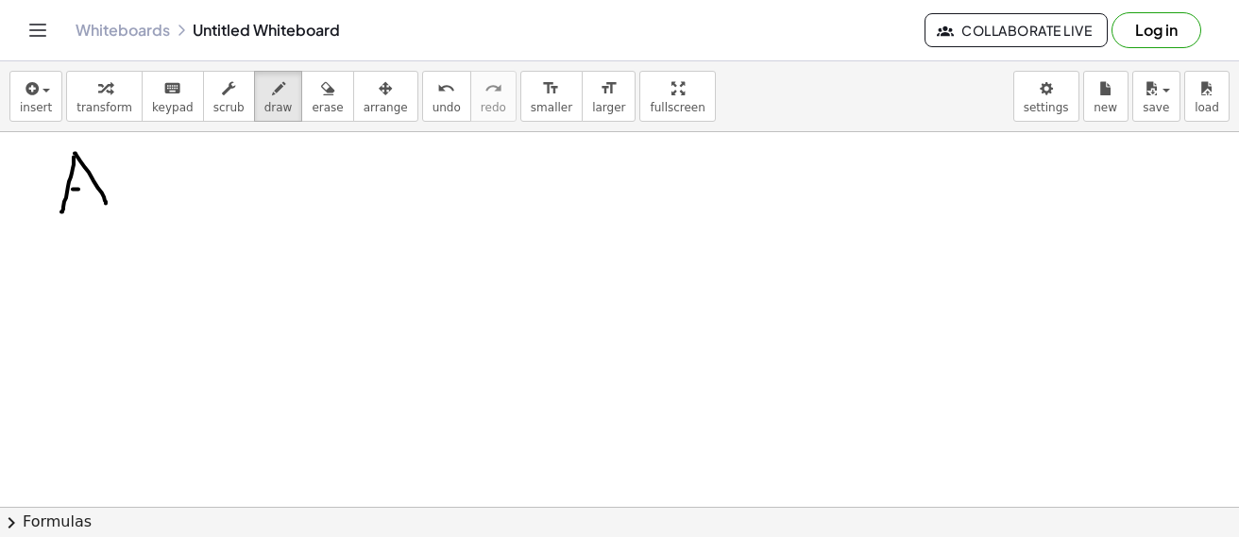
drag, startPoint x: 73, startPoint y: 190, endPoint x: 94, endPoint y: 189, distance: 20.8
drag, startPoint x: 71, startPoint y: 243, endPoint x: 62, endPoint y: 281, distance: 38.7
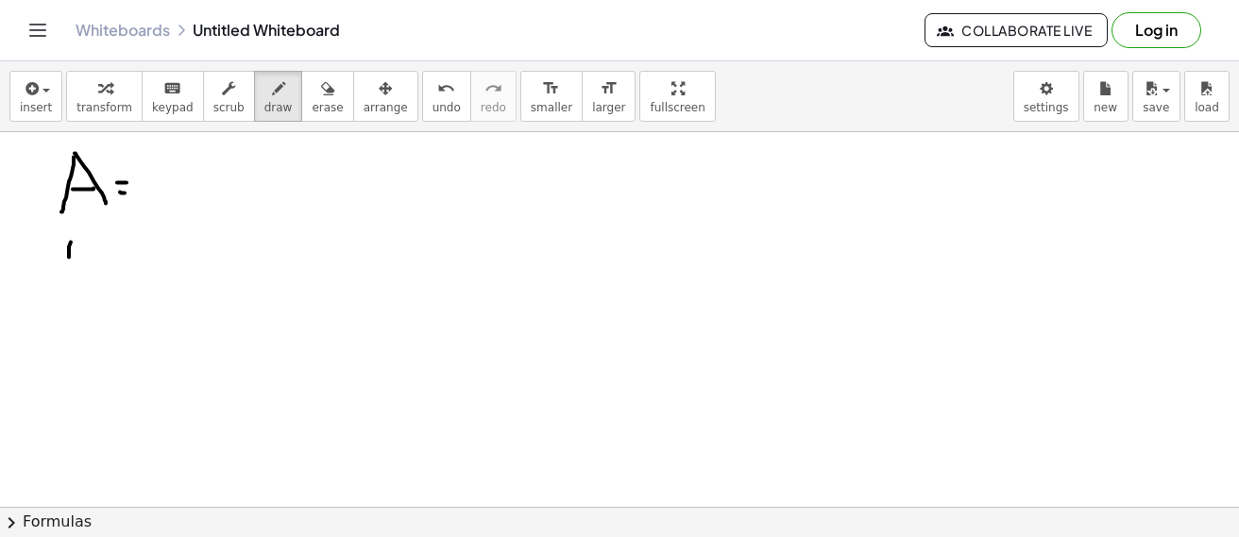
drag, startPoint x: 63, startPoint y: 249, endPoint x: 77, endPoint y: 287, distance: 40.4
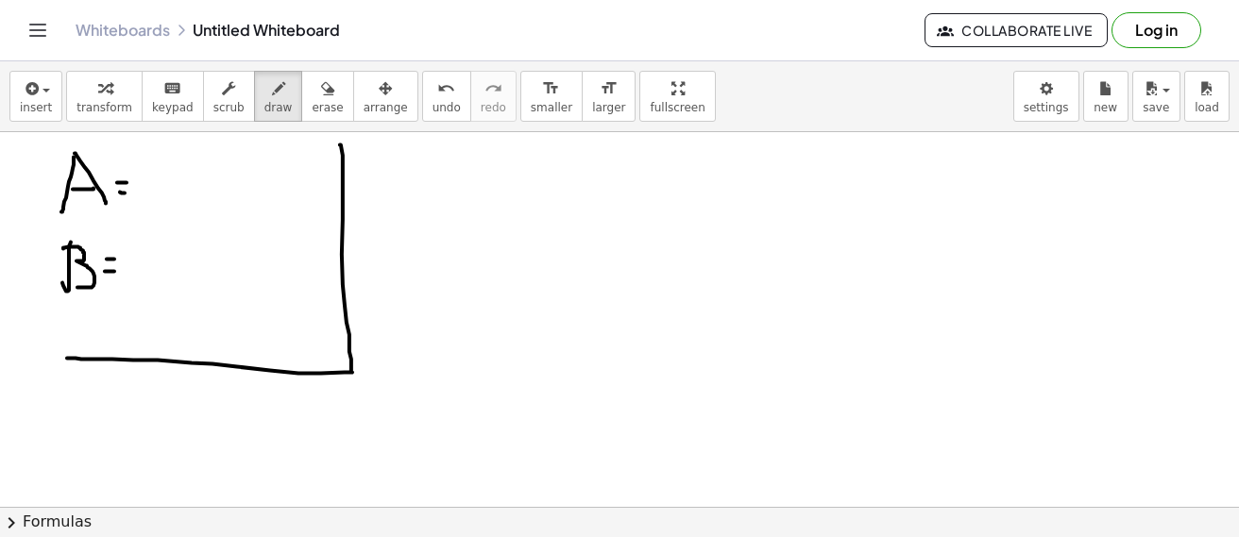
drag, startPoint x: 340, startPoint y: 145, endPoint x: 63, endPoint y: 359, distance: 349.5
drag, startPoint x: 361, startPoint y: 369, endPoint x: 756, endPoint y: 366, distance: 394.8
drag, startPoint x: 175, startPoint y: 168, endPoint x: 228, endPoint y: 206, distance: 65.0
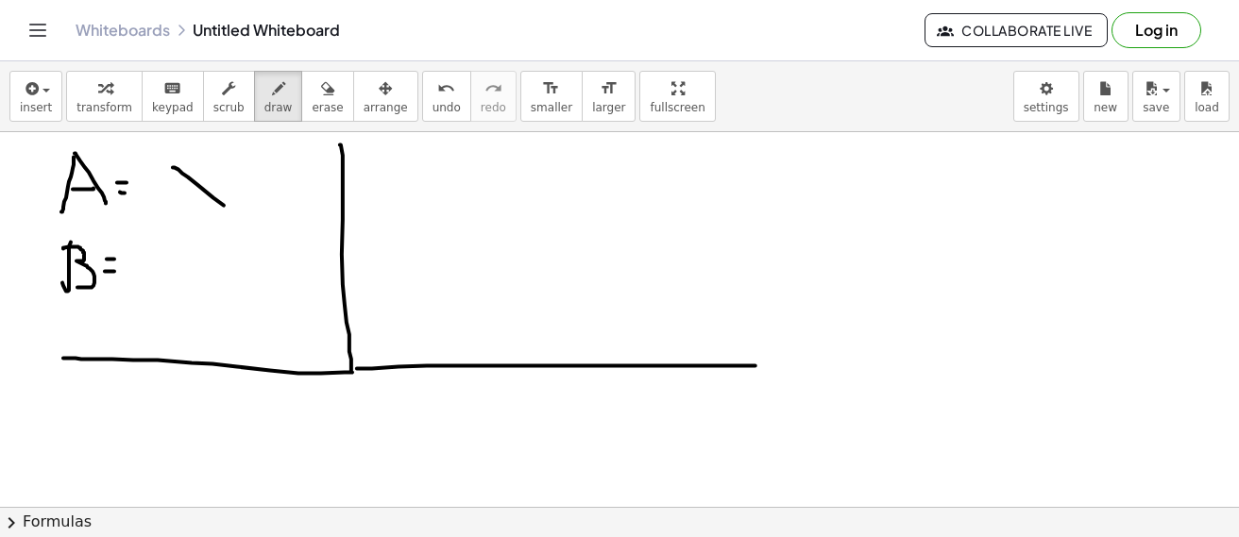
drag, startPoint x: 227, startPoint y: 176, endPoint x: 173, endPoint y: 213, distance: 65.2
drag, startPoint x: 143, startPoint y: 250, endPoint x: 186, endPoint y: 281, distance: 53.5
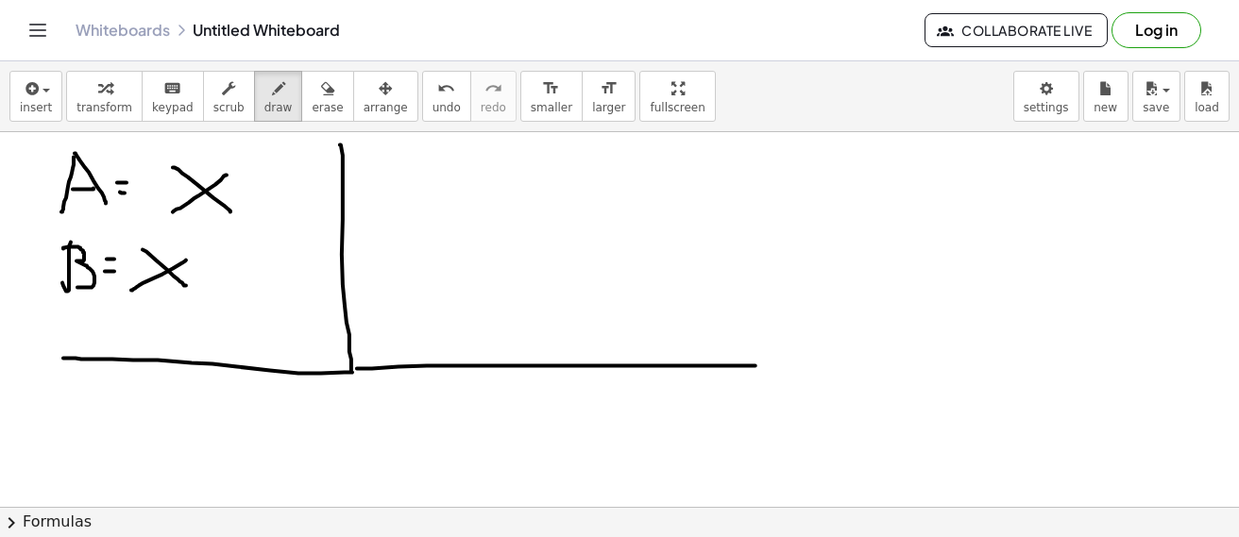
drag, startPoint x: 186, startPoint y: 261, endPoint x: 131, endPoint y: 292, distance: 63.0
drag, startPoint x: 207, startPoint y: 251, endPoint x: 208, endPoint y: 284, distance: 33.1
drag, startPoint x: 199, startPoint y: 272, endPoint x: 228, endPoint y: 272, distance: 28.3
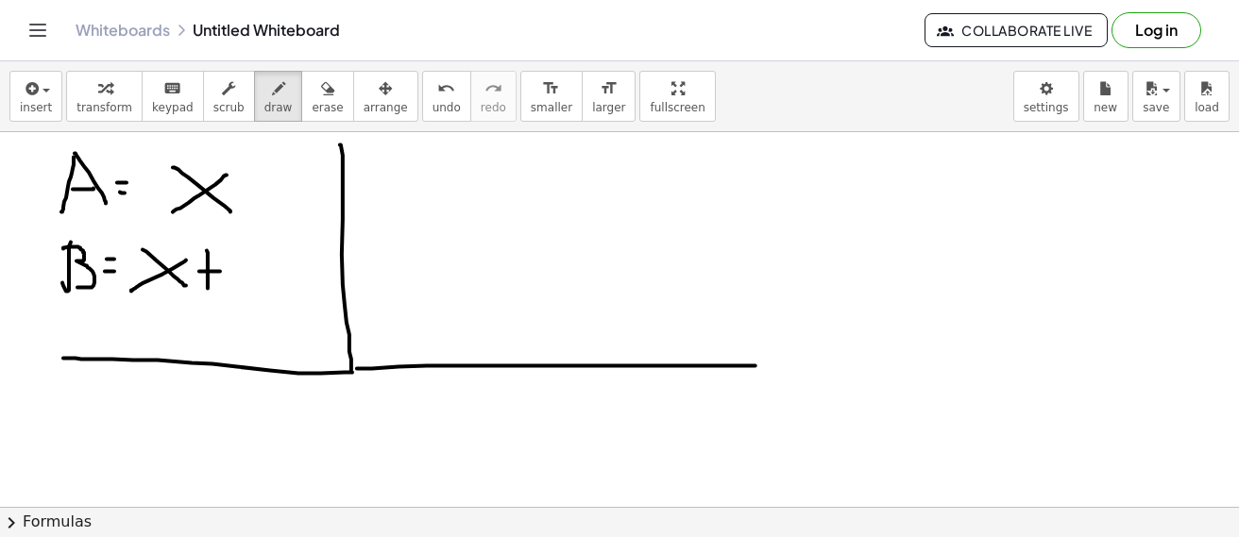
drag, startPoint x: 246, startPoint y: 268, endPoint x: 246, endPoint y: 293, distance: 24.6
drag, startPoint x: 468, startPoint y: 145, endPoint x: 437, endPoint y: 188, distance: 52.9
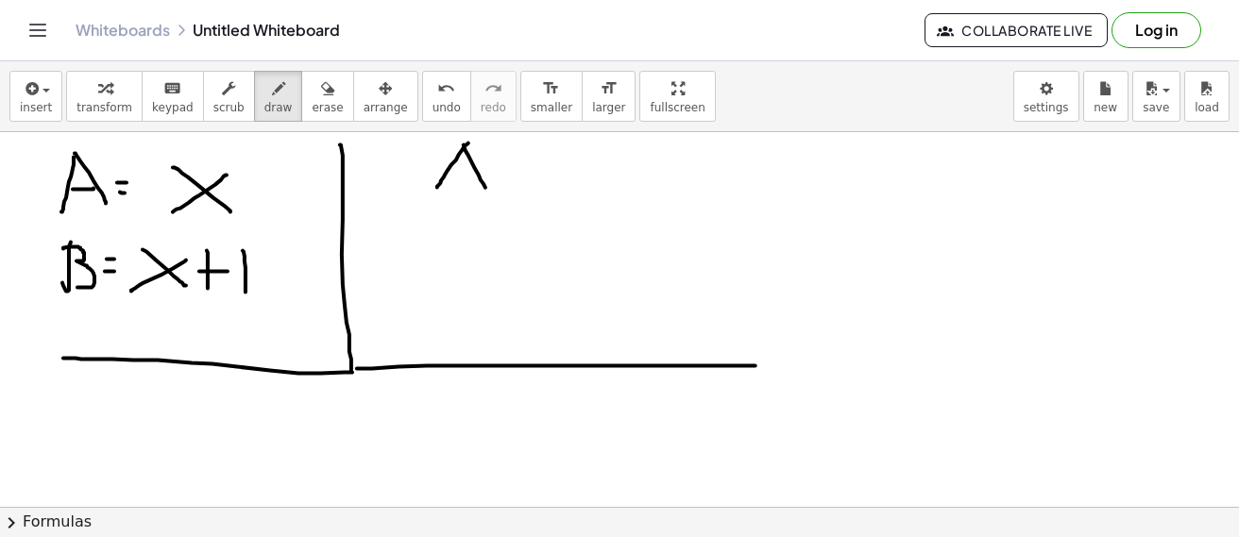
drag, startPoint x: 440, startPoint y: 175, endPoint x: 479, endPoint y: 171, distance: 38.9
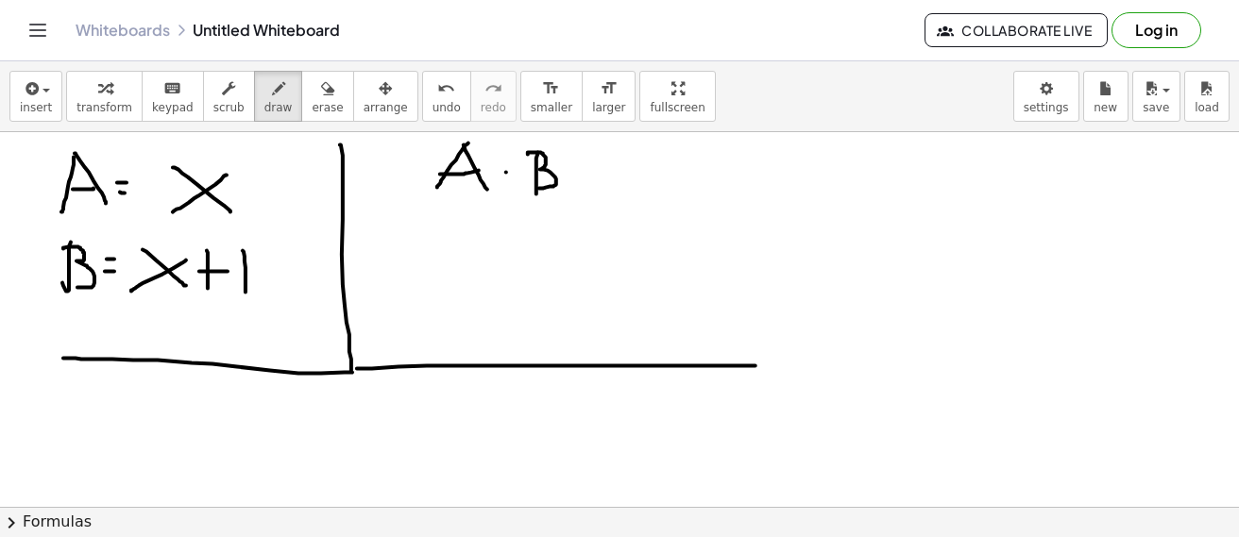
drag, startPoint x: 528, startPoint y: 155, endPoint x: 550, endPoint y: 183, distance: 35.7
drag, startPoint x: 611, startPoint y: 161, endPoint x: 610, endPoint y: 186, distance: 25.5
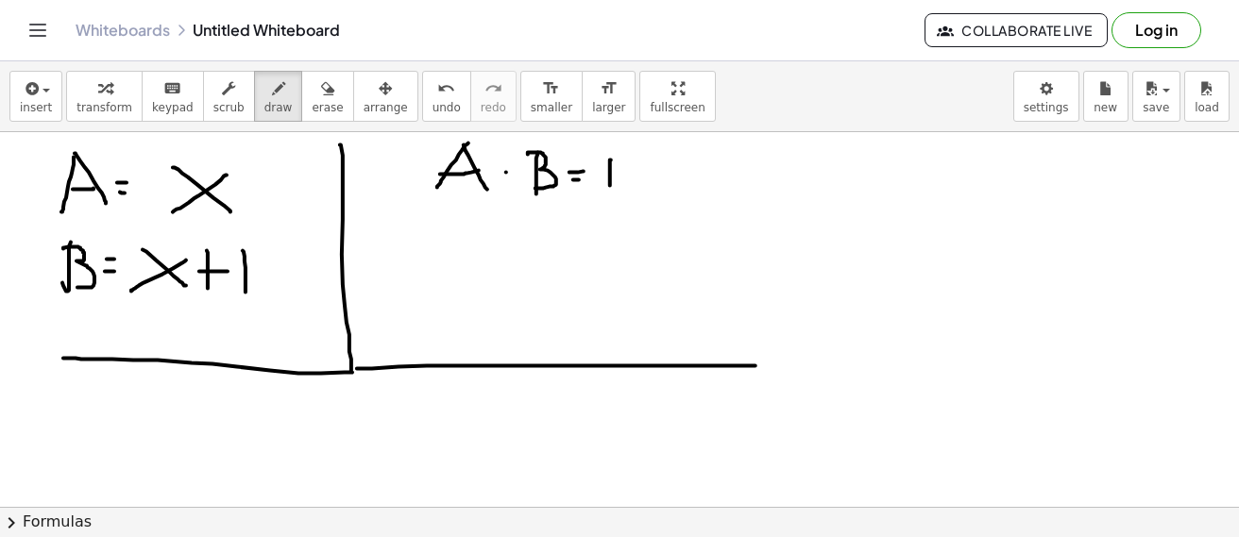
drag, startPoint x: 660, startPoint y: 158, endPoint x: 670, endPoint y: 182, distance: 26.3
drag, startPoint x: 406, startPoint y: 230, endPoint x: 423, endPoint y: 237, distance: 18.2
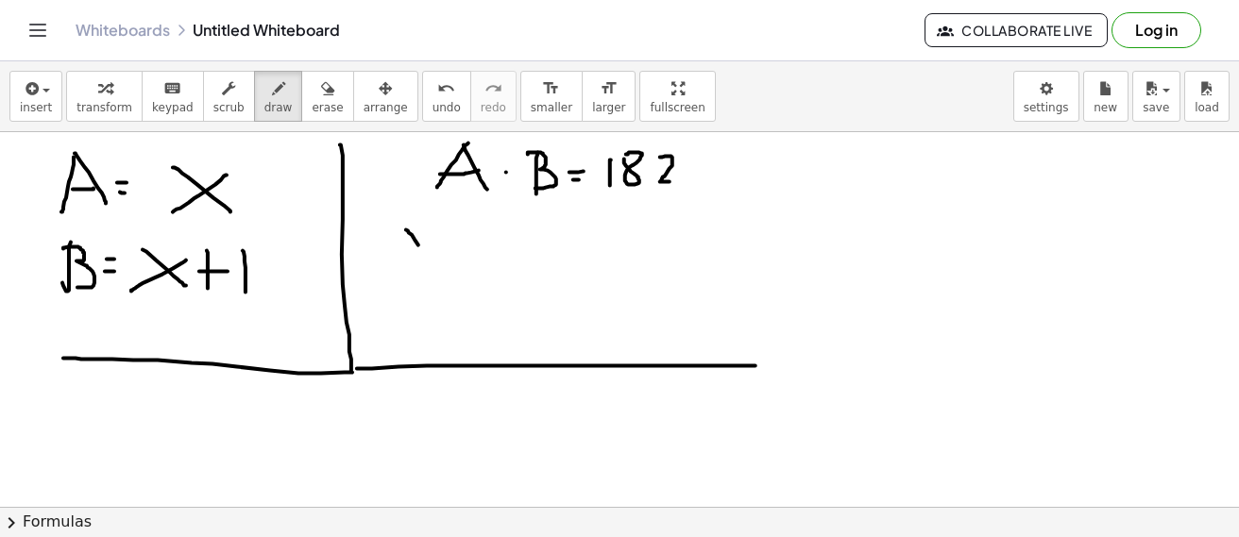
drag, startPoint x: 426, startPoint y: 229, endPoint x: 401, endPoint y: 260, distance: 39.7
drag, startPoint x: 455, startPoint y: 213, endPoint x: 459, endPoint y: 275, distance: 61.5
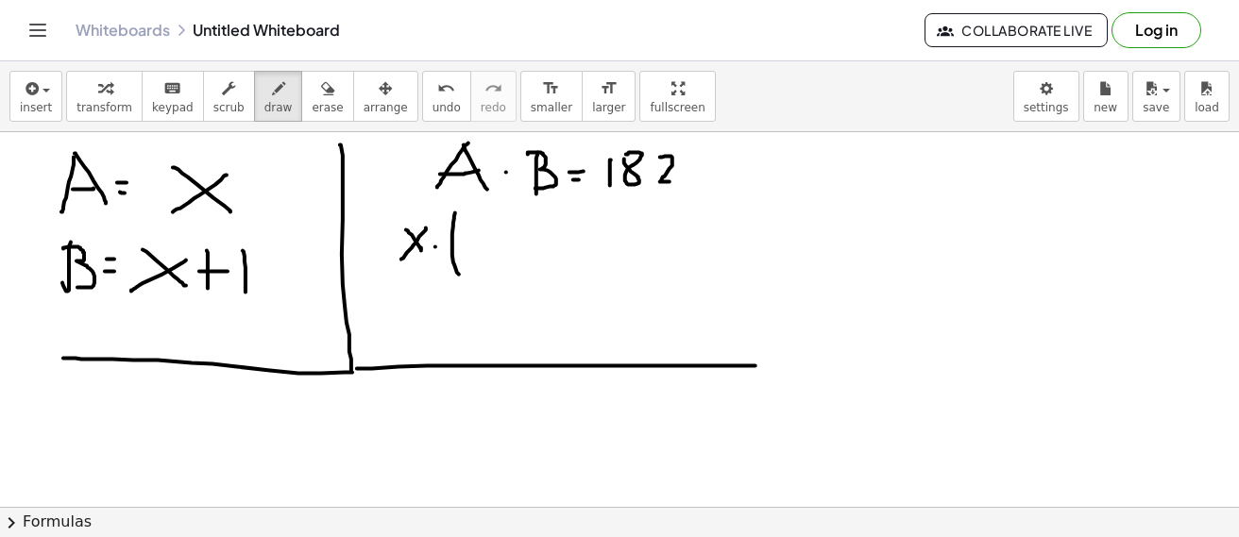
drag, startPoint x: 472, startPoint y: 240, endPoint x: 484, endPoint y: 251, distance: 16.0
drag, startPoint x: 486, startPoint y: 238, endPoint x: 470, endPoint y: 256, distance: 24.1
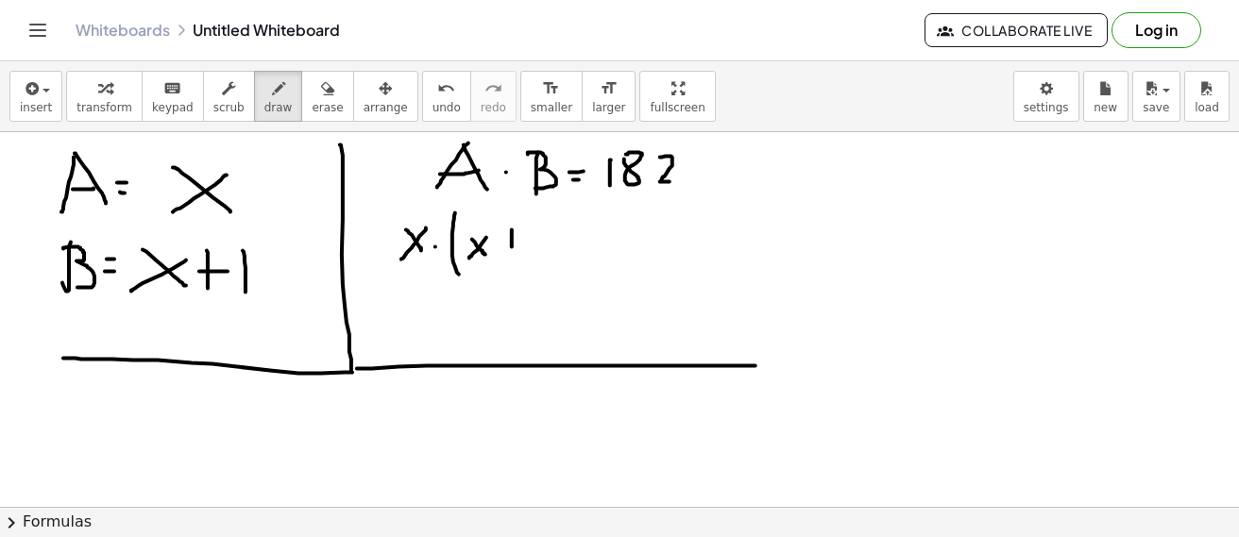
drag, startPoint x: 512, startPoint y: 230, endPoint x: 508, endPoint y: 252, distance: 22.1
drag, startPoint x: 502, startPoint y: 242, endPoint x: 519, endPoint y: 242, distance: 17.0
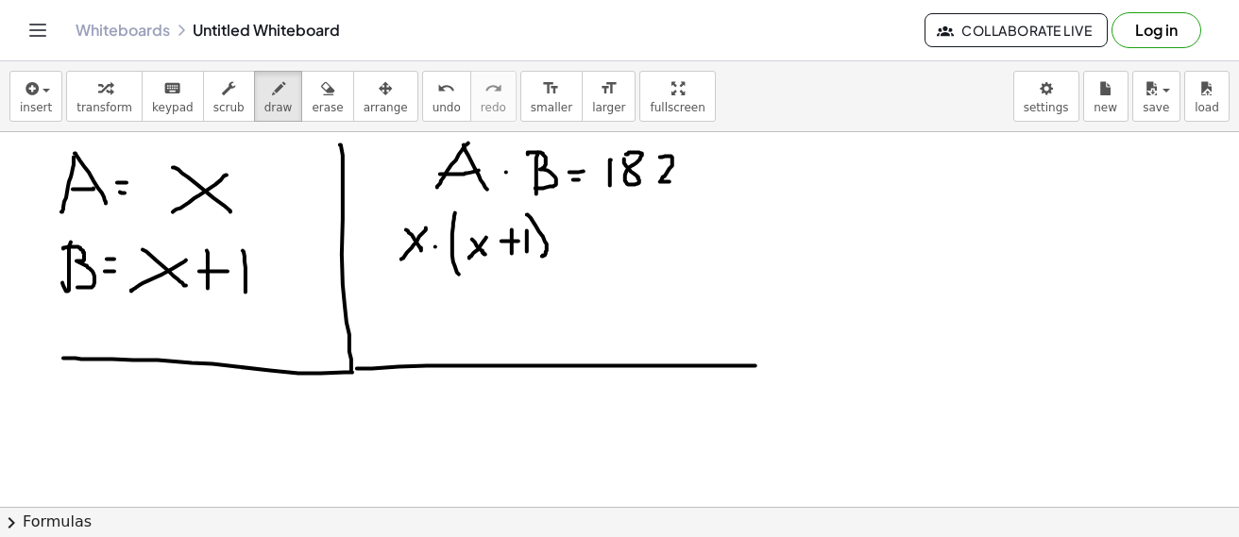
drag, startPoint x: 527, startPoint y: 215, endPoint x: 553, endPoint y: 241, distance: 36.1
drag, startPoint x: 558, startPoint y: 231, endPoint x: 568, endPoint y: 232, distance: 9.5
drag, startPoint x: 563, startPoint y: 244, endPoint x: 590, endPoint y: 247, distance: 27.5
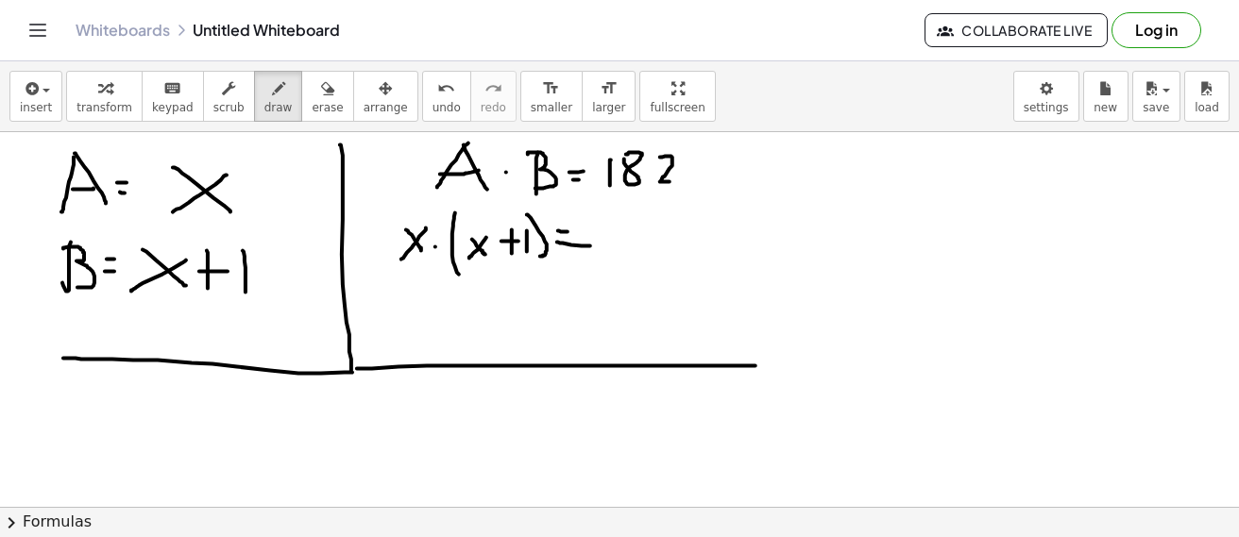
drag, startPoint x: 596, startPoint y: 231, endPoint x: 596, endPoint y: 246, distance: 14.2
drag, startPoint x: 636, startPoint y: 253, endPoint x: 617, endPoint y: 227, distance: 32.5
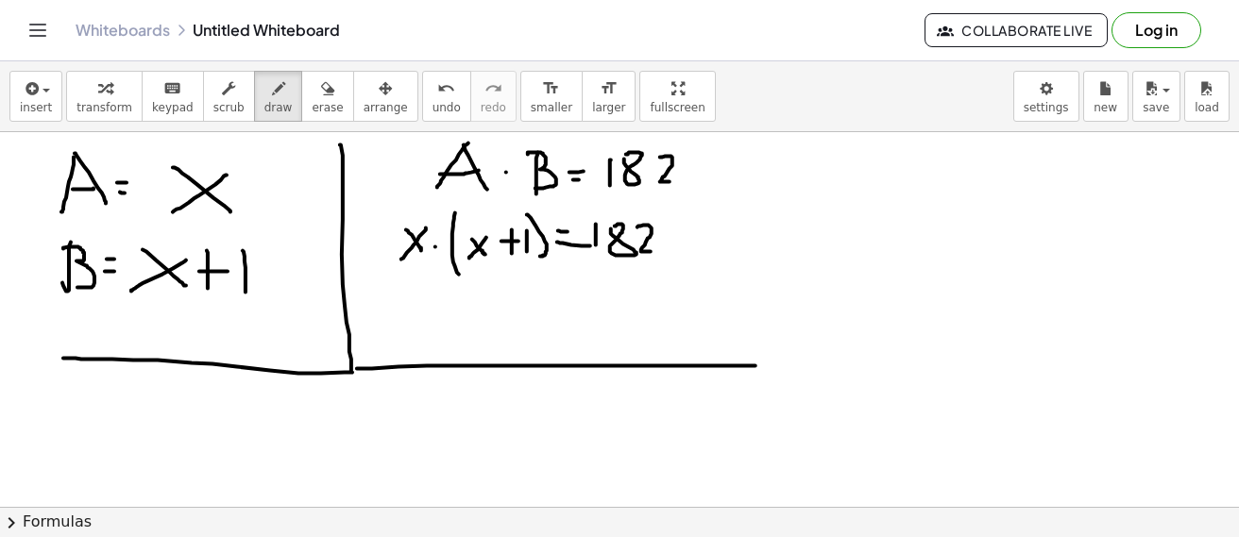
drag, startPoint x: 638, startPoint y: 228, endPoint x: 660, endPoint y: 246, distance: 28.9
click at [312, 101] on span "erase" at bounding box center [327, 107] width 31 height 13
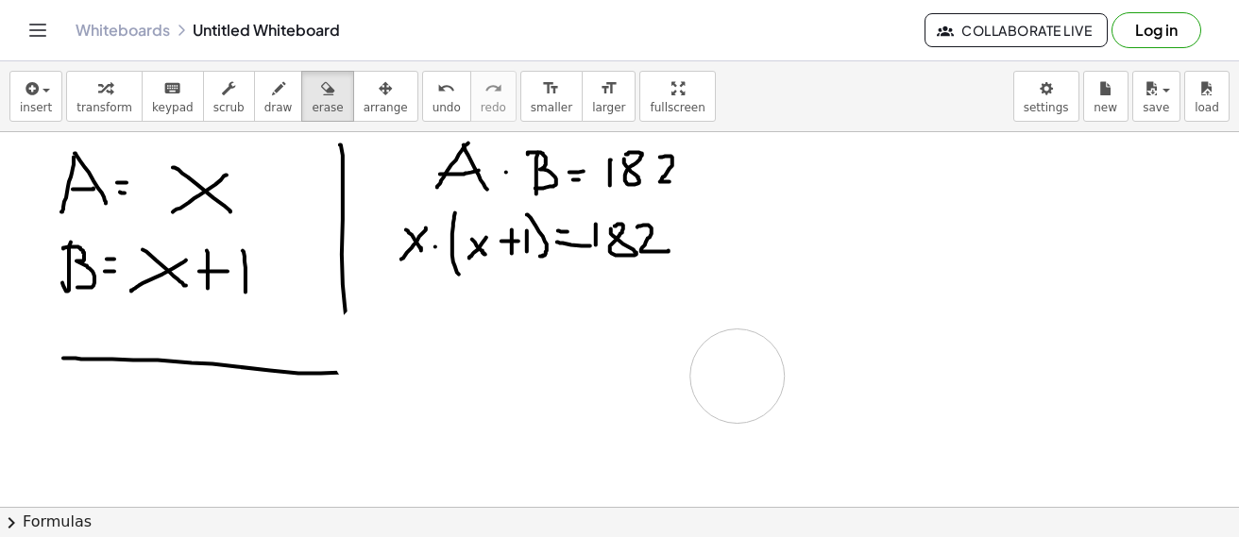
drag, startPoint x: 382, startPoint y: 353, endPoint x: 239, endPoint y: 121, distance: 272.6
click at [264, 107] on span "draw" at bounding box center [278, 107] width 28 height 13
drag, startPoint x: 344, startPoint y: 348, endPoint x: 329, endPoint y: 324, distance: 28.0
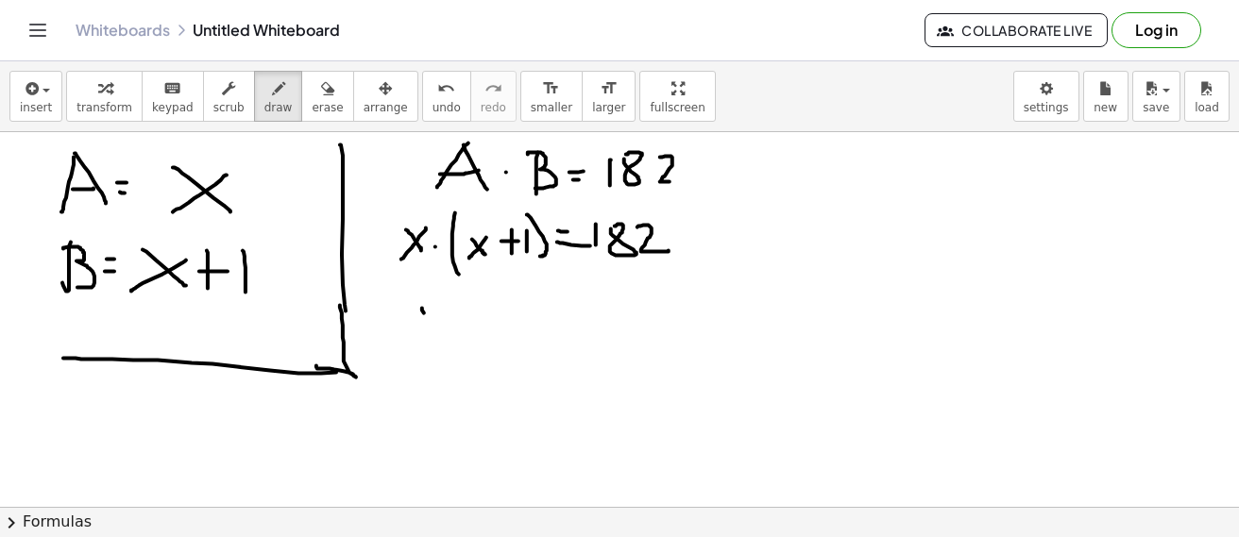
drag, startPoint x: 422, startPoint y: 309, endPoint x: 440, endPoint y: 330, distance: 27.5
drag, startPoint x: 445, startPoint y: 314, endPoint x: 433, endPoint y: 324, distance: 16.1
drag, startPoint x: 457, startPoint y: 292, endPoint x: 464, endPoint y: 299, distance: 10.0
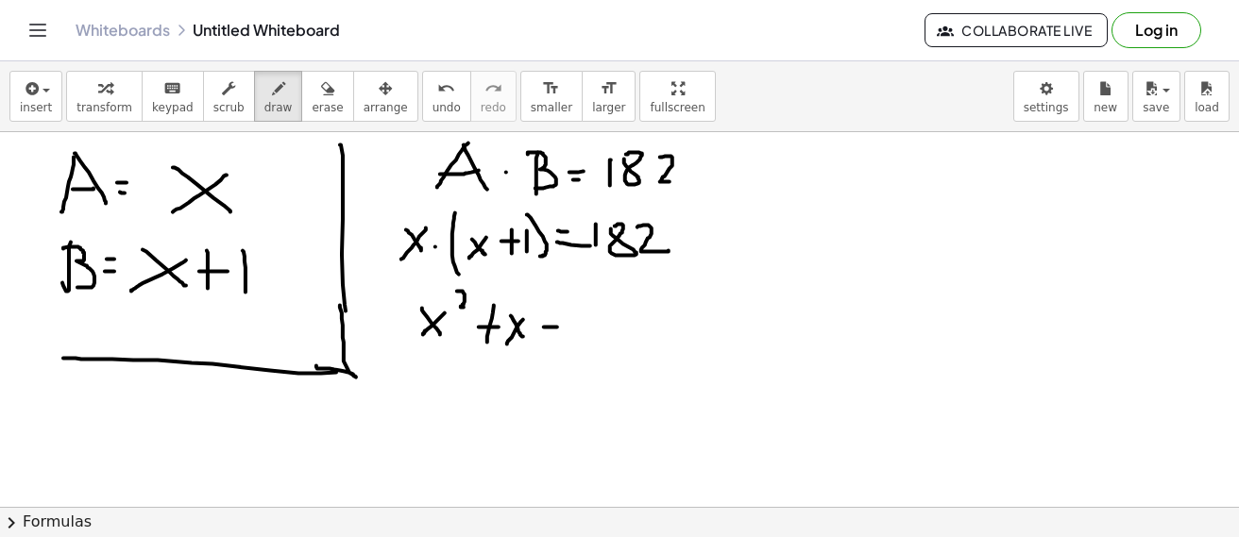
drag, startPoint x: 607, startPoint y: 315, endPoint x: 635, endPoint y: 337, distance: 35.6
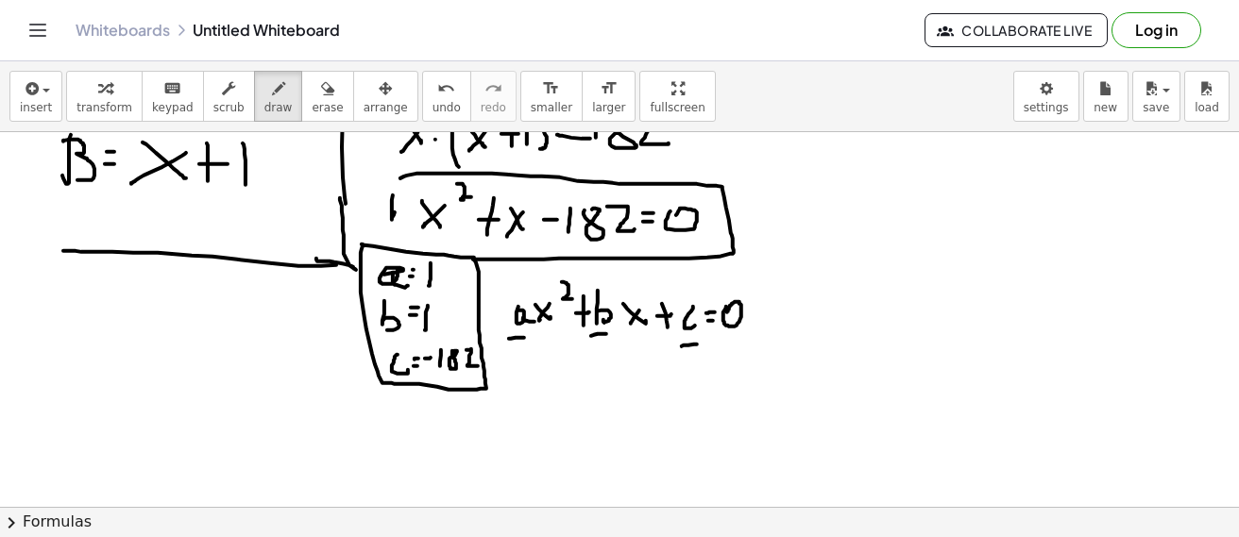
scroll to position [5178, 0]
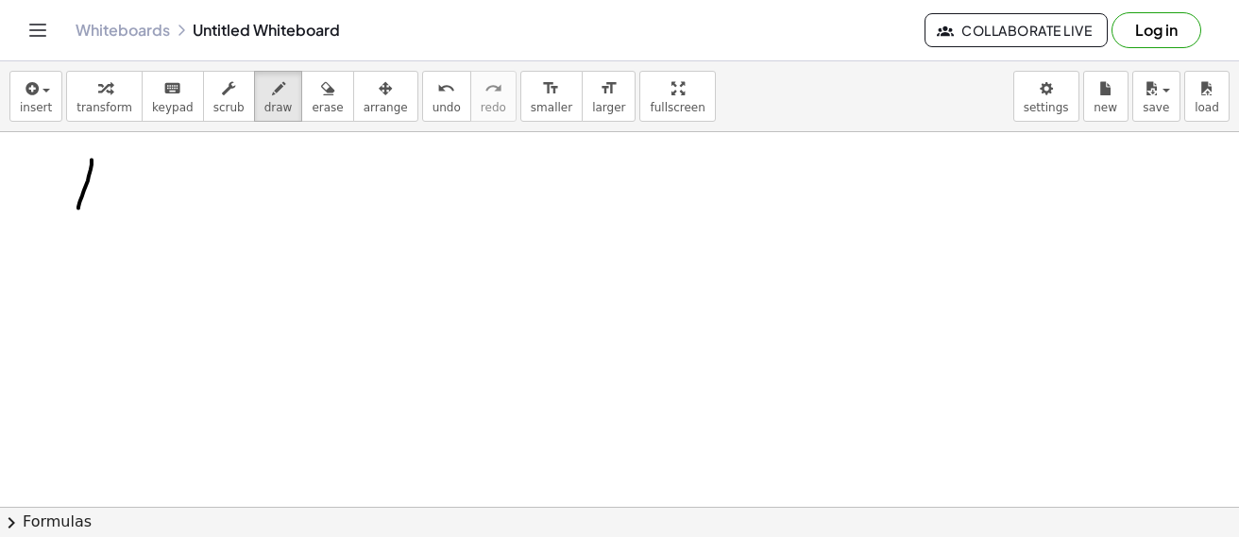
drag, startPoint x: 92, startPoint y: 160, endPoint x: 78, endPoint y: 210, distance: 51.8
drag, startPoint x: 96, startPoint y: 159, endPoint x: 112, endPoint y: 200, distance: 44.6
drag, startPoint x: 87, startPoint y: 187, endPoint x: 99, endPoint y: 189, distance: 12.4
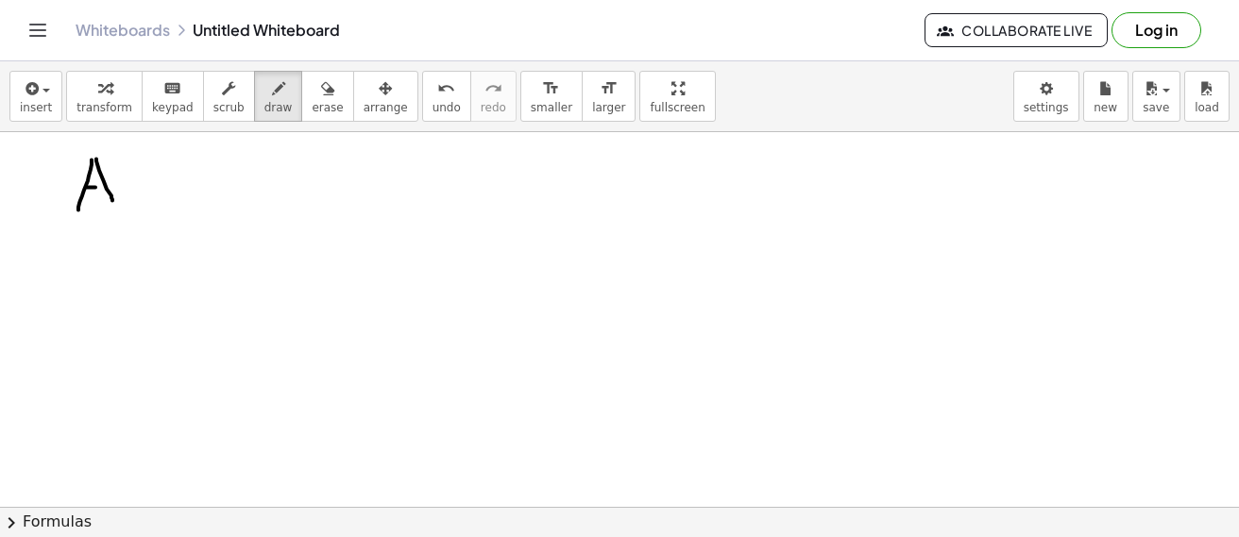
drag, startPoint x: 79, startPoint y: 230, endPoint x: 77, endPoint y: 252, distance: 21.9
drag, startPoint x: 77, startPoint y: 239, endPoint x: 133, endPoint y: 216, distance: 61.0
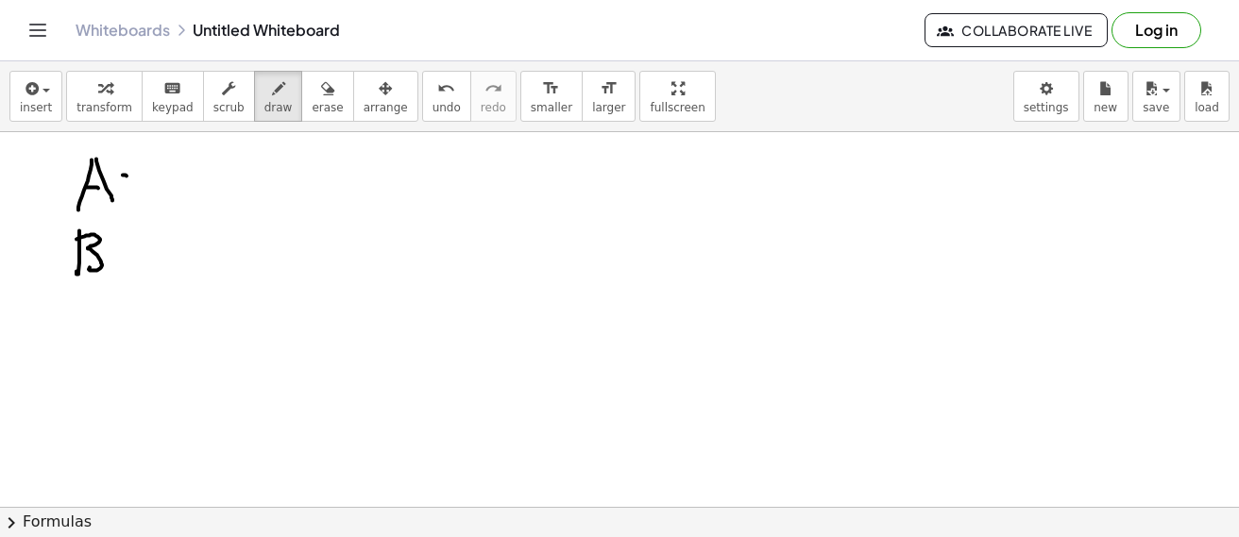
drag, startPoint x: 148, startPoint y: 165, endPoint x: 164, endPoint y: 193, distance: 31.8
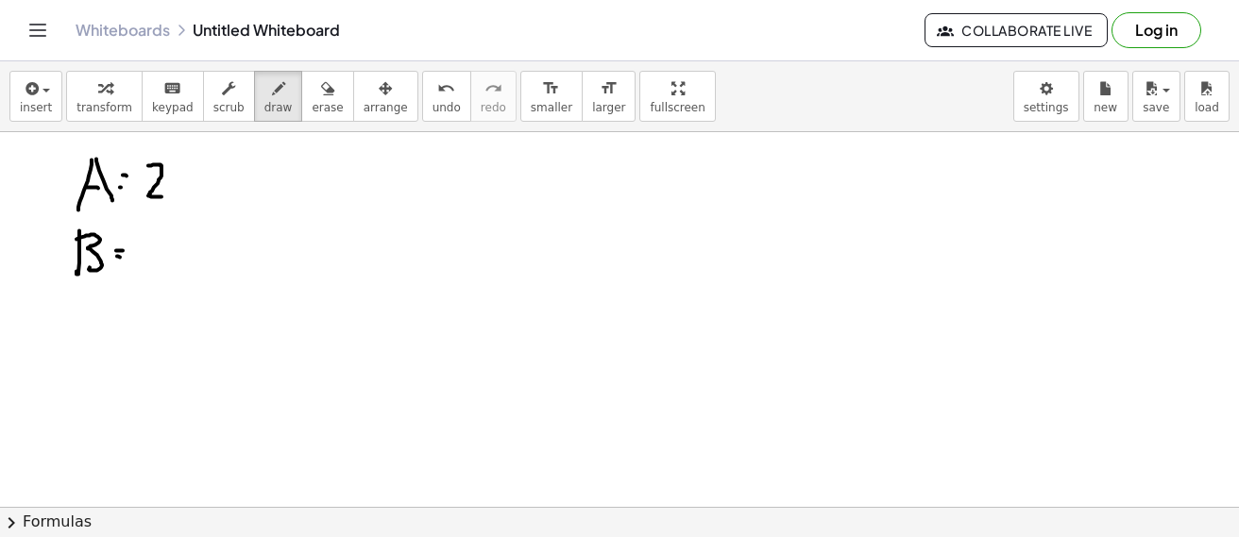
drag, startPoint x: 188, startPoint y: 174, endPoint x: 206, endPoint y: 178, distance: 18.3
drag, startPoint x: 207, startPoint y: 173, endPoint x: 184, endPoint y: 194, distance: 30.8
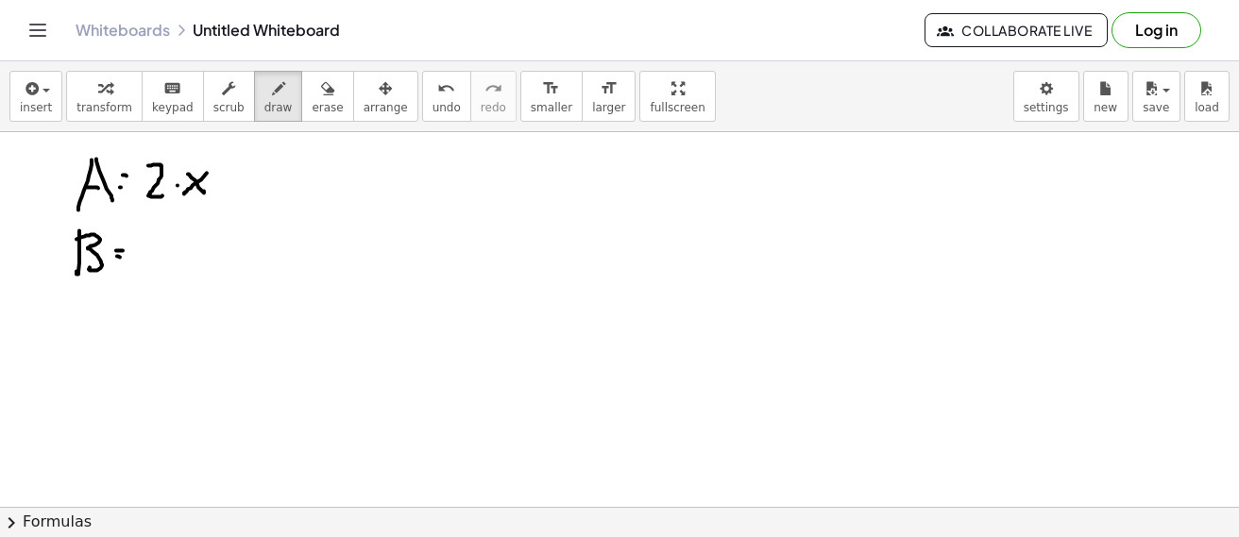
drag, startPoint x: 138, startPoint y: 235, endPoint x: 157, endPoint y: 267, distance: 37.3
drag, startPoint x: 177, startPoint y: 243, endPoint x: 189, endPoint y: 263, distance: 23.3
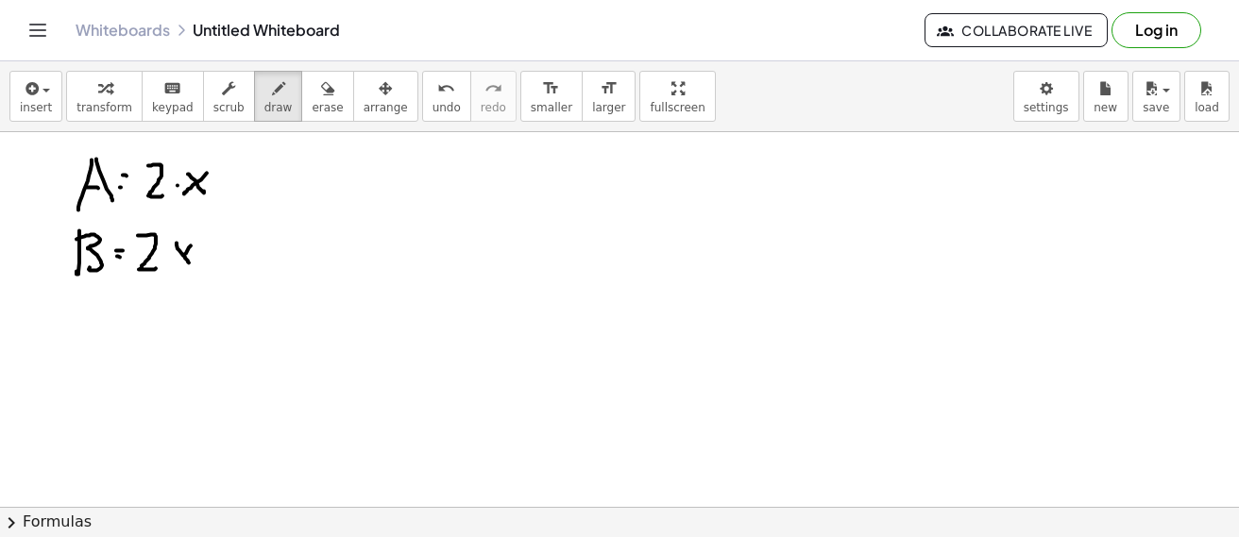
drag, startPoint x: 189, startPoint y: 247, endPoint x: 175, endPoint y: 266, distance: 23.6
drag, startPoint x: 212, startPoint y: 235, endPoint x: 205, endPoint y: 255, distance: 20.9
drag, startPoint x: 200, startPoint y: 248, endPoint x: 220, endPoint y: 248, distance: 19.8
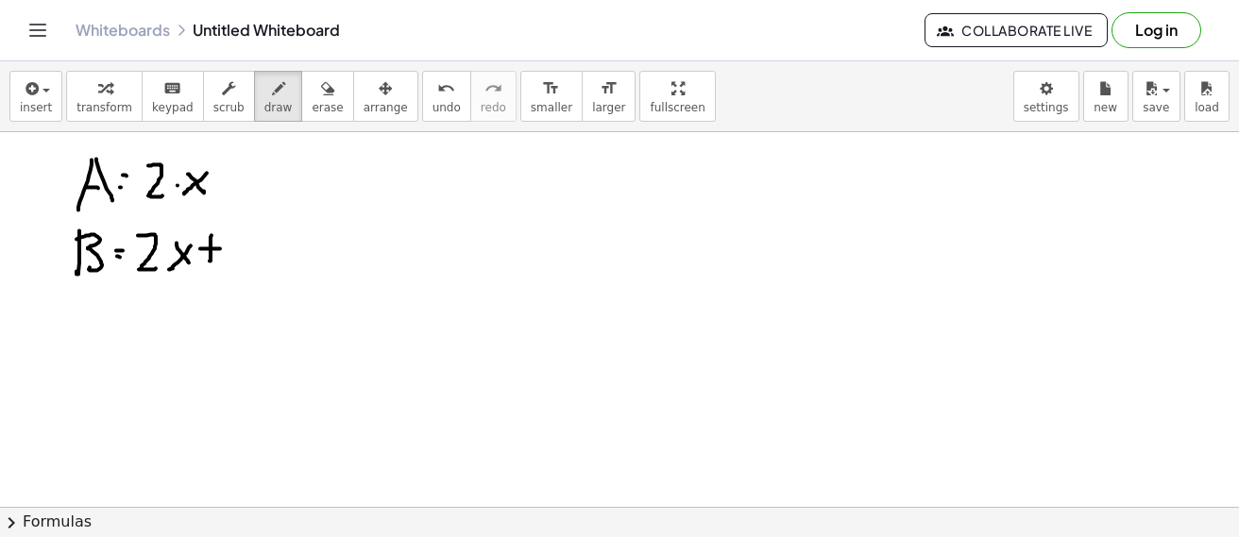
drag, startPoint x: 238, startPoint y: 236, endPoint x: 250, endPoint y: 263, distance: 29.2
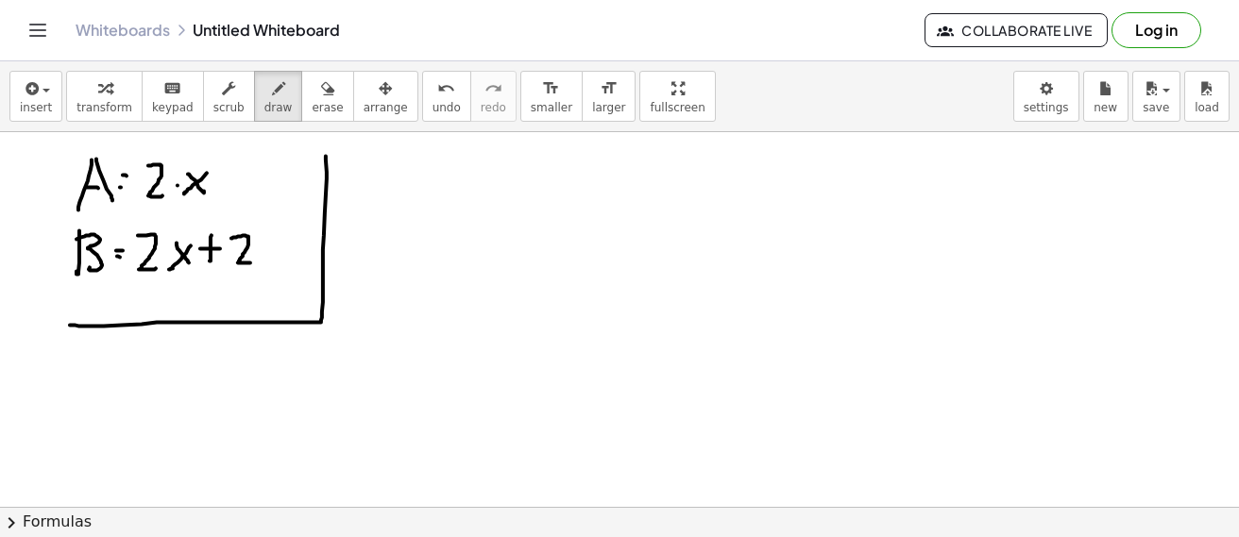
drag, startPoint x: 326, startPoint y: 156, endPoint x: 60, endPoint y: 323, distance: 314.5
drag, startPoint x: 436, startPoint y: 166, endPoint x: 417, endPoint y: 196, distance: 35.6
drag, startPoint x: 439, startPoint y: 188, endPoint x: 442, endPoint y: 209, distance: 21.0
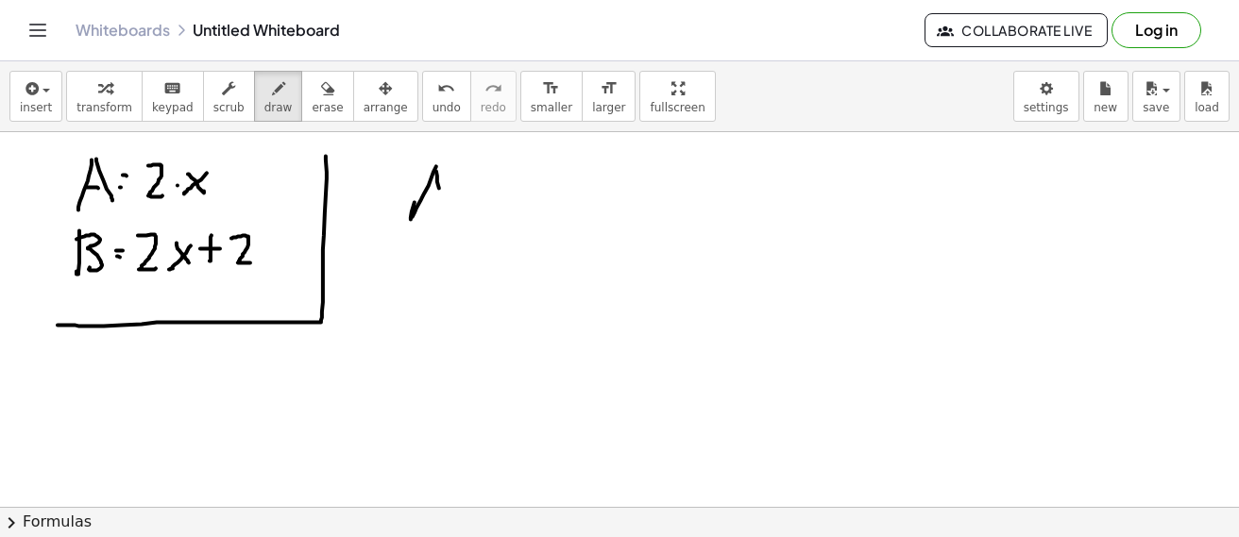
drag, startPoint x: 434, startPoint y: 196, endPoint x: 448, endPoint y: 191, distance: 14.0
drag, startPoint x: 469, startPoint y: 175, endPoint x: 469, endPoint y: 196, distance: 21.7
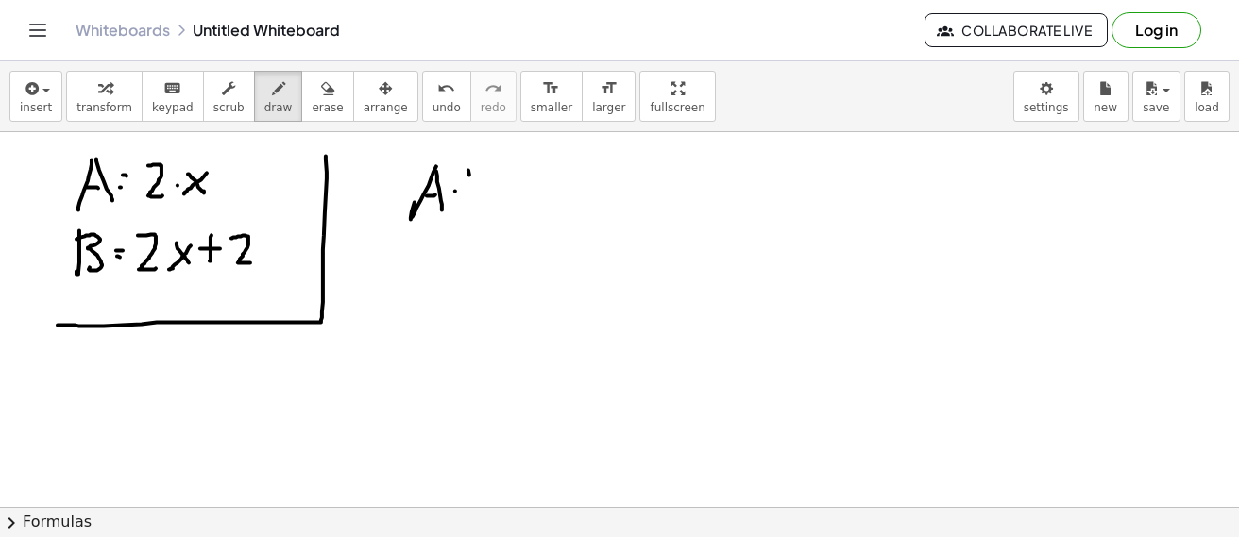
drag, startPoint x: 466, startPoint y: 168, endPoint x: 482, endPoint y: 212, distance: 46.3
drag, startPoint x: 525, startPoint y: 195, endPoint x: 539, endPoint y: 196, distance: 14.2
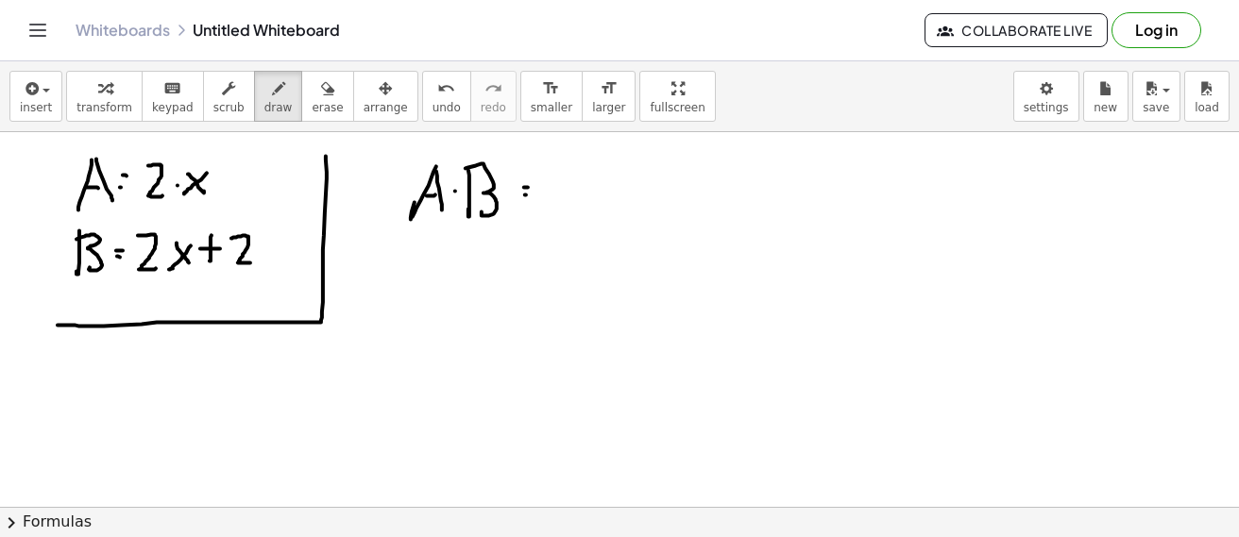
drag, startPoint x: 565, startPoint y: 173, endPoint x: 581, endPoint y: 173, distance: 16.1
drag, startPoint x: 568, startPoint y: 192, endPoint x: 567, endPoint y: 211, distance: 18.9
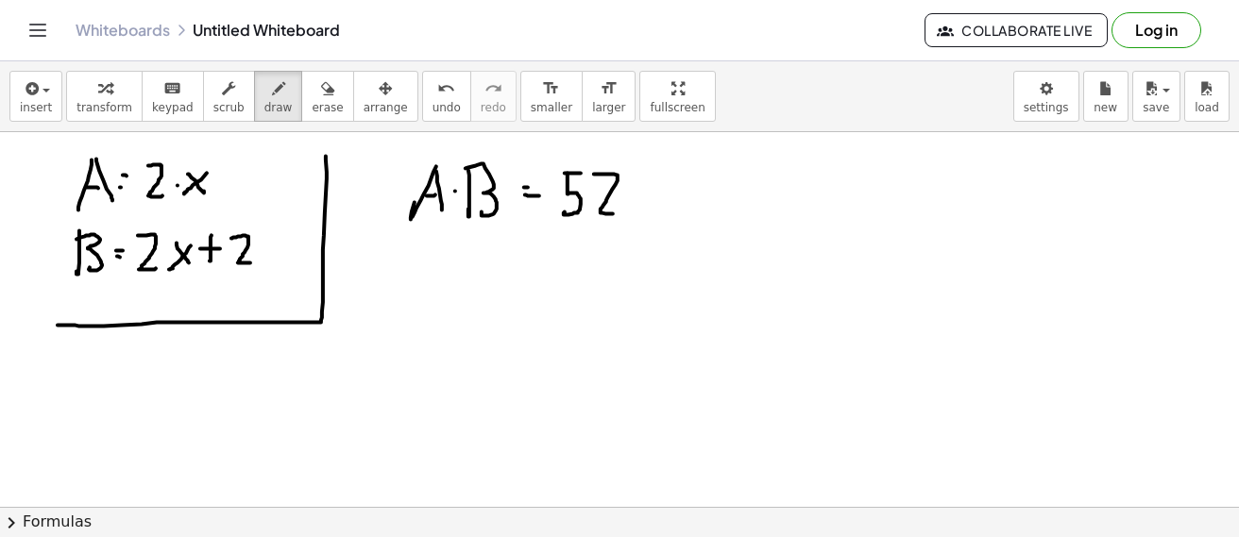
drag, startPoint x: 594, startPoint y: 174, endPoint x: 614, endPoint y: 213, distance: 44.4
drag, startPoint x: 380, startPoint y: 264, endPoint x: 400, endPoint y: 281, distance: 26.1
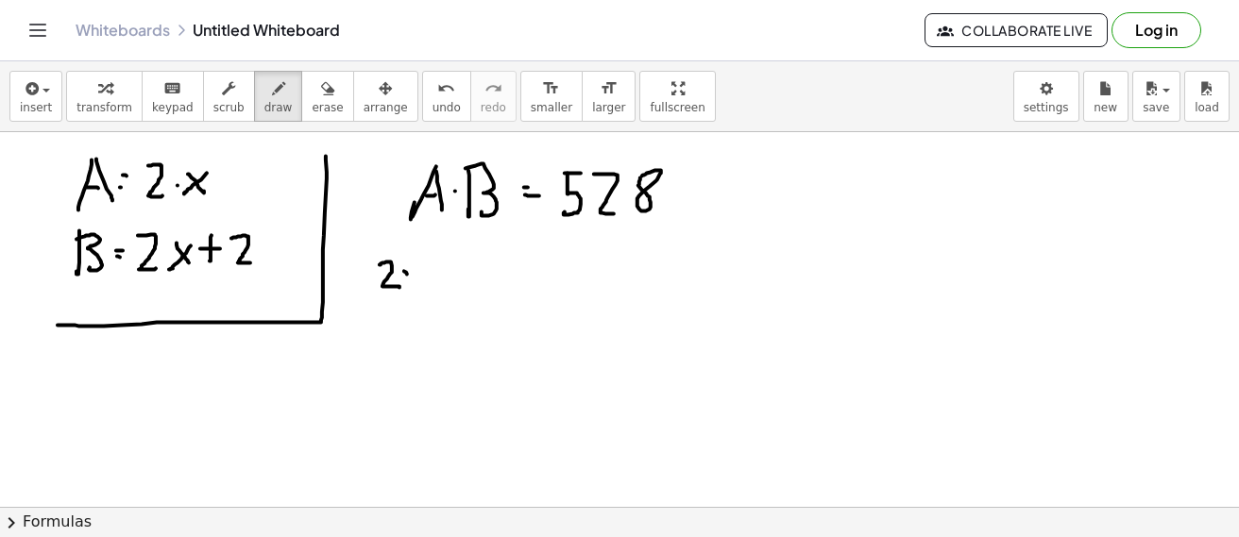
drag, startPoint x: 407, startPoint y: 274, endPoint x: 416, endPoint y: 282, distance: 12.0
drag, startPoint x: 416, startPoint y: 269, endPoint x: 405, endPoint y: 283, distance: 17.6
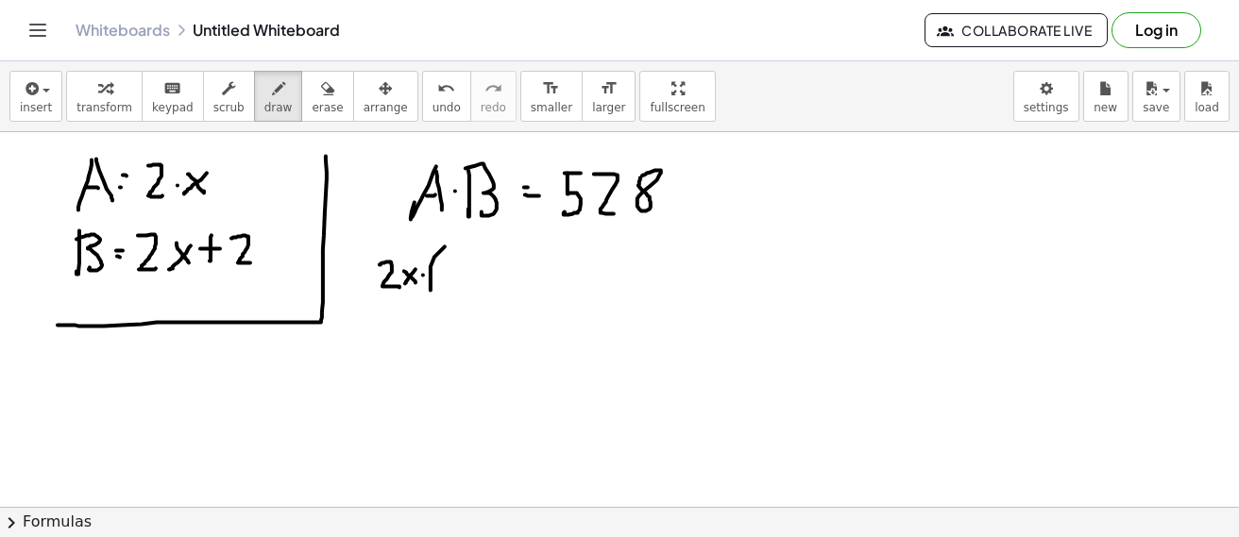
drag, startPoint x: 431, startPoint y: 276, endPoint x: 443, endPoint y: 274, distance: 12.4
drag, startPoint x: 443, startPoint y: 262, endPoint x: 457, endPoint y: 278, distance: 21.4
drag, startPoint x: 461, startPoint y: 264, endPoint x: 476, endPoint y: 275, distance: 18.9
